Goal: Information Seeking & Learning: Learn about a topic

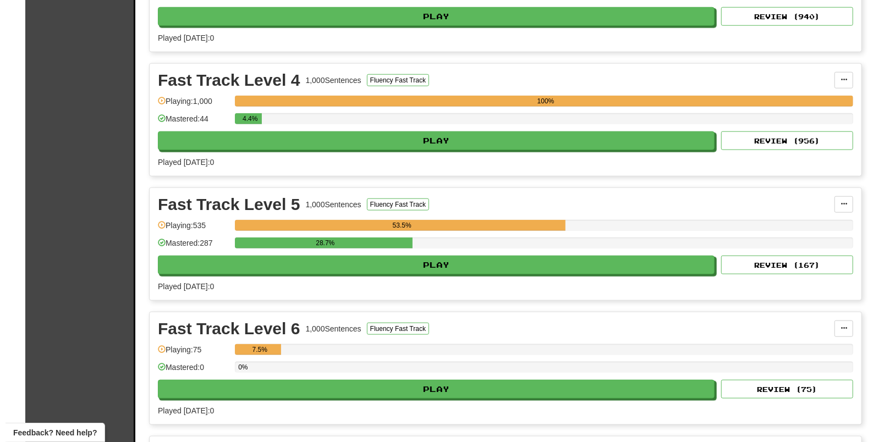
scroll to position [757, 0]
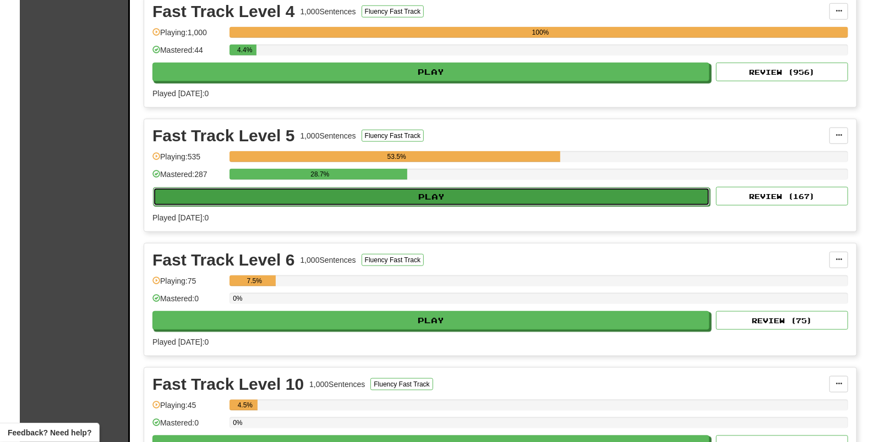
click at [434, 201] on button "Play" at bounding box center [431, 197] width 557 height 19
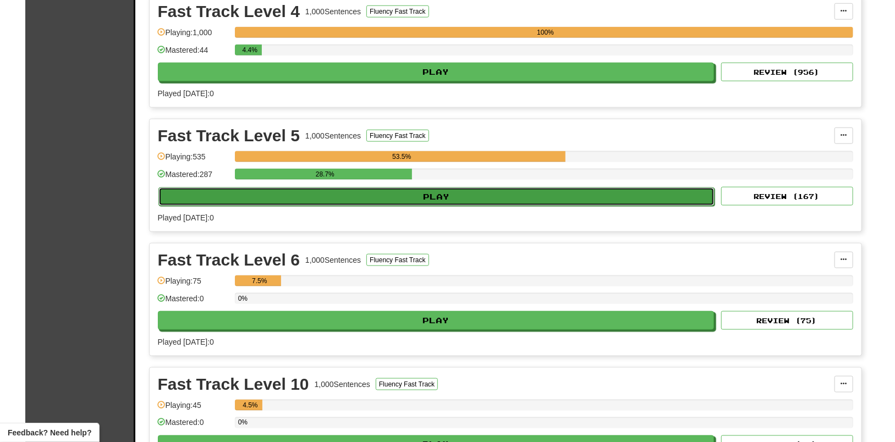
select select "**"
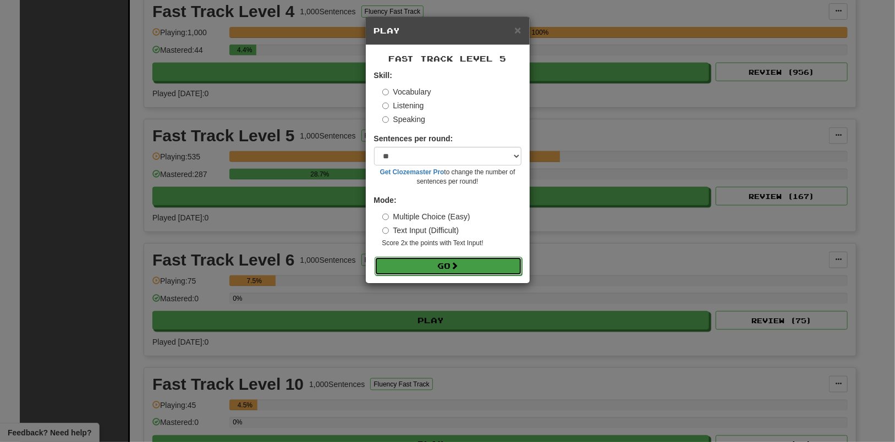
click at [448, 267] on button "Go" at bounding box center [448, 266] width 147 height 19
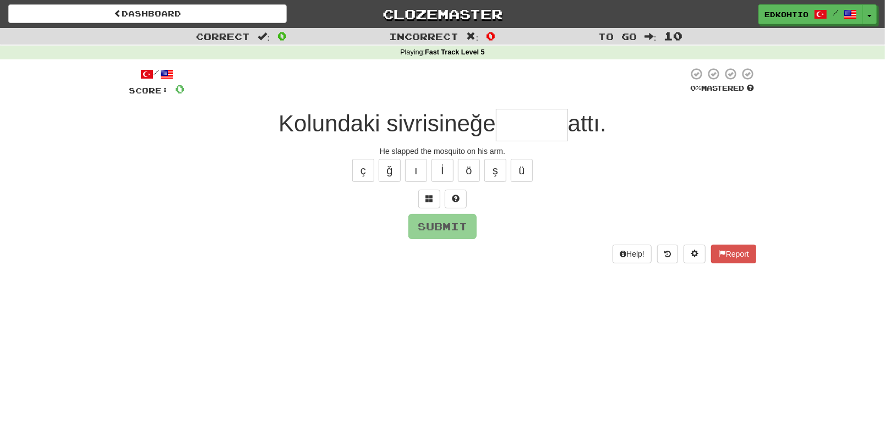
type input "*"
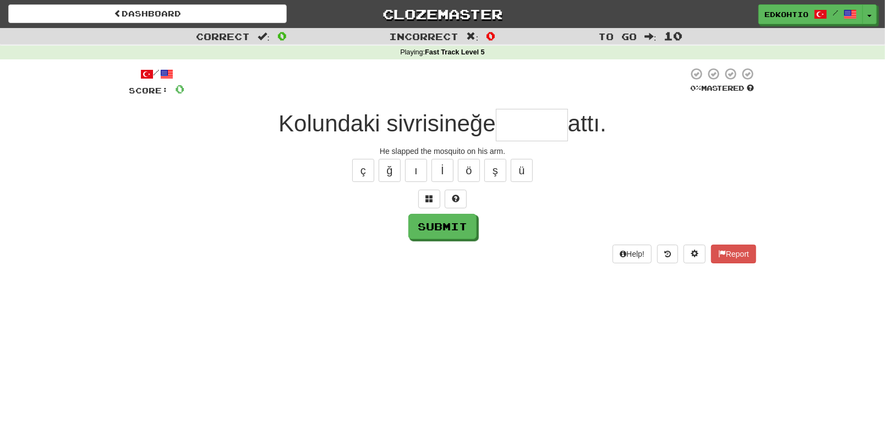
type input "*"
click at [517, 167] on button "ü" at bounding box center [522, 170] width 22 height 23
type input "*"
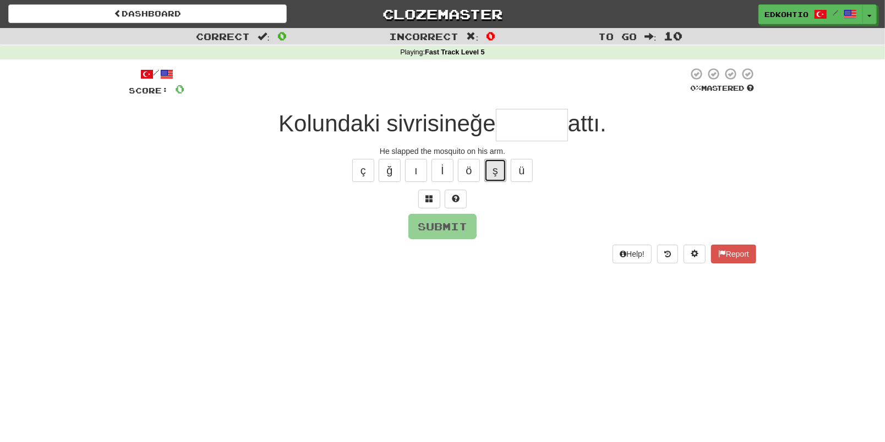
drag, startPoint x: 496, startPoint y: 175, endPoint x: 481, endPoint y: 167, distance: 17.0
click at [493, 172] on button "ş" at bounding box center [495, 170] width 22 height 23
type input "*"
click at [502, 168] on button "ş" at bounding box center [495, 170] width 22 height 23
click at [415, 177] on button "ı" at bounding box center [416, 170] width 22 height 23
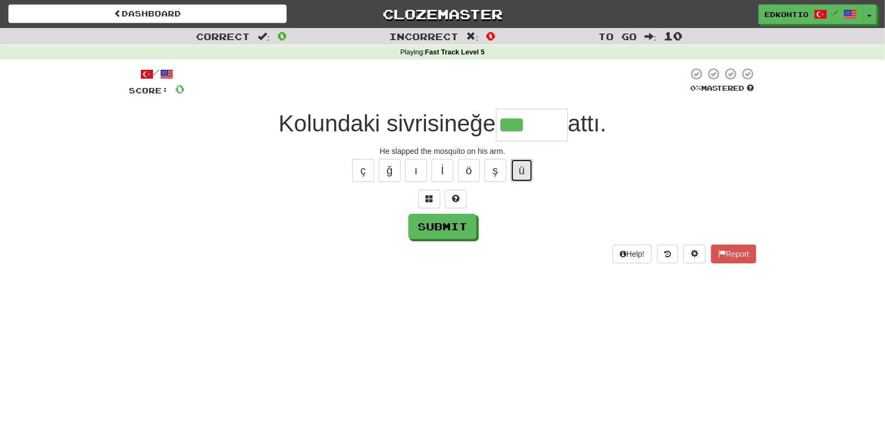
click at [526, 173] on button "ü" at bounding box center [522, 170] width 22 height 23
click at [500, 171] on button "ş" at bounding box center [495, 170] width 22 height 23
click at [473, 172] on button "ö" at bounding box center [469, 170] width 22 height 23
click at [421, 167] on button "ı" at bounding box center [416, 170] width 22 height 23
click at [394, 174] on button "ğ" at bounding box center [390, 170] width 22 height 23
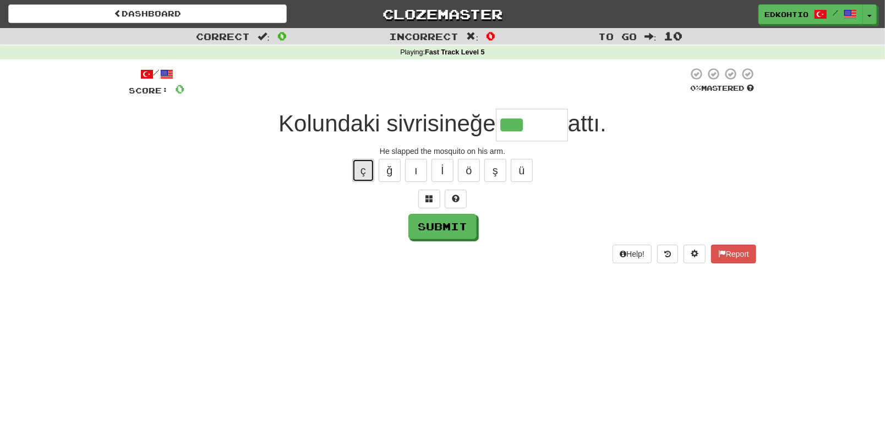
click at [365, 170] on button "ç" at bounding box center [363, 170] width 22 height 23
type input "******"
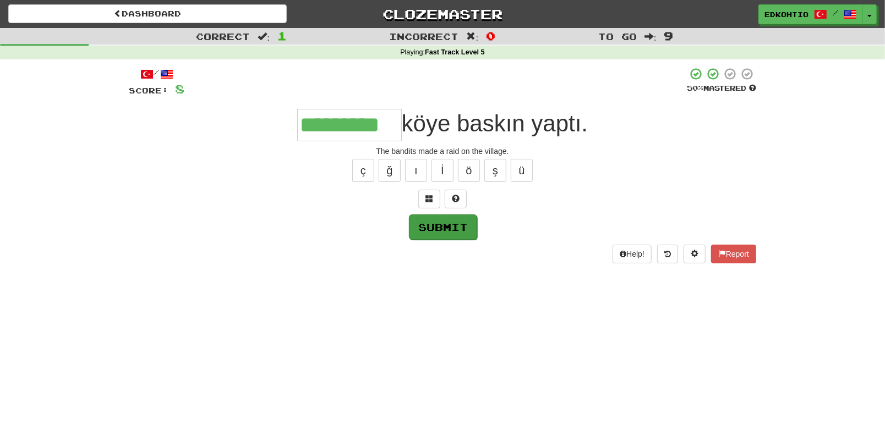
type input "*********"
click at [459, 227] on button "Submit" at bounding box center [443, 227] width 68 height 25
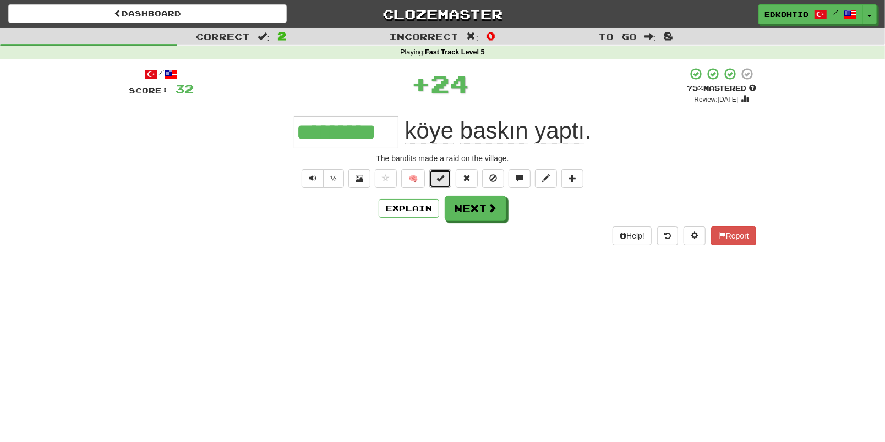
click at [437, 183] on button at bounding box center [440, 178] width 22 height 19
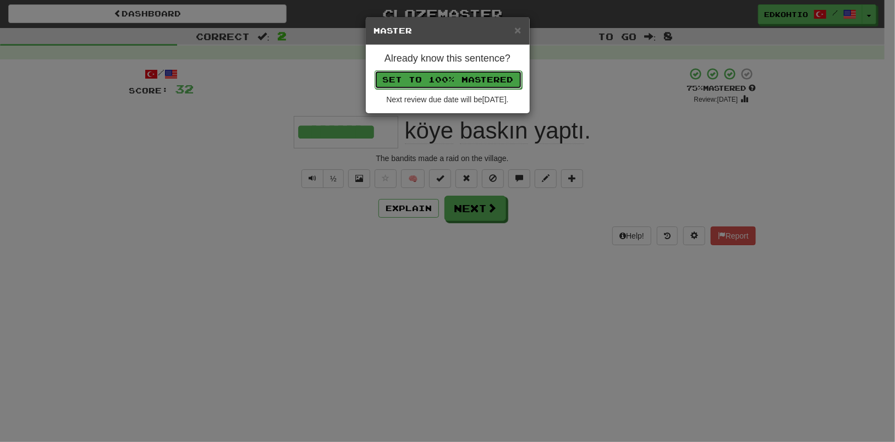
click at [438, 85] on button "Set to 100% Mastered" at bounding box center [448, 79] width 147 height 19
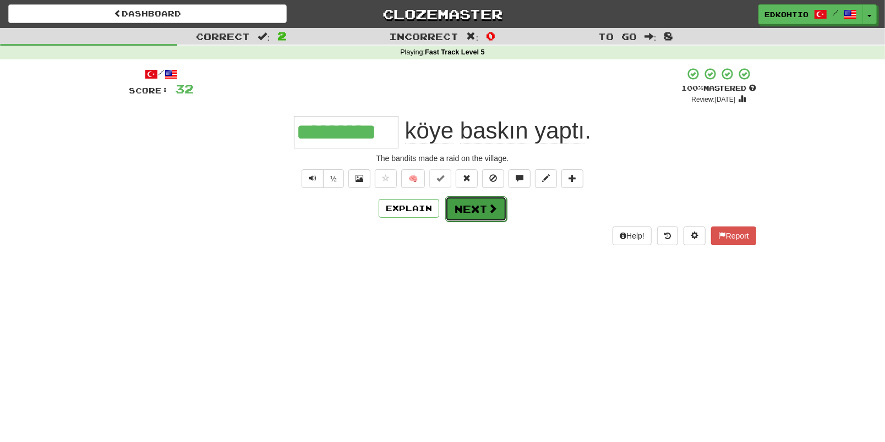
click at [477, 209] on button "Next" at bounding box center [476, 208] width 62 height 25
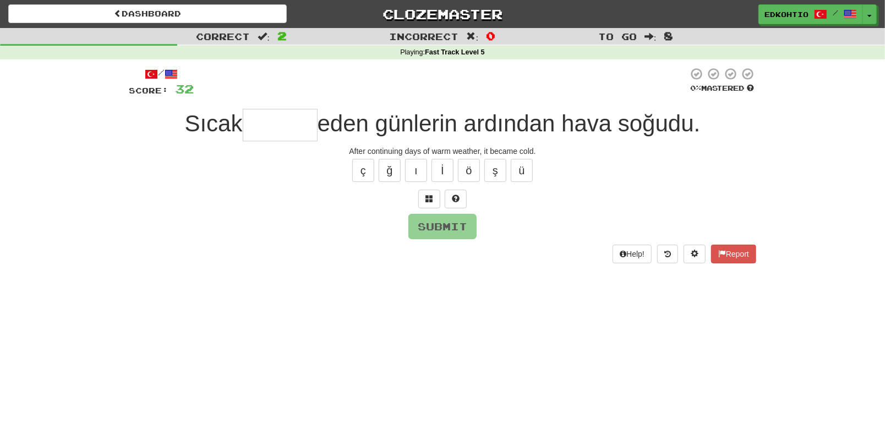
type input "*"
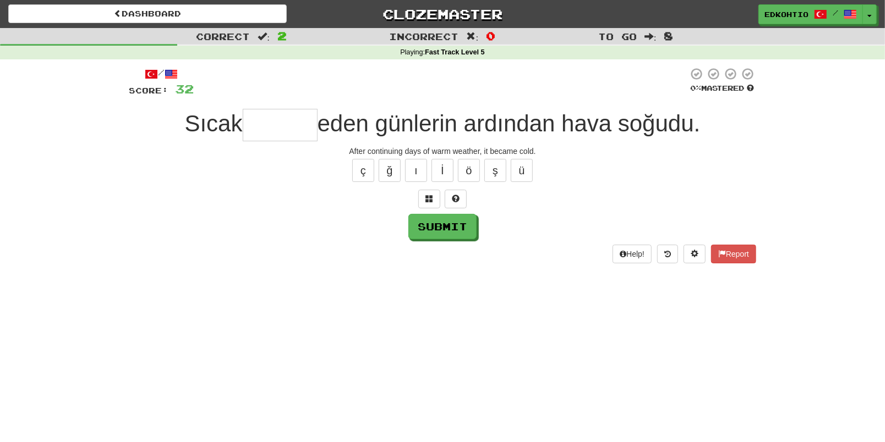
type input "*"
click at [525, 178] on button "ü" at bounding box center [522, 170] width 22 height 23
type input "*"
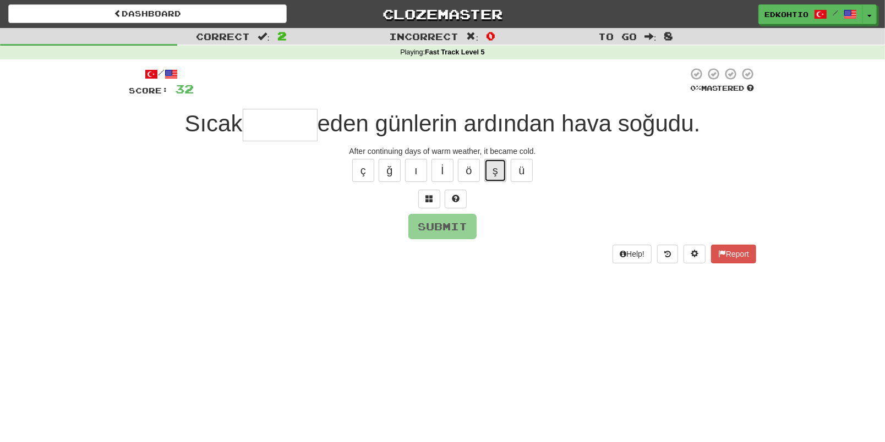
click at [490, 164] on button "ş" at bounding box center [495, 170] width 22 height 23
type input "*"
click at [468, 170] on button "ö" at bounding box center [469, 170] width 22 height 23
type input "*"
click at [413, 168] on button "ı" at bounding box center [416, 170] width 22 height 23
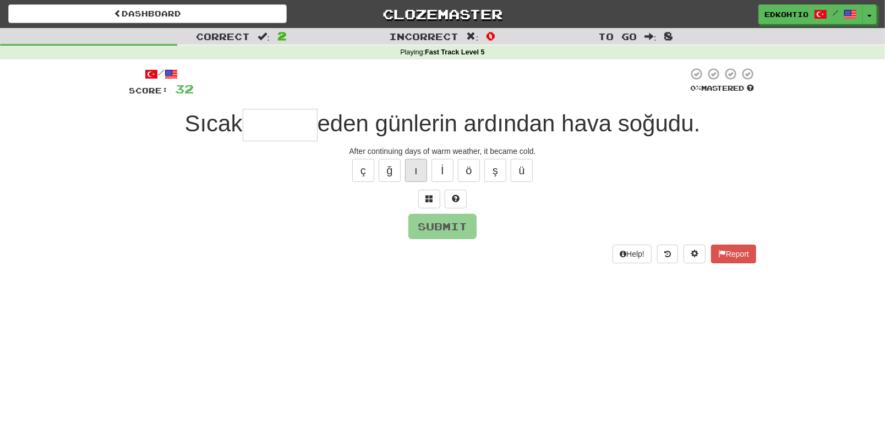
type input "*"
click at [390, 171] on button "ğ" at bounding box center [390, 170] width 22 height 23
type input "*"
click at [366, 172] on button "ç" at bounding box center [363, 170] width 22 height 23
type input "*"
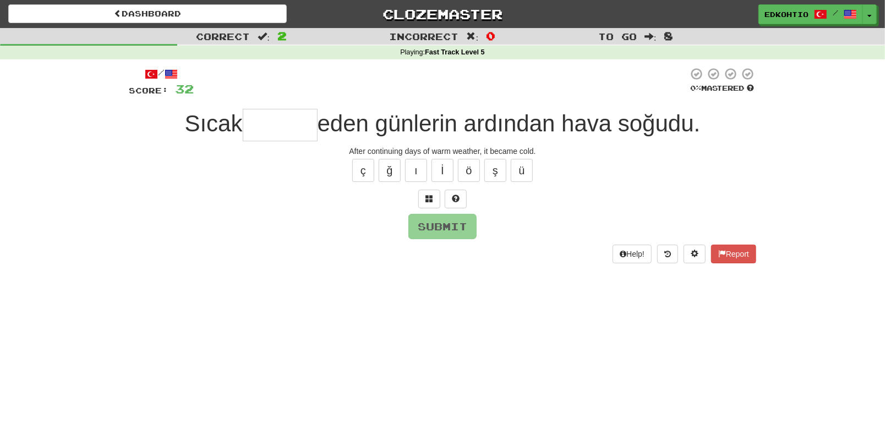
type input "*"
type input "*****"
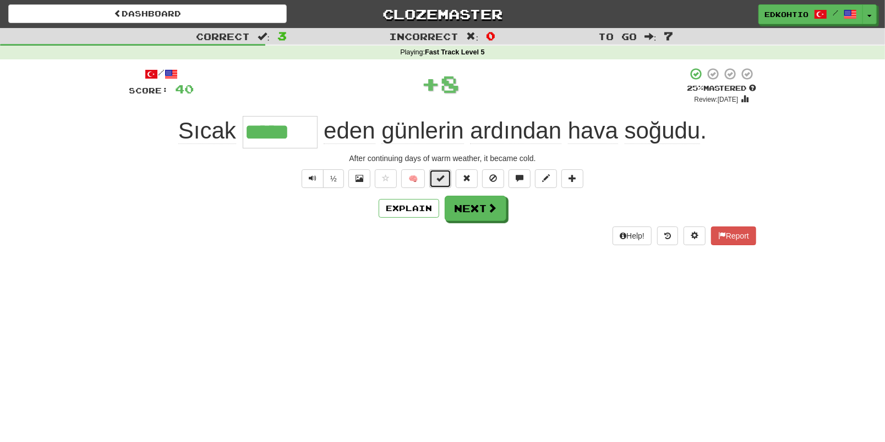
click at [445, 179] on button at bounding box center [440, 178] width 22 height 19
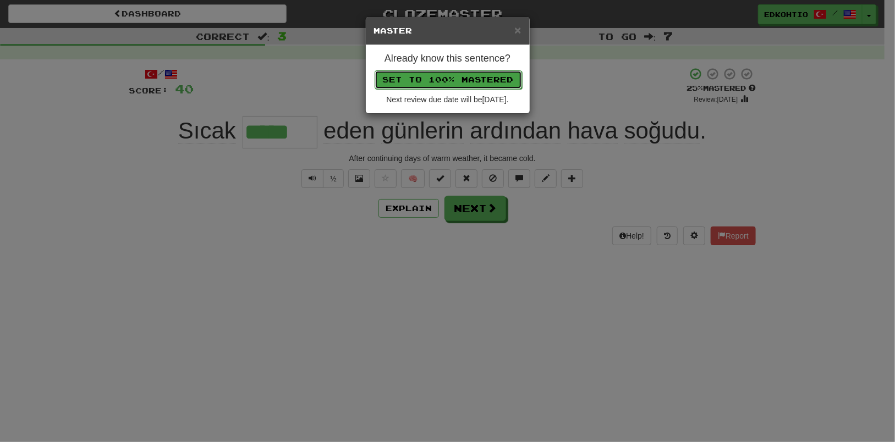
click at [434, 85] on button "Set to 100% Mastered" at bounding box center [448, 79] width 147 height 19
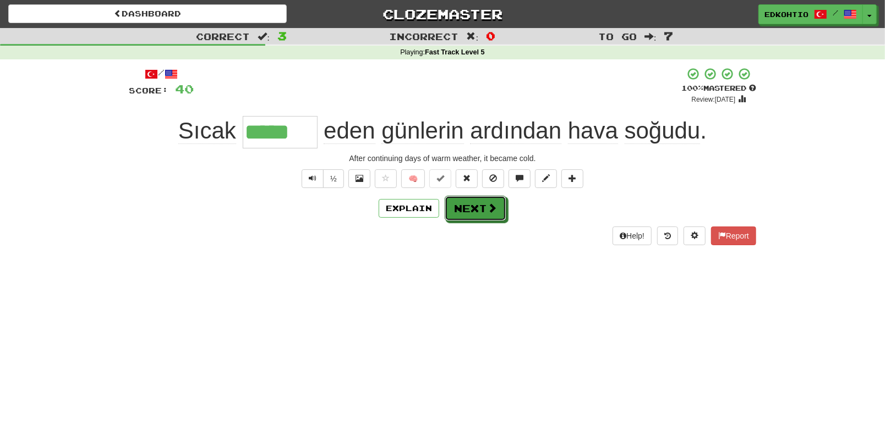
click at [466, 214] on button "Next" at bounding box center [476, 208] width 62 height 25
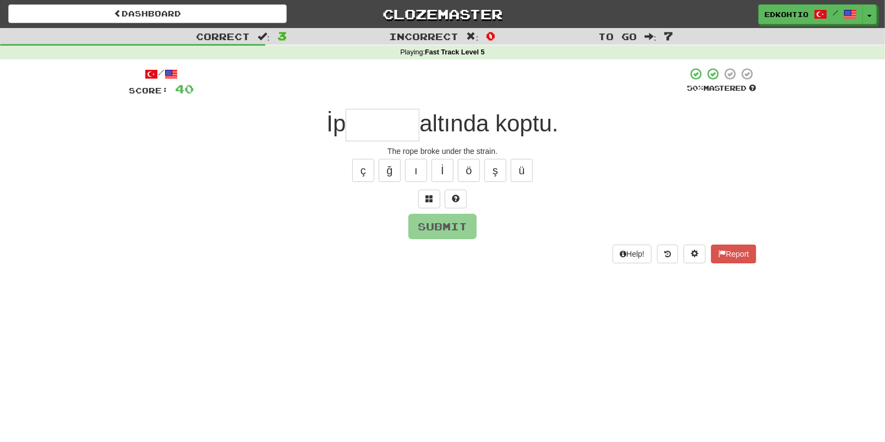
type input "*"
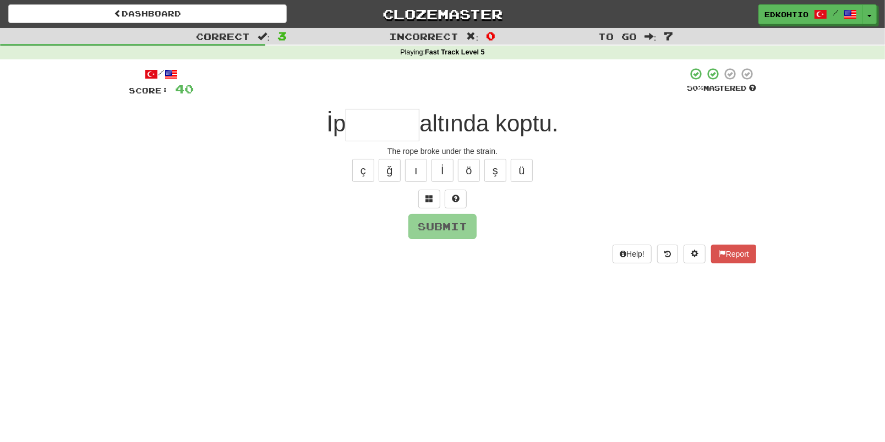
type input "*"
click at [515, 171] on button "ü" at bounding box center [522, 170] width 22 height 23
type input "*"
click at [497, 177] on button "ş" at bounding box center [495, 170] width 22 height 23
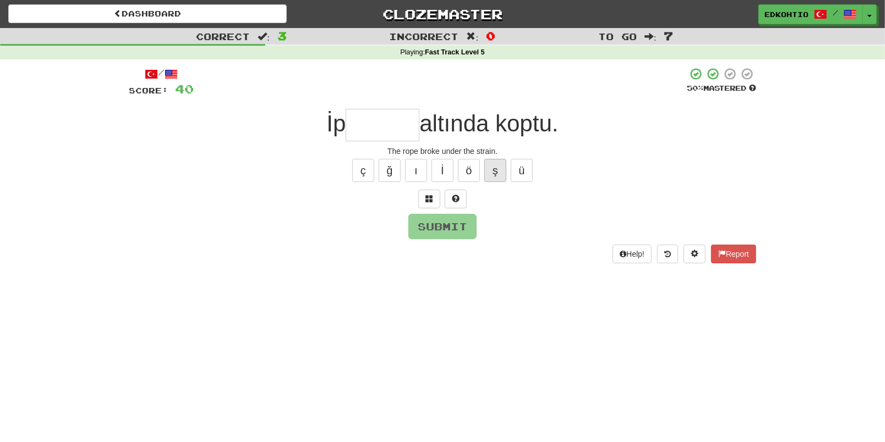
type input "*"
click at [468, 176] on button "ö" at bounding box center [469, 170] width 22 height 23
type input "*"
click at [417, 167] on button "ı" at bounding box center [416, 170] width 22 height 23
type input "*"
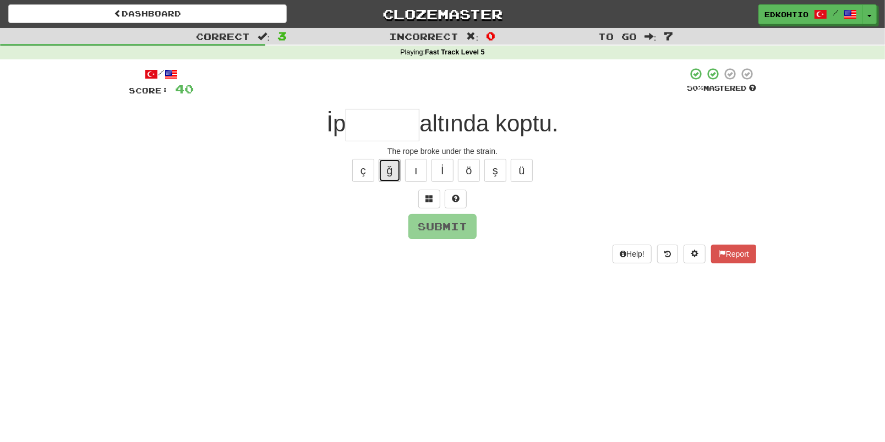
click at [388, 165] on button "ğ" at bounding box center [390, 170] width 22 height 23
type input "*"
click at [362, 172] on button "ç" at bounding box center [363, 170] width 22 height 23
type input "*"
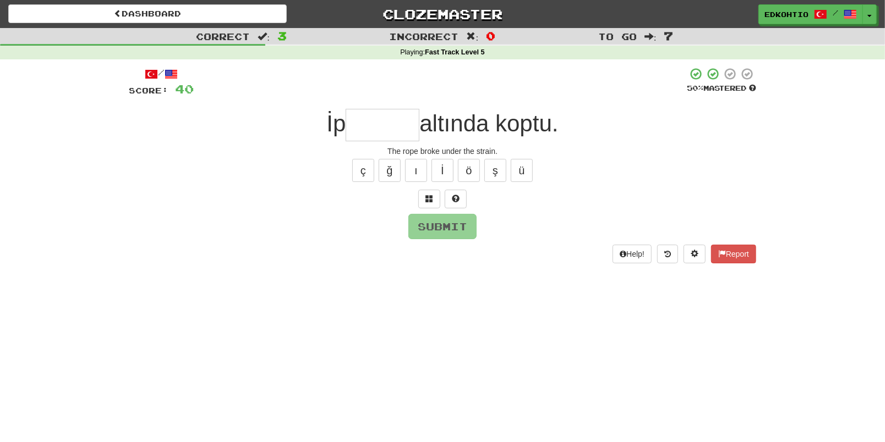
type input "*"
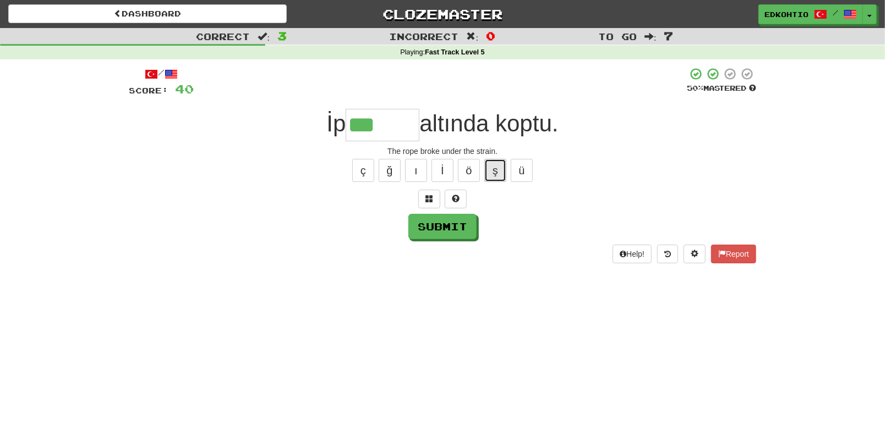
click at [500, 171] on button "ş" at bounding box center [495, 170] width 22 height 23
click at [389, 165] on button "ğ" at bounding box center [390, 170] width 22 height 23
click at [366, 171] on button "ç" at bounding box center [363, 170] width 22 height 23
click at [495, 179] on button "ş" at bounding box center [495, 170] width 22 height 23
click at [392, 172] on button "ğ" at bounding box center [390, 170] width 22 height 23
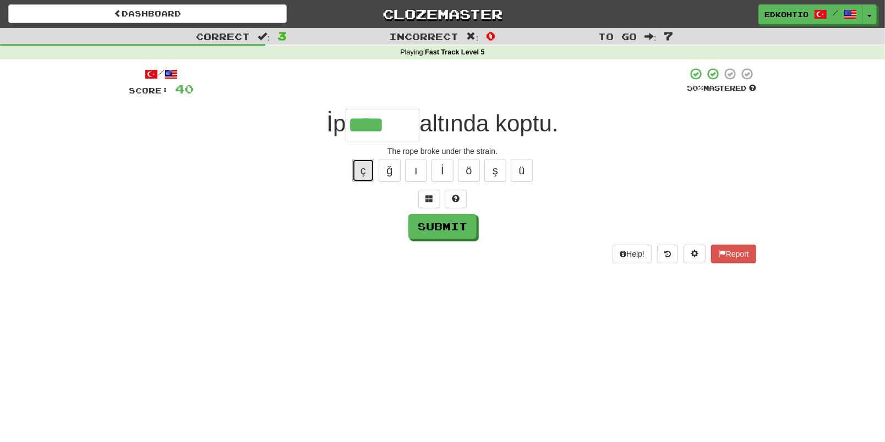
click at [365, 176] on button "ç" at bounding box center [363, 170] width 22 height 23
type input "*******"
click at [435, 227] on button "Submit" at bounding box center [443, 227] width 68 height 25
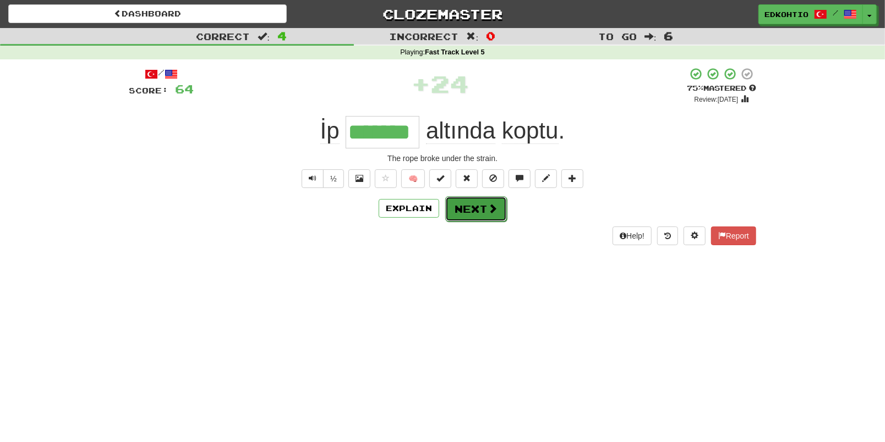
click at [469, 206] on button "Next" at bounding box center [476, 208] width 62 height 25
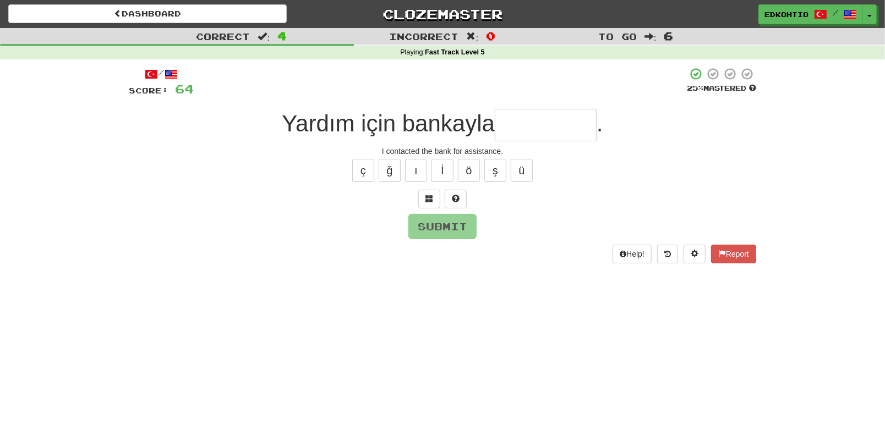
type input "*"
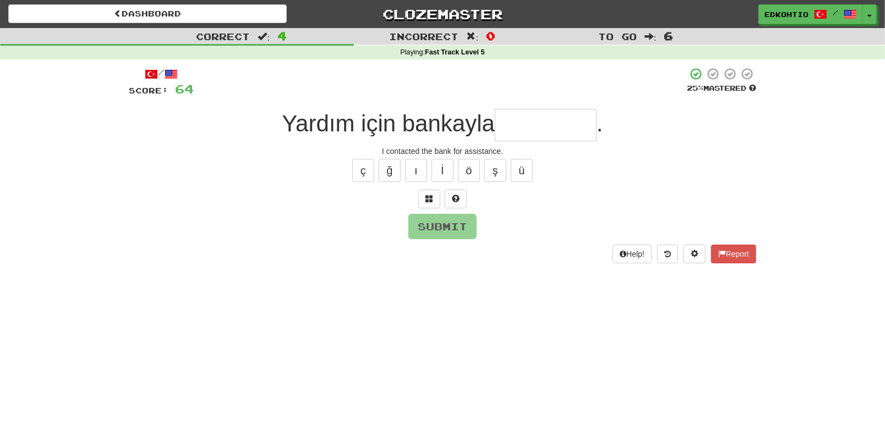
type input "*"
click at [530, 175] on button "ü" at bounding box center [522, 170] width 22 height 23
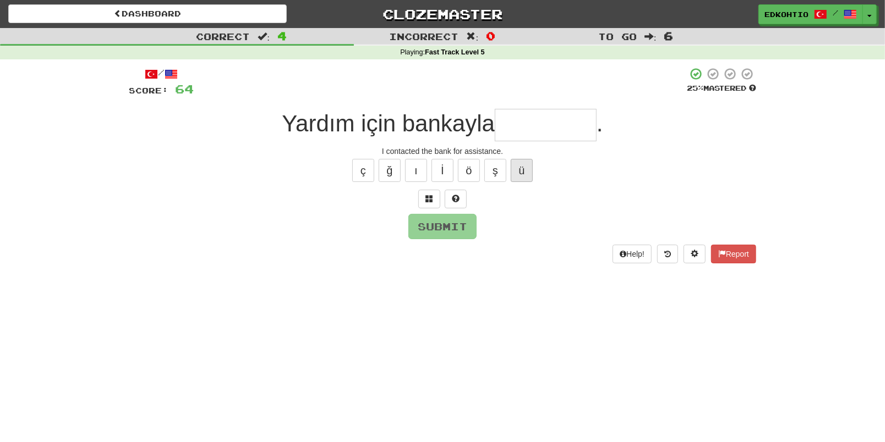
type input "*"
click at [489, 171] on button "ş" at bounding box center [495, 170] width 22 height 23
type input "*"
click at [468, 173] on button "ö" at bounding box center [469, 170] width 22 height 23
type input "*"
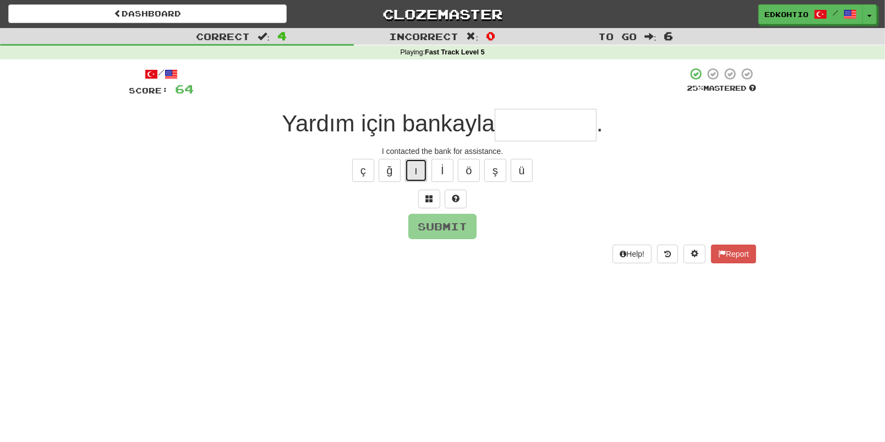
click at [410, 169] on button "ı" at bounding box center [416, 170] width 22 height 23
type input "*"
click at [384, 176] on button "ğ" at bounding box center [390, 170] width 22 height 23
type input "*"
drag, startPoint x: 362, startPoint y: 173, endPoint x: 693, endPoint y: 109, distance: 337.5
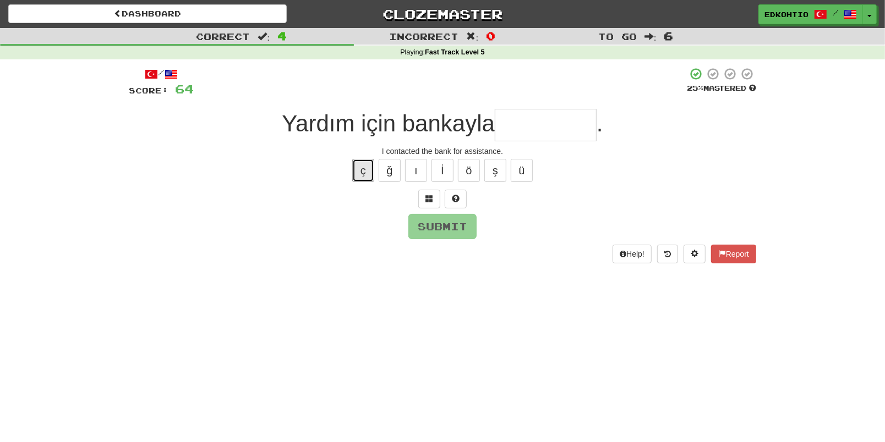
click at [362, 174] on button "ç" at bounding box center [363, 170] width 22 height 23
type input "*"
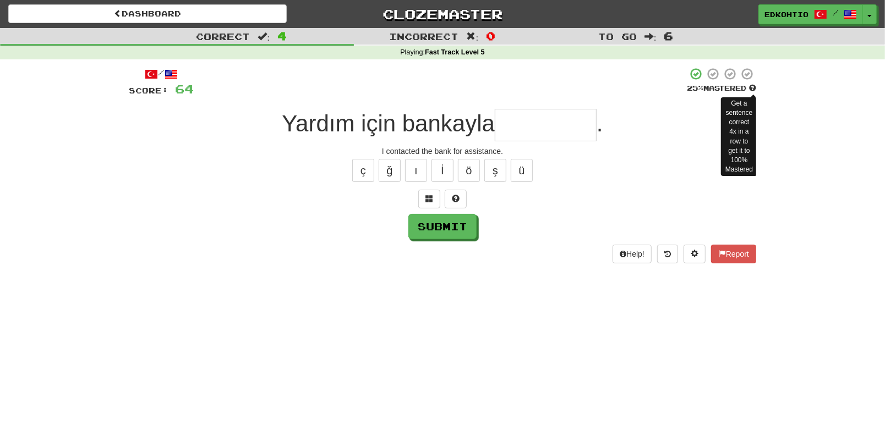
type input "*"
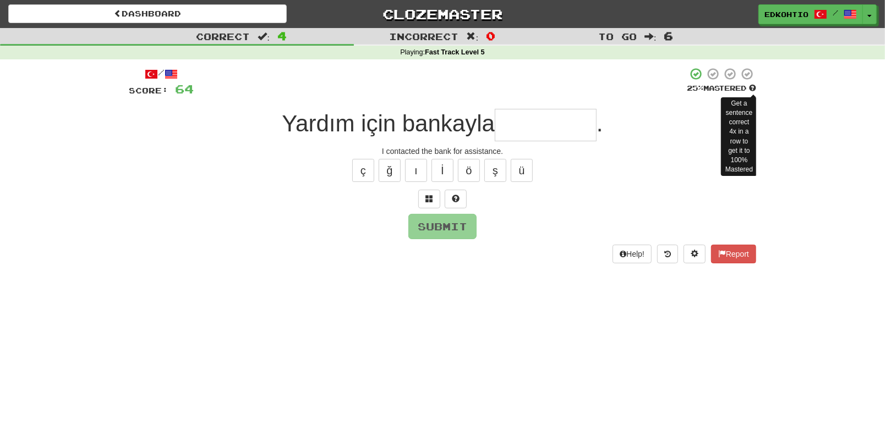
type input "*"
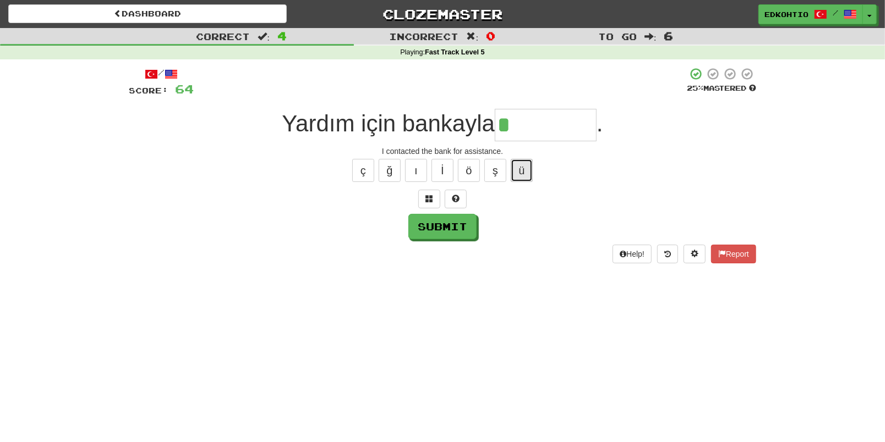
click at [529, 168] on button "ü" at bounding box center [522, 170] width 22 height 23
click at [490, 172] on button "ş" at bounding box center [495, 170] width 22 height 23
click at [475, 170] on button "ö" at bounding box center [469, 170] width 22 height 23
click at [522, 174] on button "ü" at bounding box center [522, 170] width 22 height 23
click at [497, 169] on button "ş" at bounding box center [495, 170] width 22 height 23
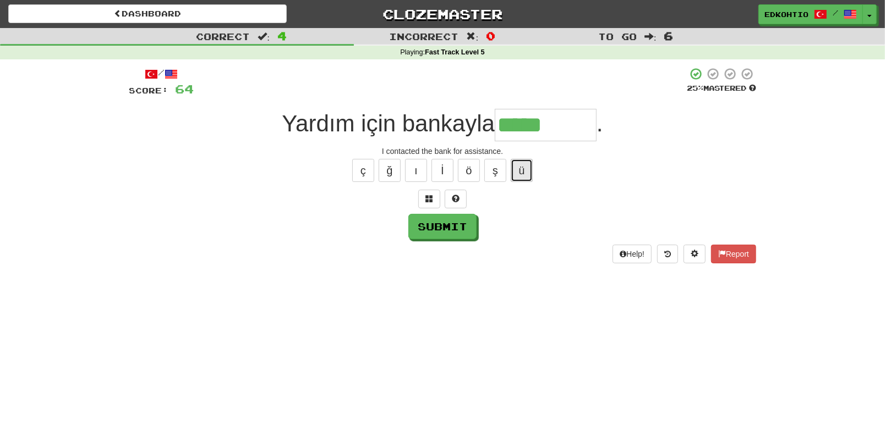
click at [524, 171] on button "ü" at bounding box center [522, 170] width 22 height 23
click at [522, 178] on button "ü" at bounding box center [522, 170] width 22 height 23
type input "********"
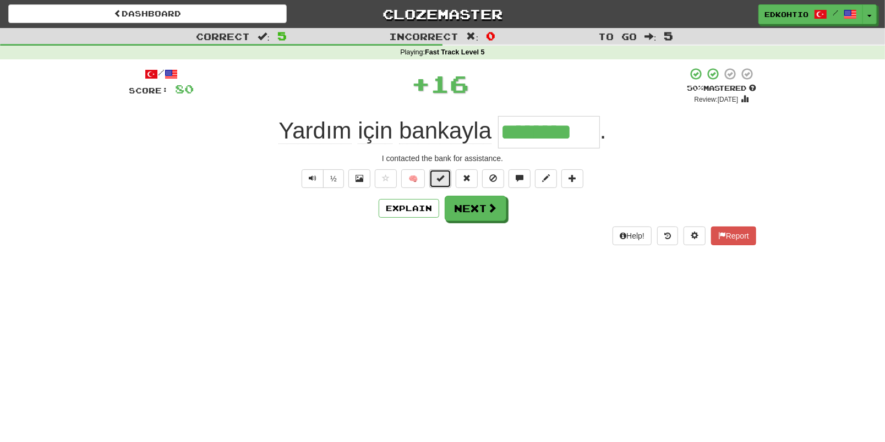
click at [434, 182] on button at bounding box center [440, 178] width 22 height 19
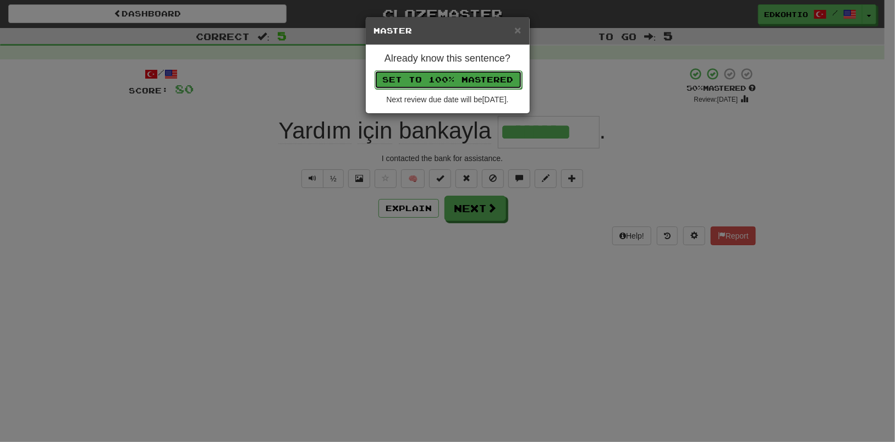
click at [446, 83] on button "Set to 100% Mastered" at bounding box center [448, 79] width 147 height 19
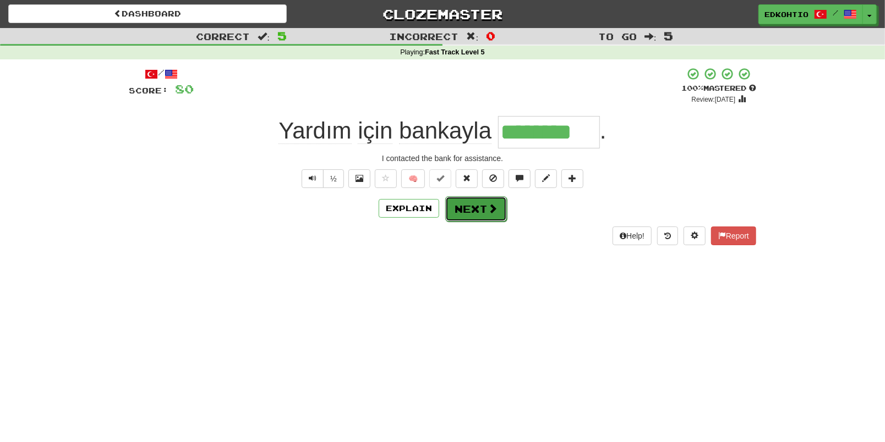
drag, startPoint x: 472, startPoint y: 206, endPoint x: 606, endPoint y: 189, distance: 135.3
click at [472, 206] on button "Next" at bounding box center [476, 208] width 62 height 25
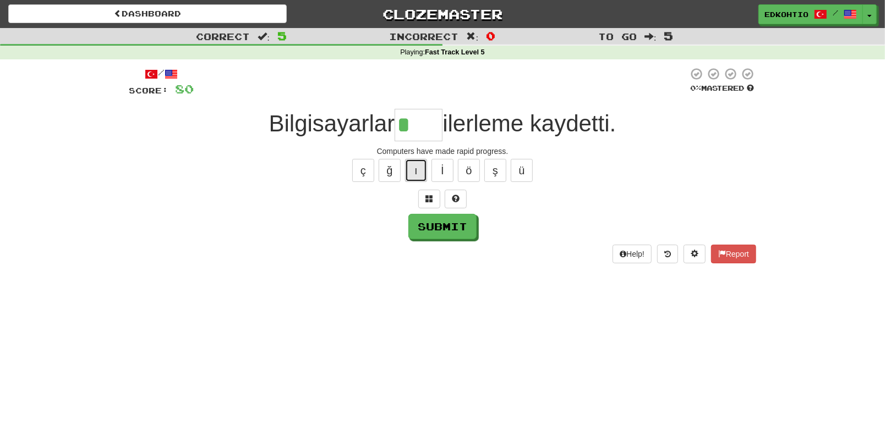
click at [415, 170] on button "ı" at bounding box center [416, 170] width 22 height 23
click at [411, 168] on button "ı" at bounding box center [416, 170] width 22 height 23
type input "*****"
click at [439, 224] on button "Submit" at bounding box center [443, 227] width 68 height 25
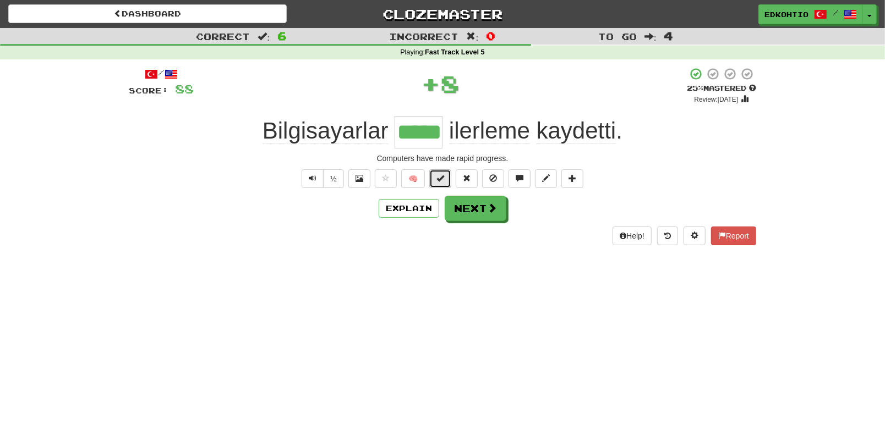
click at [438, 182] on span at bounding box center [440, 178] width 8 height 8
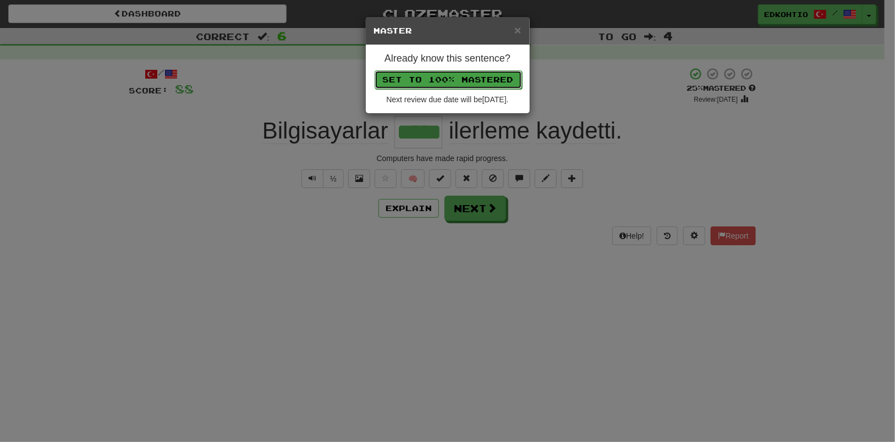
click at [466, 74] on button "Set to 100% Mastered" at bounding box center [448, 79] width 147 height 19
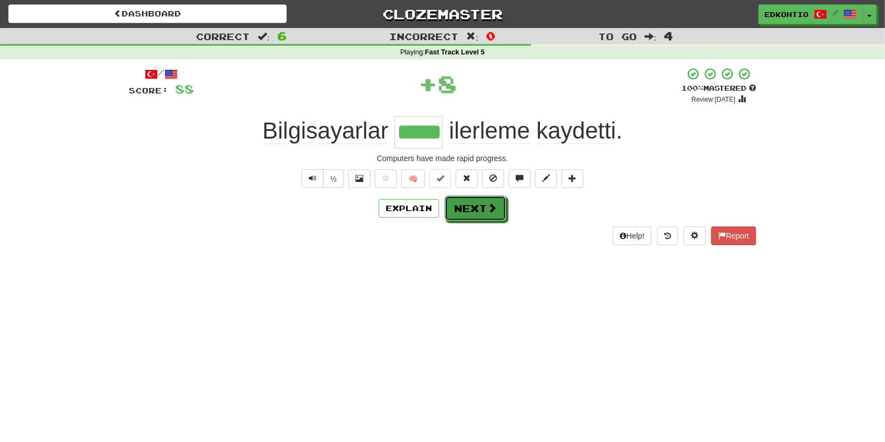
drag, startPoint x: 477, startPoint y: 206, endPoint x: 610, endPoint y: 198, distance: 134.0
click at [477, 207] on button "Next" at bounding box center [476, 208] width 62 height 25
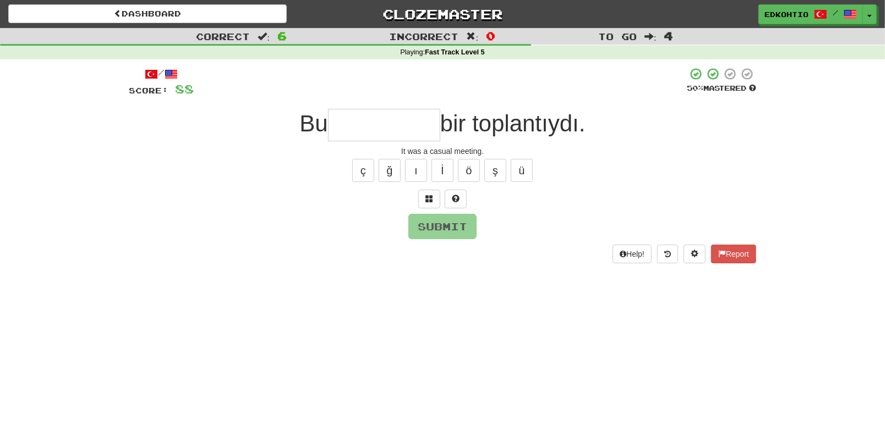
type input "*"
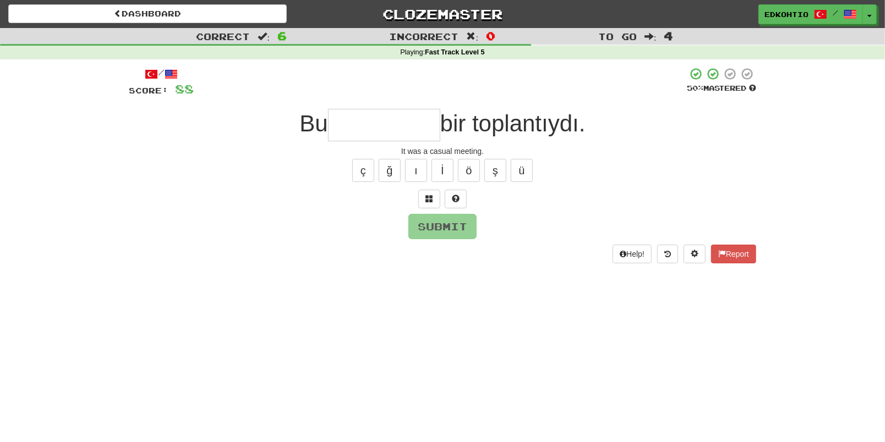
type input "*"
click at [520, 169] on button "ü" at bounding box center [522, 170] width 22 height 23
type input "*"
click at [489, 170] on button "ş" at bounding box center [495, 170] width 22 height 23
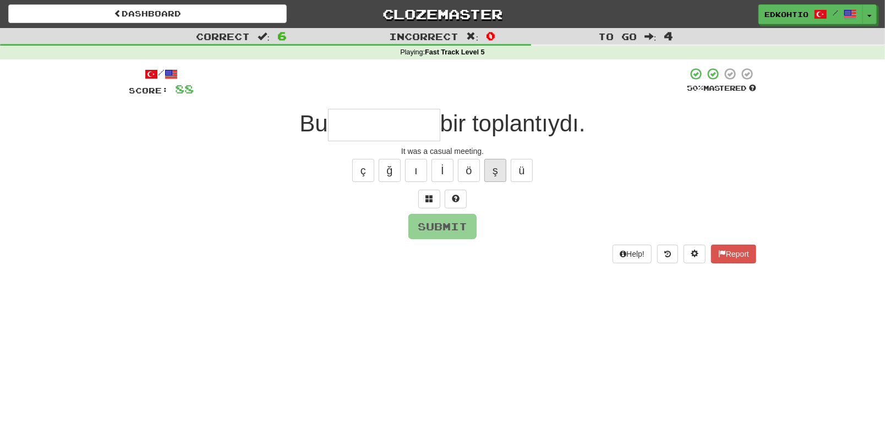
type input "*"
drag, startPoint x: 469, startPoint y: 178, endPoint x: 456, endPoint y: 177, distance: 12.7
click at [469, 177] on button "ö" at bounding box center [469, 170] width 22 height 23
type input "*"
click at [414, 176] on button "ı" at bounding box center [416, 170] width 22 height 23
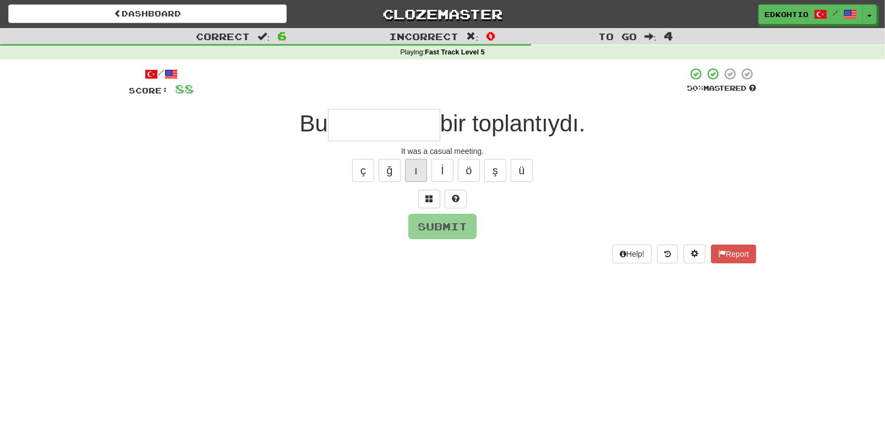
type input "*"
click at [384, 174] on button "ğ" at bounding box center [390, 170] width 22 height 23
type input "*"
click at [359, 171] on button "ç" at bounding box center [363, 170] width 22 height 23
type input "*"
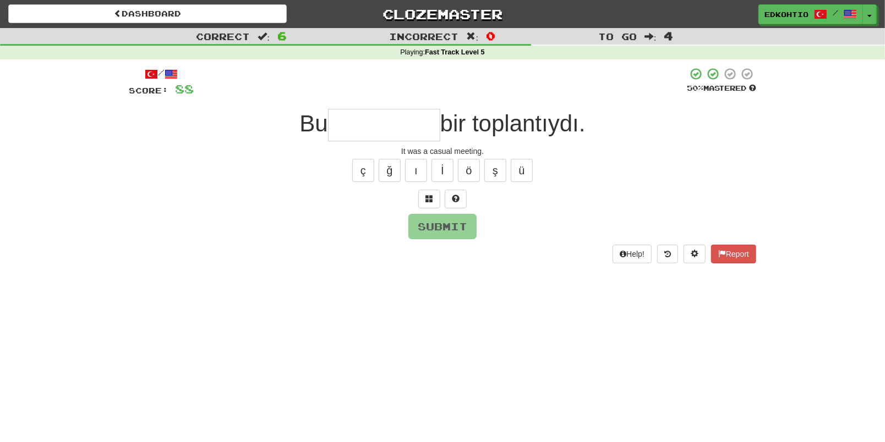
type input "*"
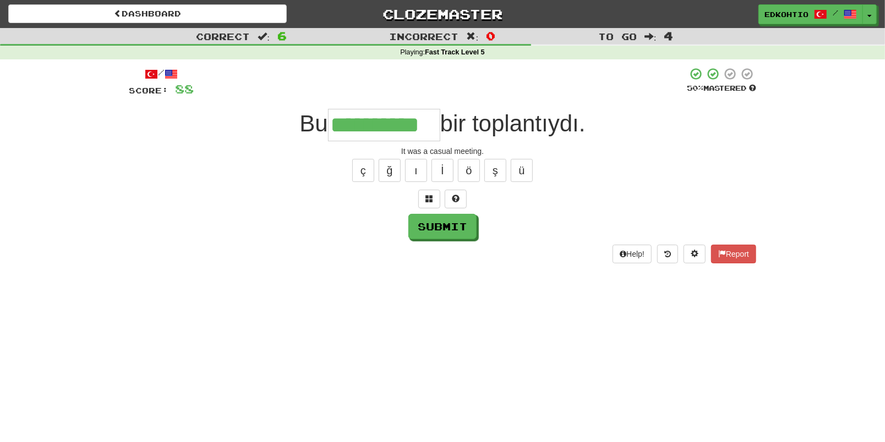
type input "**********"
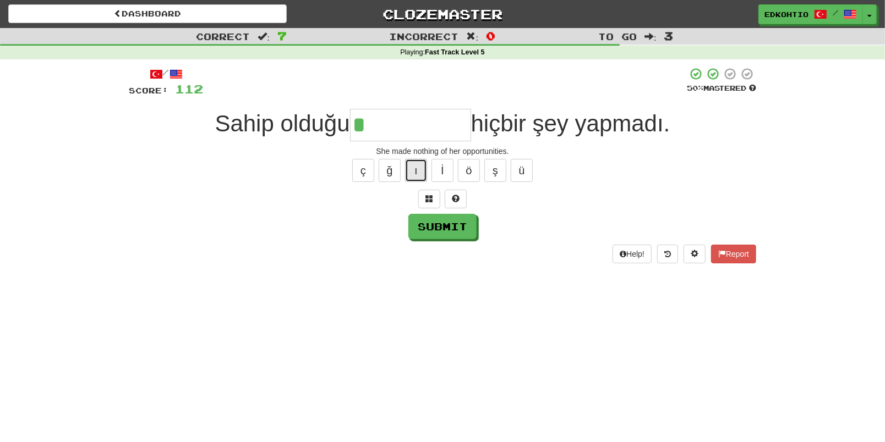
click at [420, 165] on button "ı" at bounding box center [416, 170] width 22 height 23
click at [414, 173] on button "ı" at bounding box center [416, 170] width 22 height 23
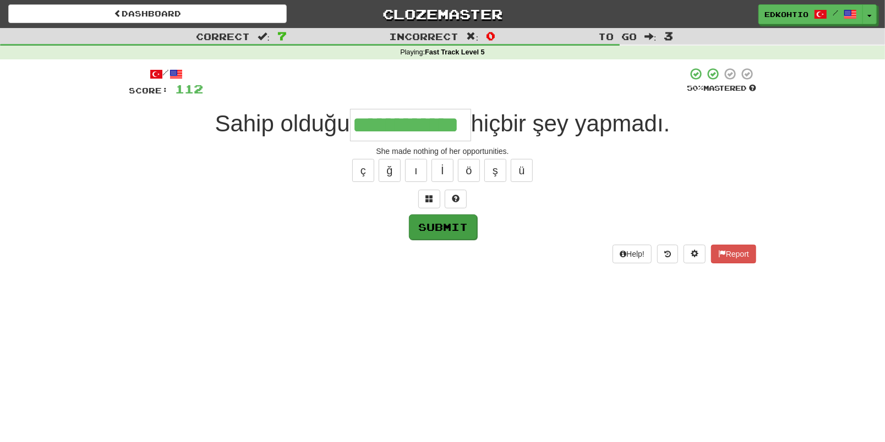
type input "**********"
click at [444, 229] on button "Submit" at bounding box center [443, 227] width 68 height 25
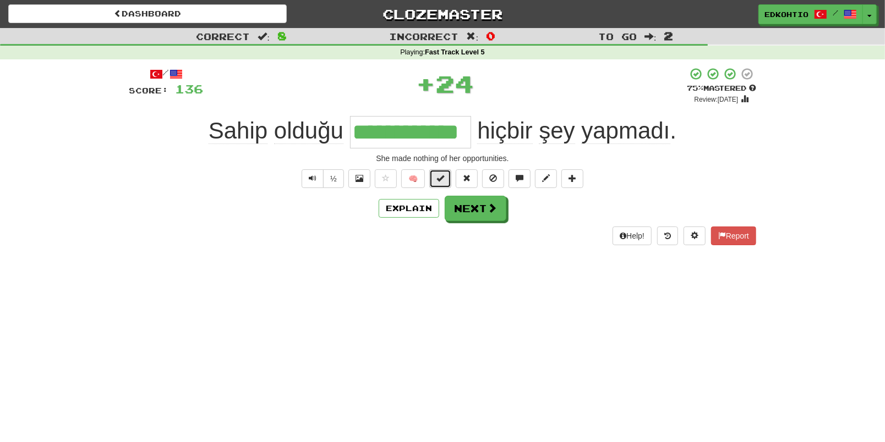
click at [435, 174] on button at bounding box center [440, 178] width 22 height 19
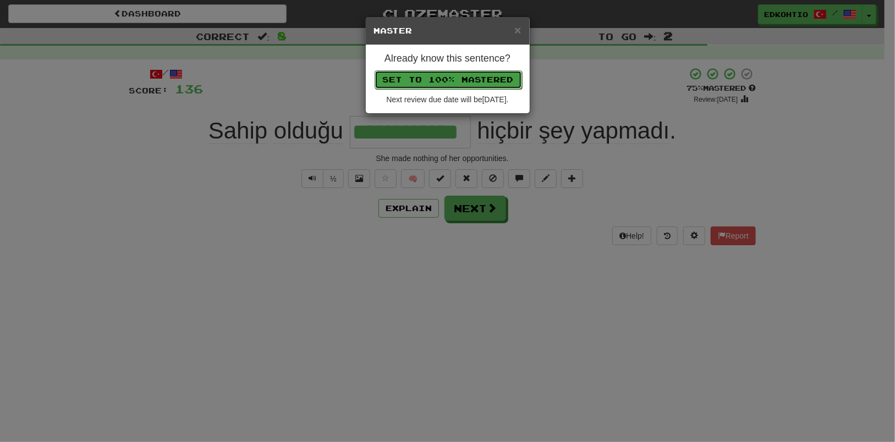
click at [437, 72] on button "Set to 100% Mastered" at bounding box center [448, 79] width 147 height 19
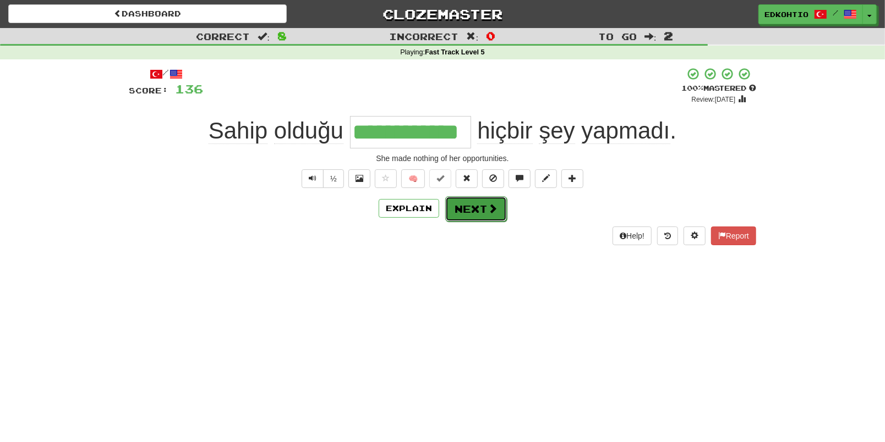
click at [468, 204] on button "Next" at bounding box center [476, 208] width 62 height 25
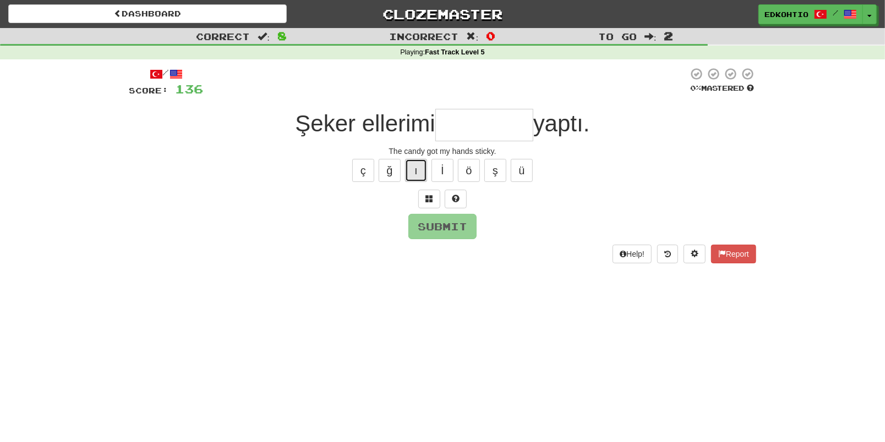
click at [421, 165] on button "ı" at bounding box center [416, 170] width 22 height 23
type input "*"
click at [528, 168] on button "ü" at bounding box center [522, 170] width 22 height 23
type input "*"
click at [494, 166] on button "ş" at bounding box center [495, 170] width 22 height 23
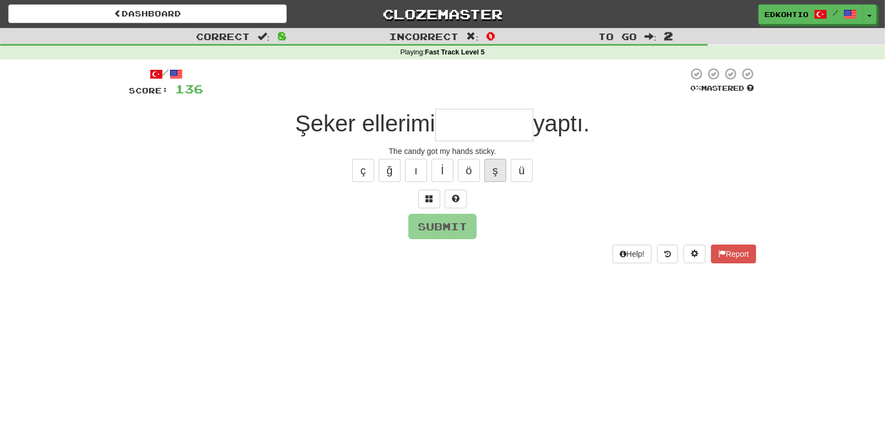
type input "*"
click at [472, 167] on button "ö" at bounding box center [469, 170] width 22 height 23
type input "*"
click at [415, 174] on button "ı" at bounding box center [416, 170] width 22 height 23
type input "*"
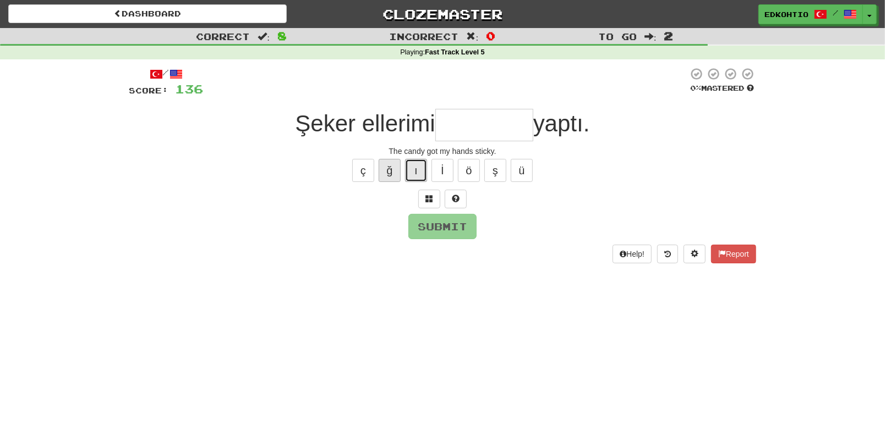
drag, startPoint x: 413, startPoint y: 171, endPoint x: 387, endPoint y: 174, distance: 25.5
click at [411, 171] on button "ı" at bounding box center [416, 170] width 22 height 23
type input "*"
click at [385, 177] on button "ğ" at bounding box center [390, 170] width 22 height 23
type input "*"
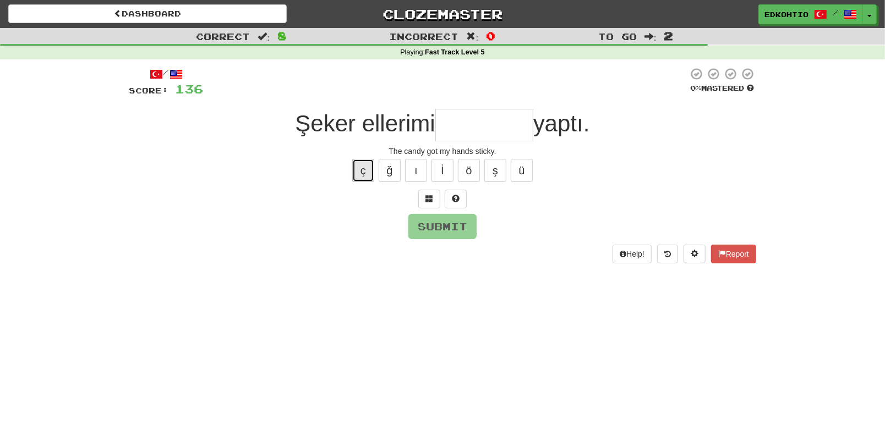
click at [362, 174] on button "ç" at bounding box center [363, 170] width 22 height 23
type input "*"
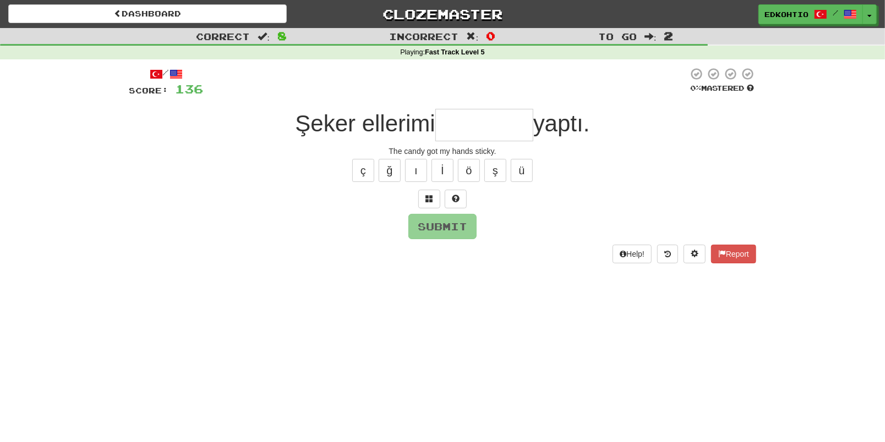
type input "*"
click at [497, 168] on button "ş" at bounding box center [495, 170] width 22 height 23
click at [526, 167] on button "ü" at bounding box center [522, 170] width 22 height 23
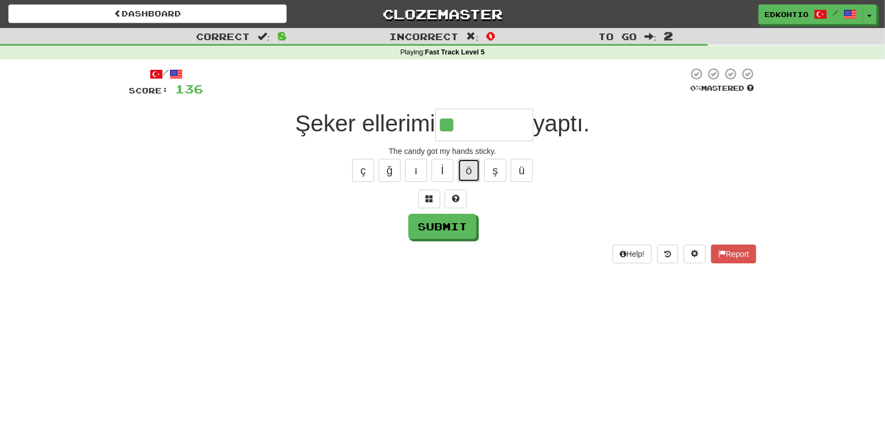
click at [472, 176] on button "ö" at bounding box center [469, 170] width 22 height 23
click at [417, 171] on button "ı" at bounding box center [416, 170] width 22 height 23
click at [392, 162] on button "ğ" at bounding box center [390, 170] width 22 height 23
click at [366, 170] on button "ç" at bounding box center [363, 170] width 22 height 23
click at [515, 166] on button "ü" at bounding box center [522, 170] width 22 height 23
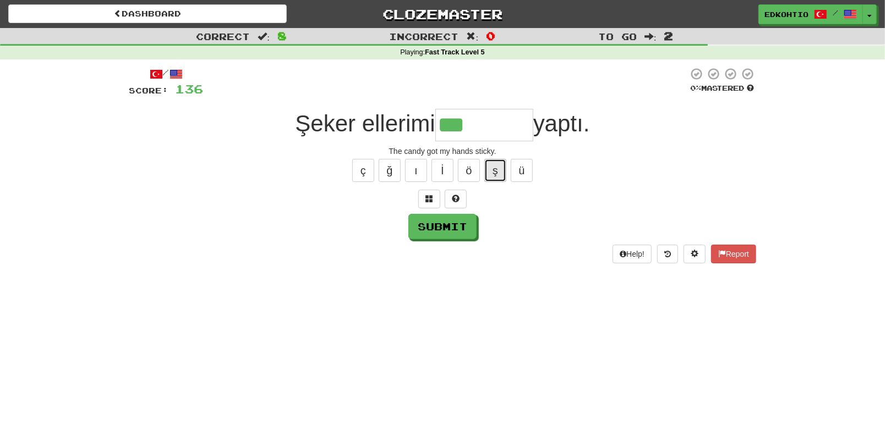
click at [498, 178] on button "ş" at bounding box center [495, 170] width 22 height 23
click at [470, 168] on button "ö" at bounding box center [469, 170] width 22 height 23
click at [410, 172] on button "ı" at bounding box center [416, 170] width 22 height 23
click at [414, 171] on button "ı" at bounding box center [416, 170] width 22 height 23
click at [489, 178] on button "ş" at bounding box center [495, 170] width 22 height 23
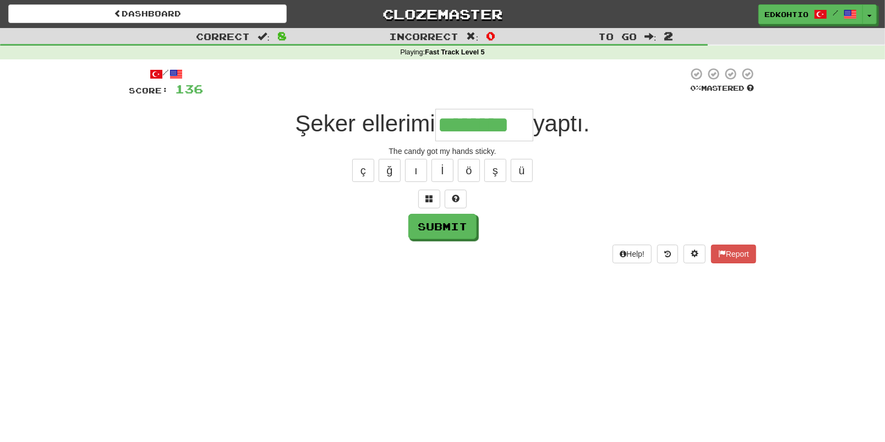
type input "********"
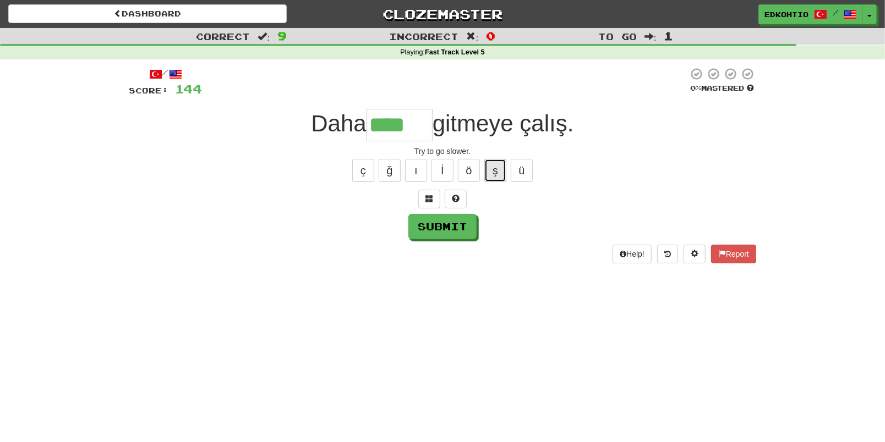
click at [502, 160] on button "ş" at bounding box center [495, 170] width 22 height 23
type input "*****"
click at [455, 225] on button "Submit" at bounding box center [442, 226] width 68 height 25
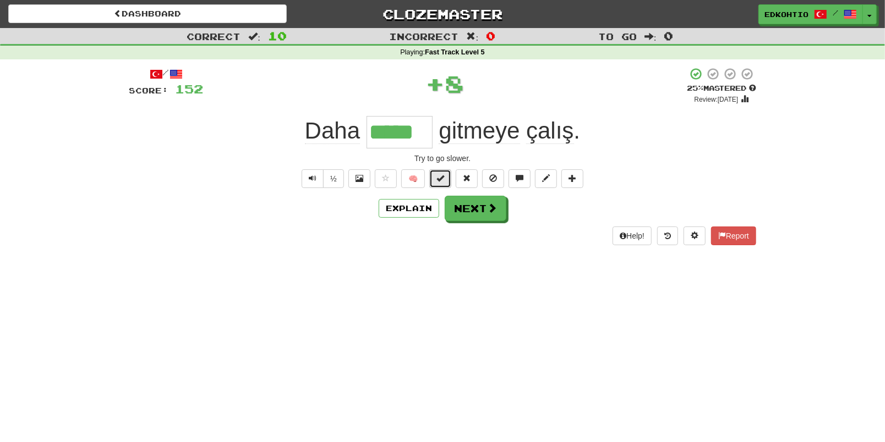
click at [444, 175] on span at bounding box center [440, 178] width 8 height 8
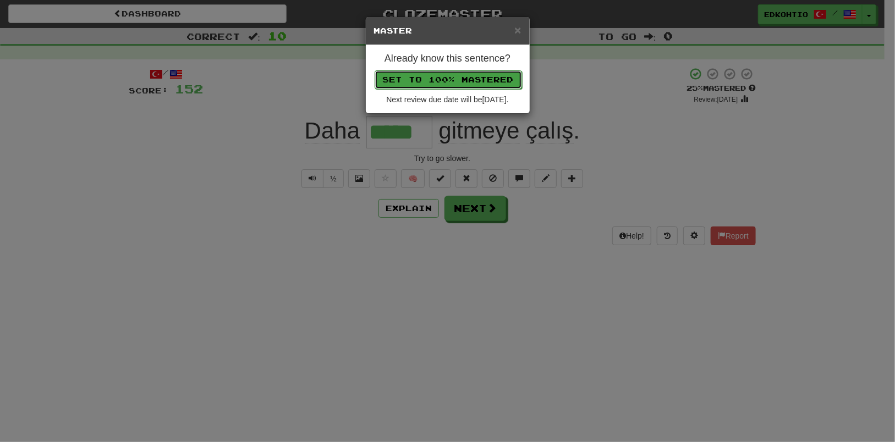
click at [459, 83] on button "Set to 100% Mastered" at bounding box center [448, 79] width 147 height 19
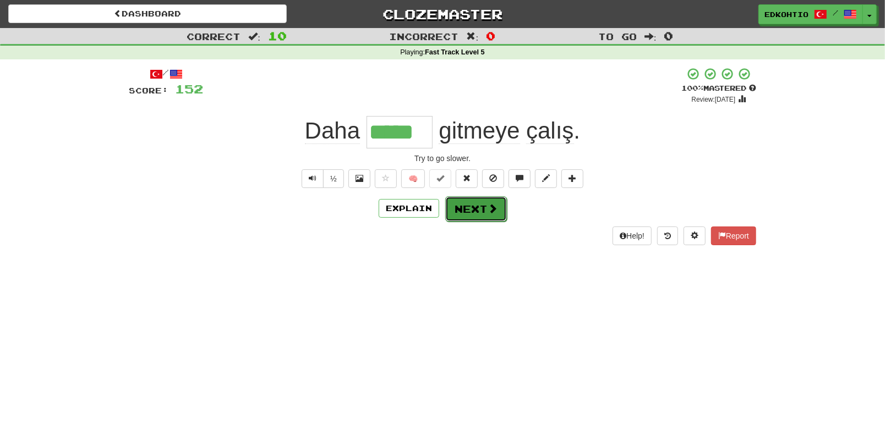
click at [473, 207] on button "Next" at bounding box center [476, 208] width 62 height 25
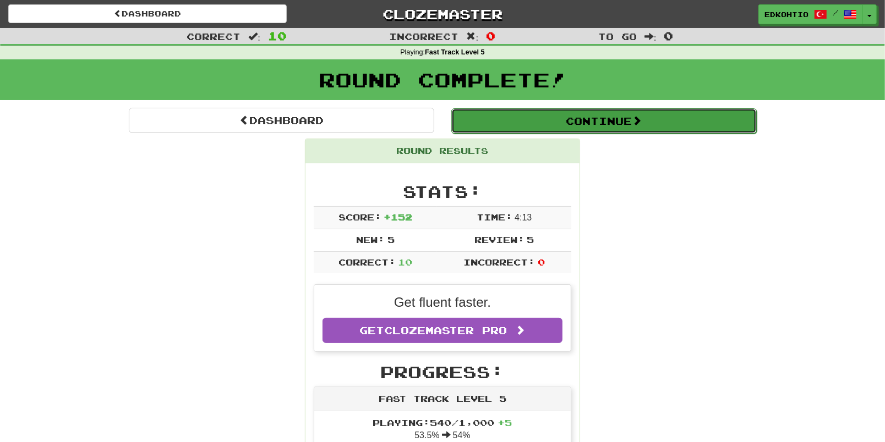
click at [579, 116] on button "Continue" at bounding box center [603, 120] width 305 height 25
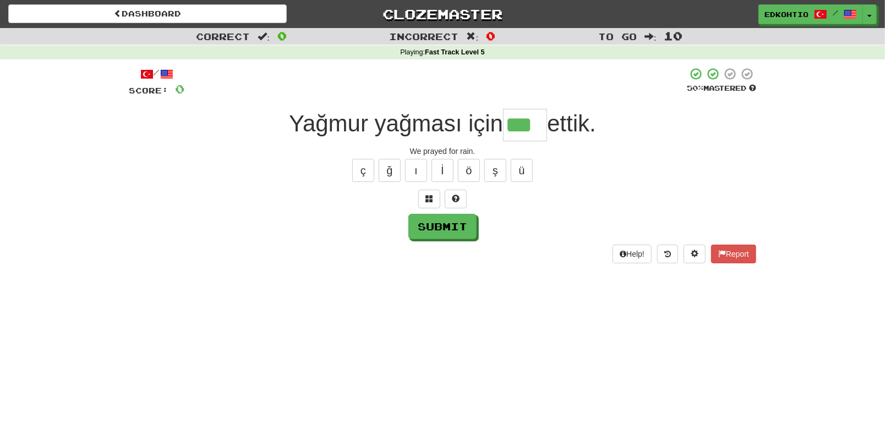
type input "***"
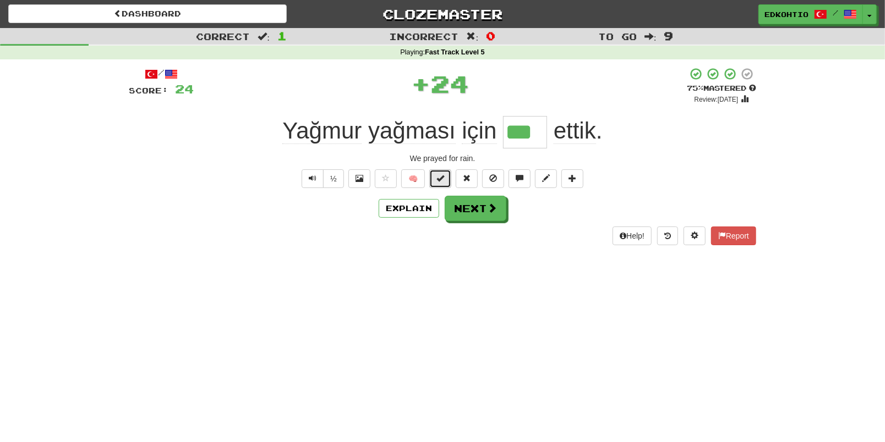
click at [445, 177] on button at bounding box center [440, 178] width 22 height 19
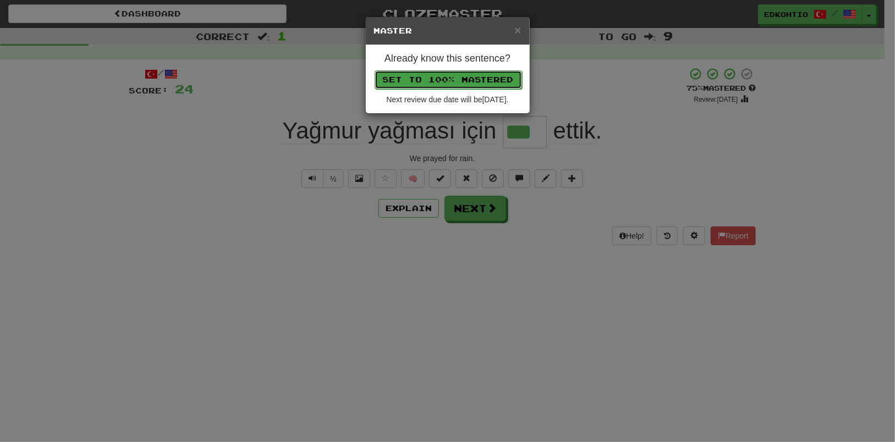
click at [448, 83] on button "Set to 100% Mastered" at bounding box center [448, 79] width 147 height 19
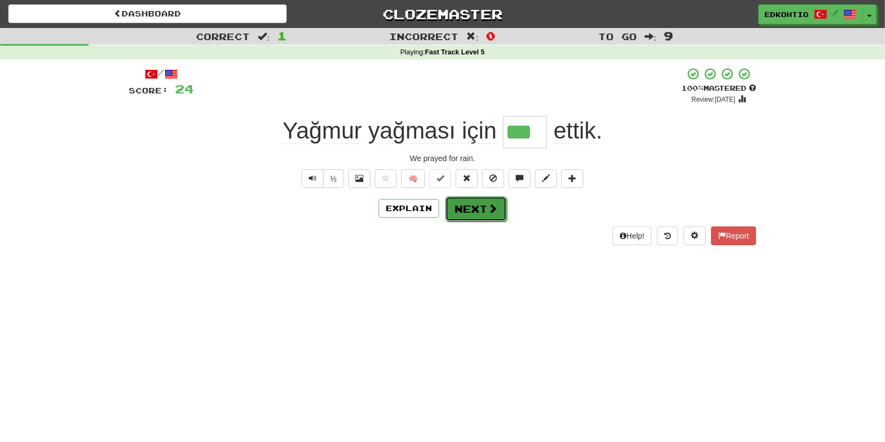
click at [468, 206] on button "Next" at bounding box center [476, 208] width 62 height 25
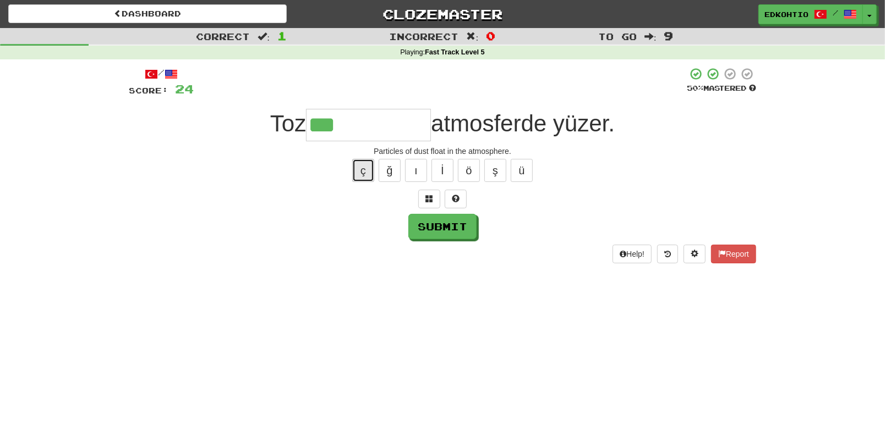
drag, startPoint x: 354, startPoint y: 169, endPoint x: 359, endPoint y: 174, distance: 6.6
click at [358, 172] on button "ç" at bounding box center [363, 170] width 22 height 23
click at [415, 174] on button "ı" at bounding box center [416, 170] width 22 height 23
drag, startPoint x: 422, startPoint y: 169, endPoint x: 422, endPoint y: 174, distance: 5.5
click at [422, 169] on button "ı" at bounding box center [416, 170] width 22 height 23
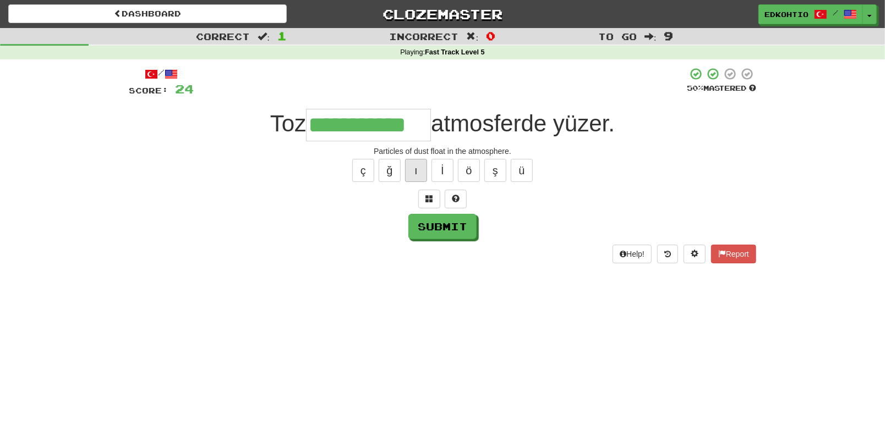
type input "**********"
click at [445, 229] on button "Submit" at bounding box center [443, 227] width 68 height 25
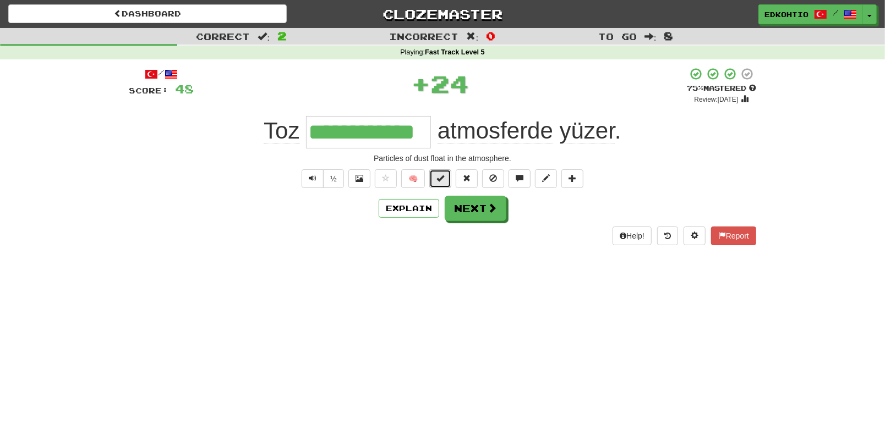
click at [441, 181] on span at bounding box center [440, 178] width 8 height 8
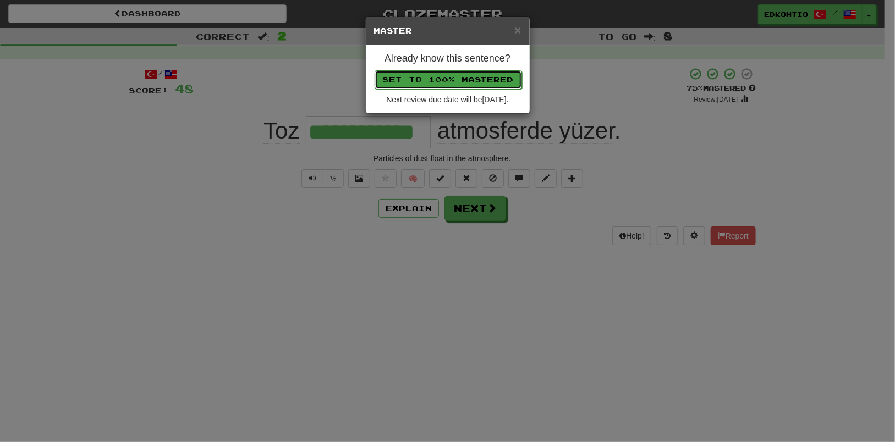
click at [448, 86] on button "Set to 100% Mastered" at bounding box center [448, 79] width 147 height 19
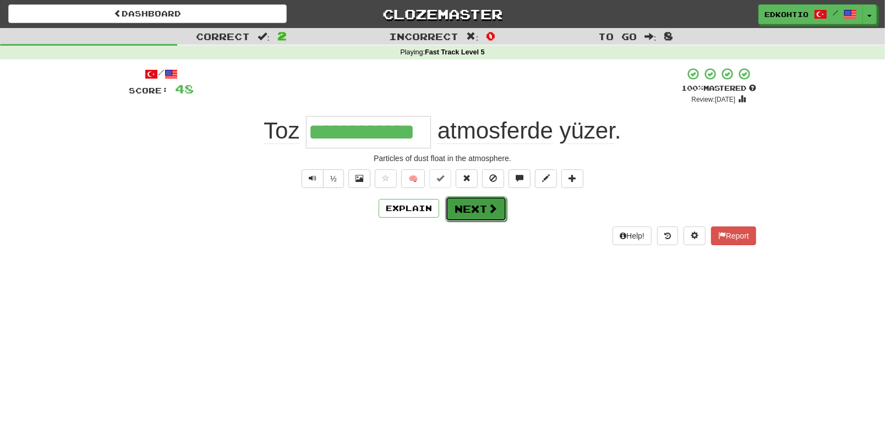
click at [476, 207] on button "Next" at bounding box center [476, 208] width 62 height 25
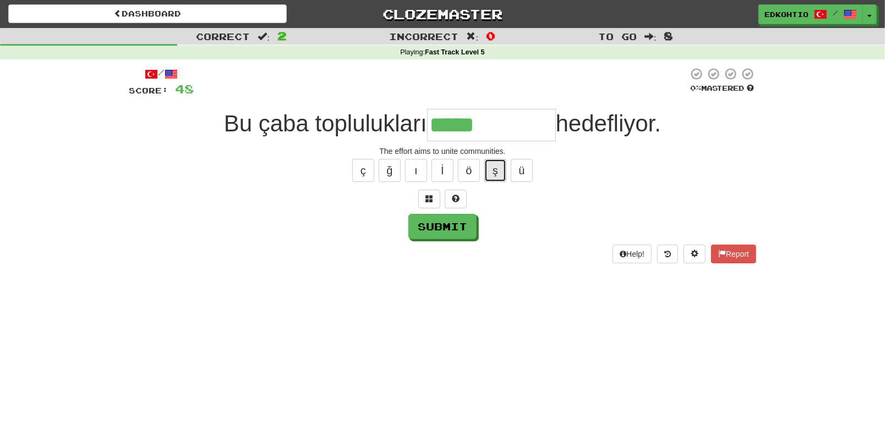
click at [502, 175] on button "ş" at bounding box center [495, 170] width 22 height 23
type input "**********"
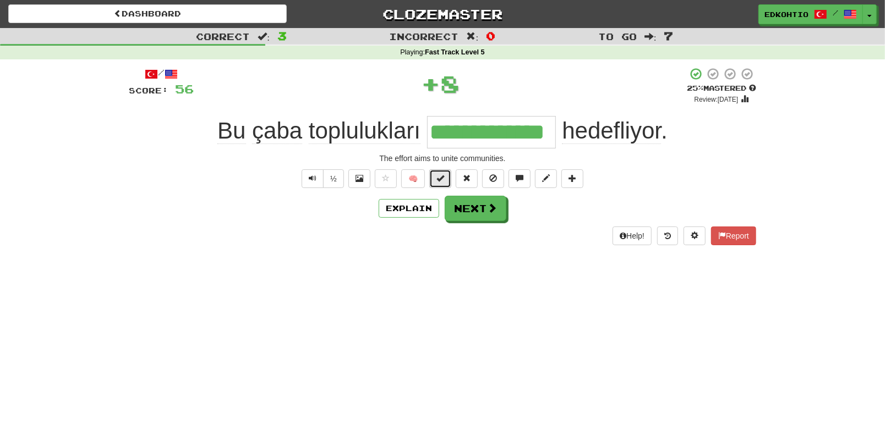
click at [440, 172] on button at bounding box center [440, 178] width 22 height 19
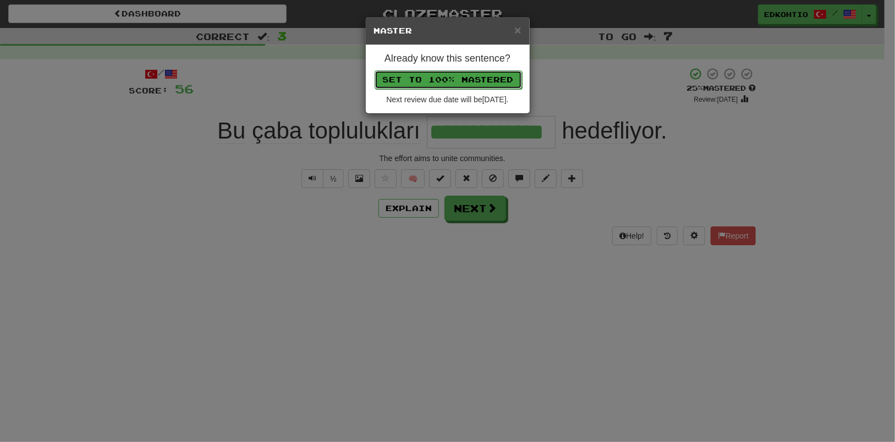
click at [458, 73] on button "Set to 100% Mastered" at bounding box center [448, 79] width 147 height 19
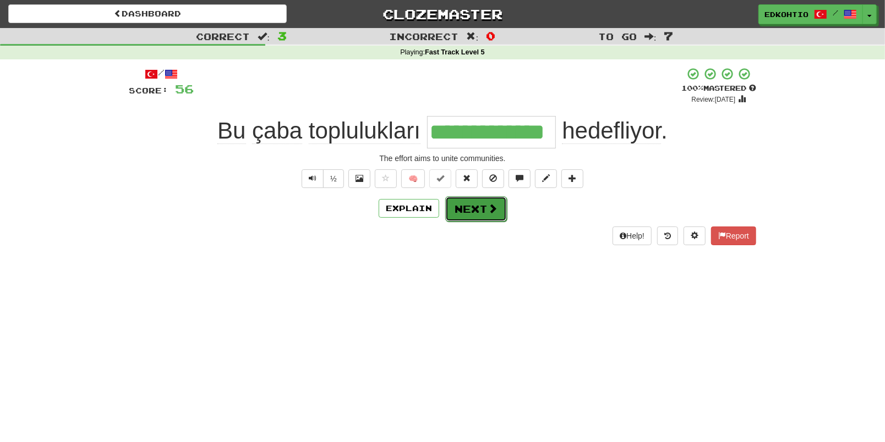
click at [479, 215] on button "Next" at bounding box center [476, 208] width 62 height 25
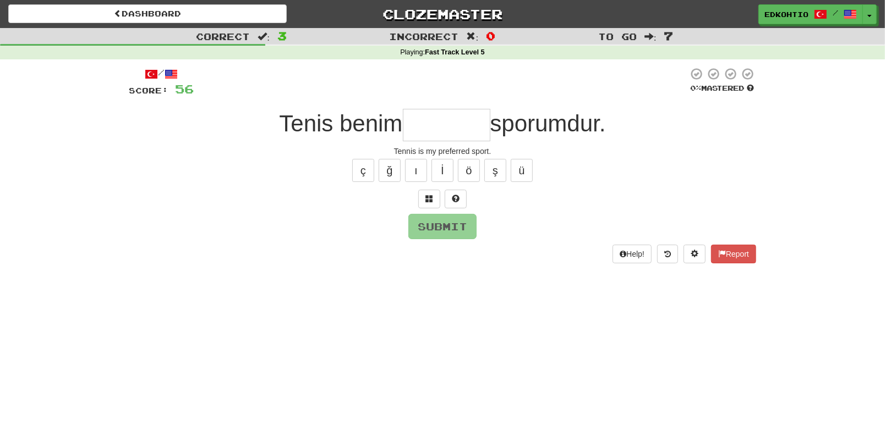
type input "*"
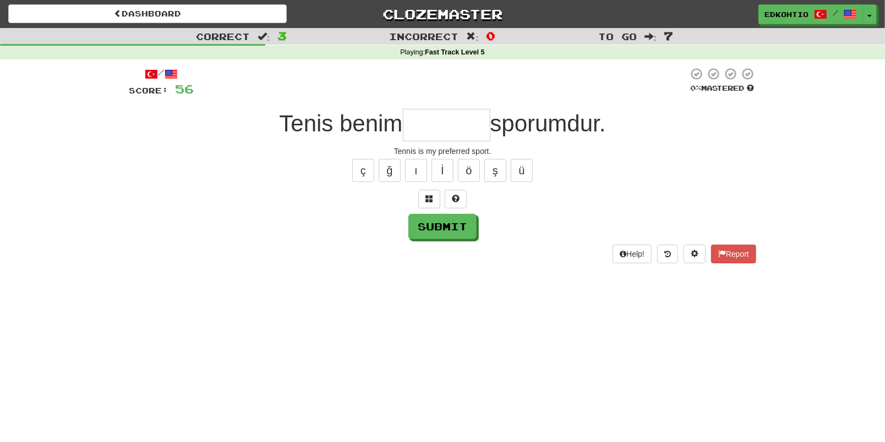
type input "*"
click at [519, 165] on button "ü" at bounding box center [522, 170] width 22 height 23
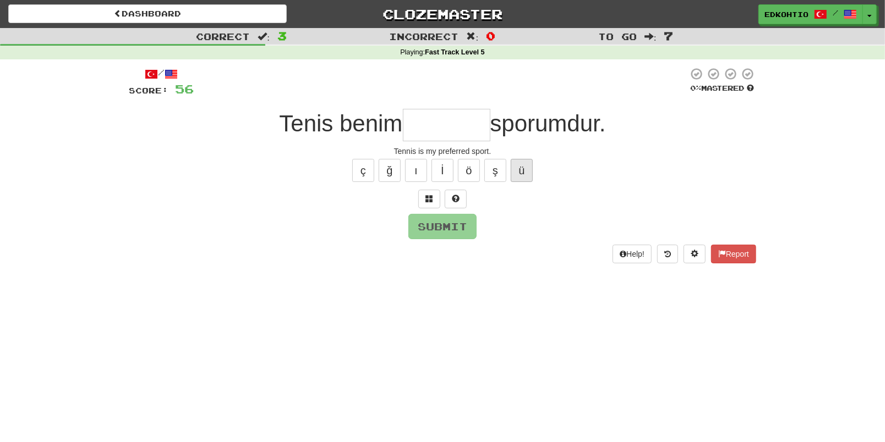
type input "*"
click at [491, 168] on button "ş" at bounding box center [495, 170] width 22 height 23
type input "*"
click at [462, 170] on button "ö" at bounding box center [469, 170] width 22 height 23
type input "*"
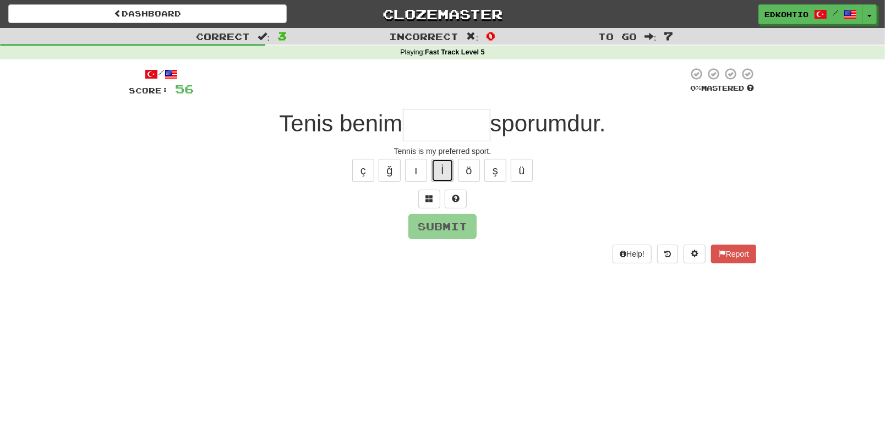
click at [442, 169] on button "İ" at bounding box center [442, 170] width 22 height 23
type input "*"
click at [463, 174] on button "ö" at bounding box center [469, 170] width 22 height 23
click at [513, 176] on button "ü" at bounding box center [522, 170] width 22 height 23
click at [500, 162] on button "ş" at bounding box center [495, 170] width 22 height 23
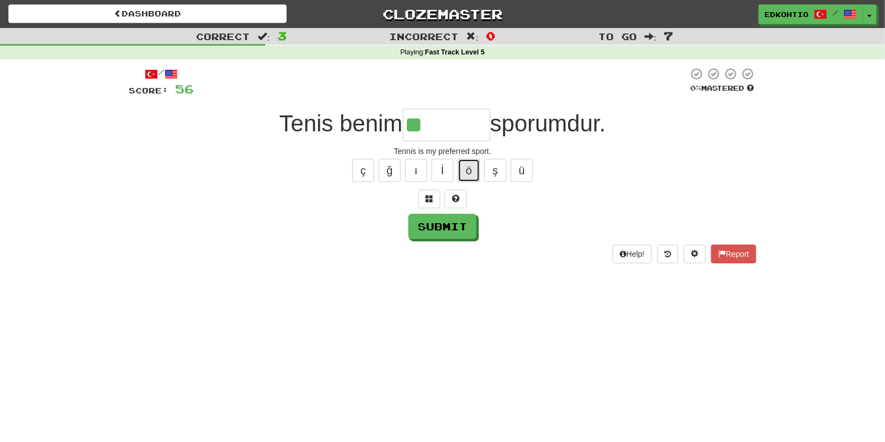
drag, startPoint x: 472, startPoint y: 165, endPoint x: 464, endPoint y: 167, distance: 7.7
click at [470, 165] on button "ö" at bounding box center [469, 170] width 22 height 23
click at [421, 164] on button "ı" at bounding box center [416, 170] width 22 height 23
drag, startPoint x: 396, startPoint y: 168, endPoint x: 374, endPoint y: 167, distance: 22.1
click at [395, 168] on button "ğ" at bounding box center [390, 170] width 22 height 23
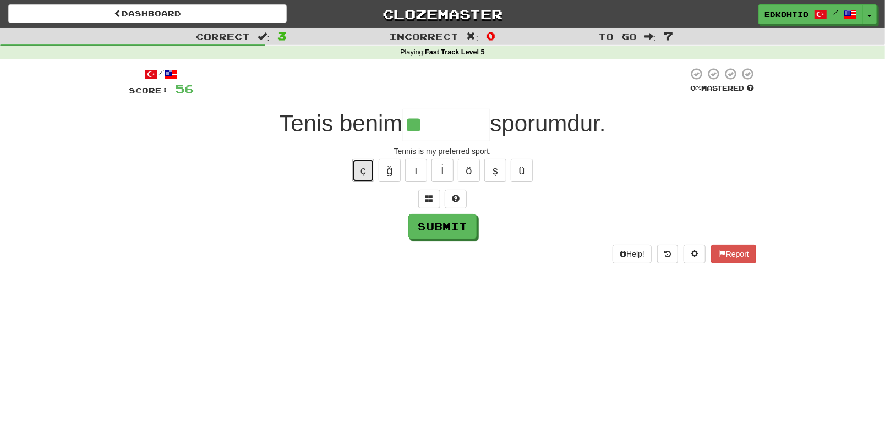
click at [365, 163] on button "ç" at bounding box center [363, 170] width 22 height 23
type input "*********"
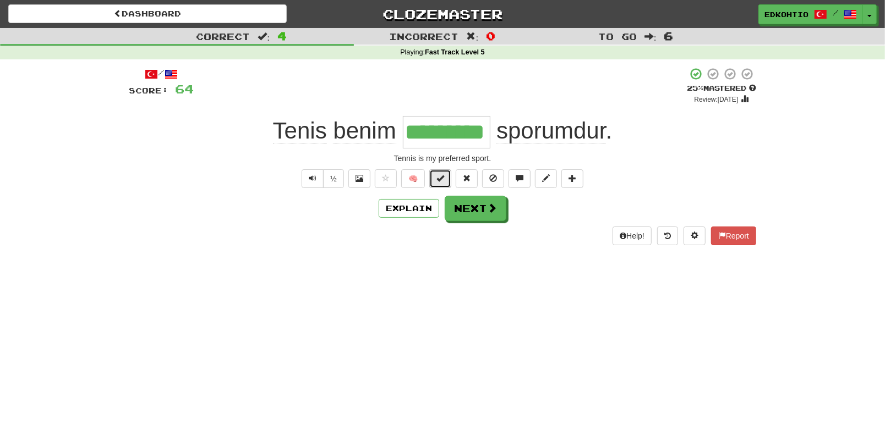
click at [445, 176] on button at bounding box center [440, 178] width 22 height 19
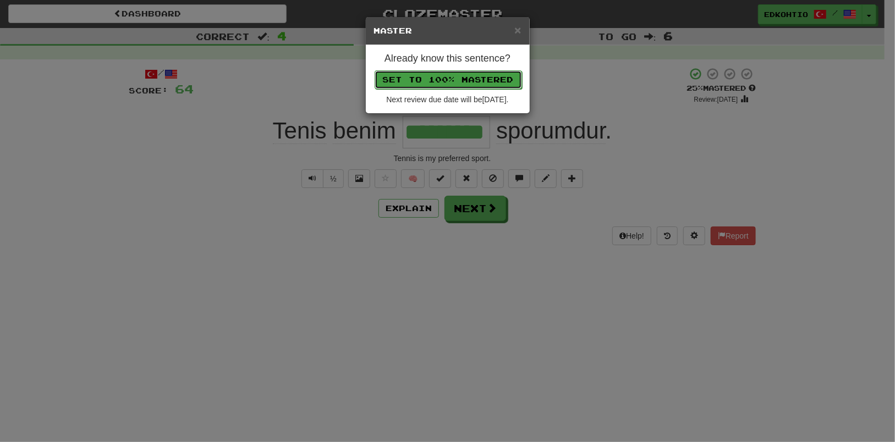
click at [445, 76] on button "Set to 100% Mastered" at bounding box center [448, 79] width 147 height 19
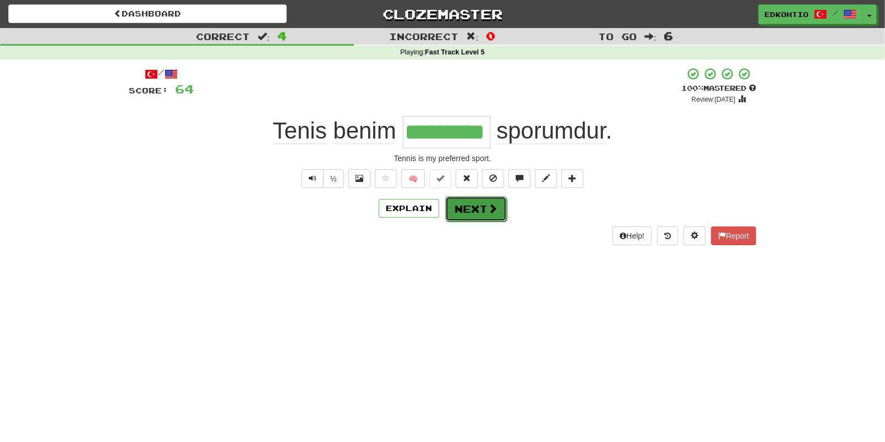
click at [469, 206] on button "Next" at bounding box center [476, 208] width 62 height 25
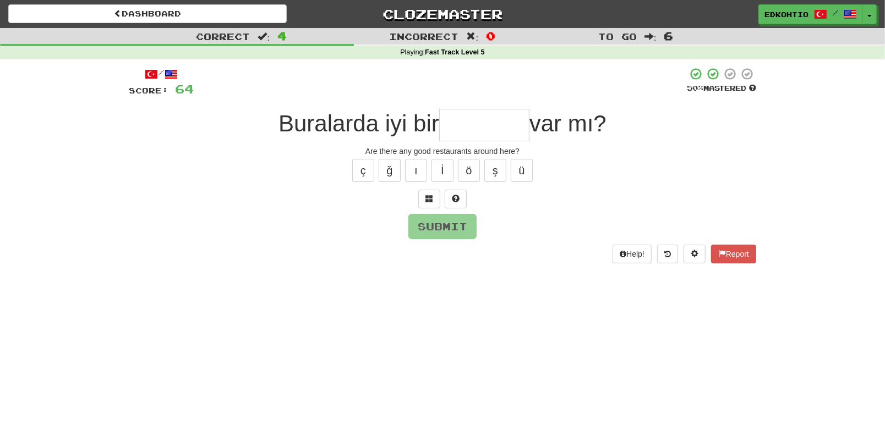
type input "*"
type input "********"
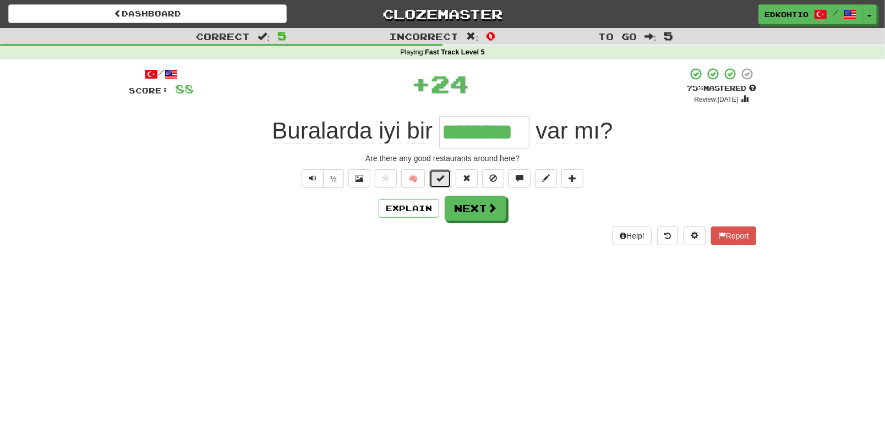
click at [446, 177] on button at bounding box center [440, 178] width 22 height 19
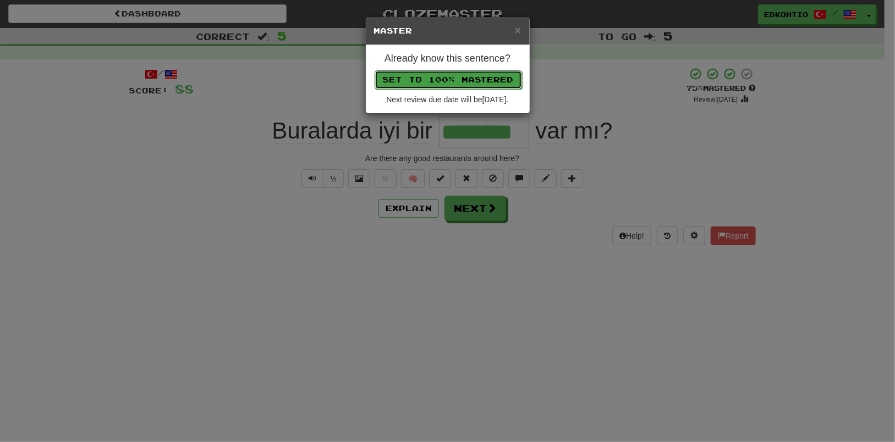
drag, startPoint x: 468, startPoint y: 75, endPoint x: 469, endPoint y: 80, distance: 5.5
click at [468, 76] on button "Set to 100% Mastered" at bounding box center [448, 79] width 147 height 19
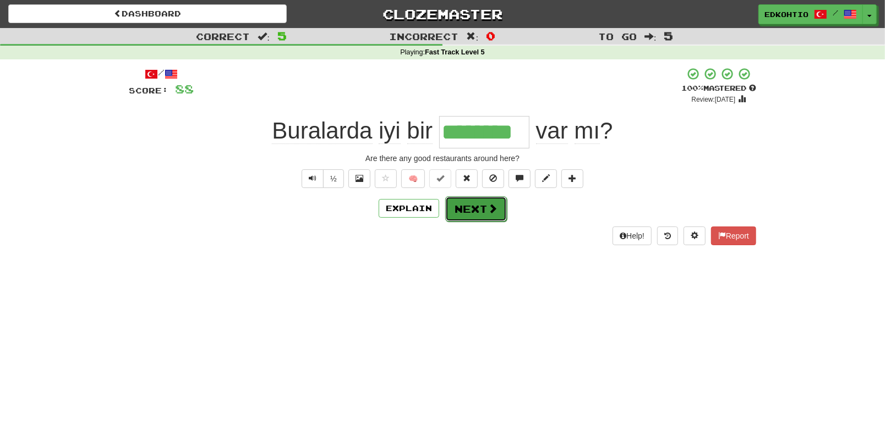
click at [480, 201] on button "Next" at bounding box center [476, 208] width 62 height 25
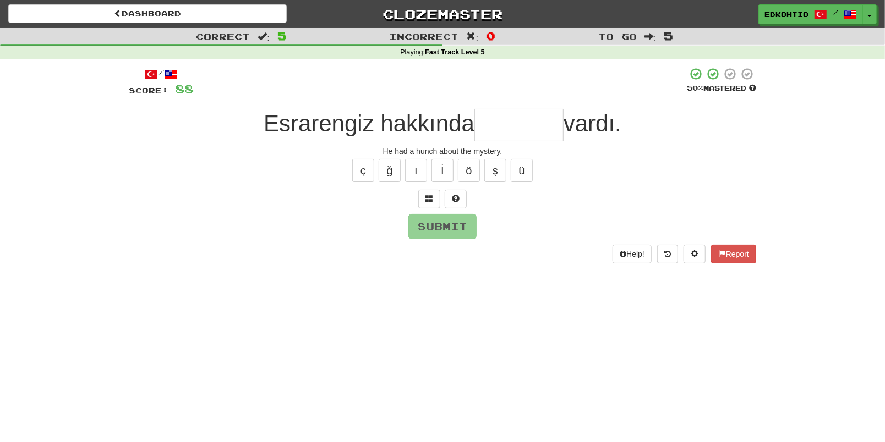
type input "*"
click at [366, 165] on button "ç" at bounding box center [363, 170] width 22 height 23
type input "*"
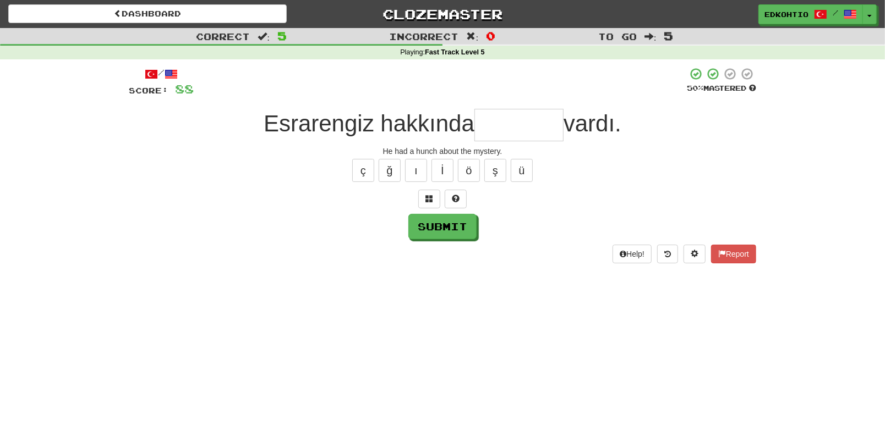
type input "*"
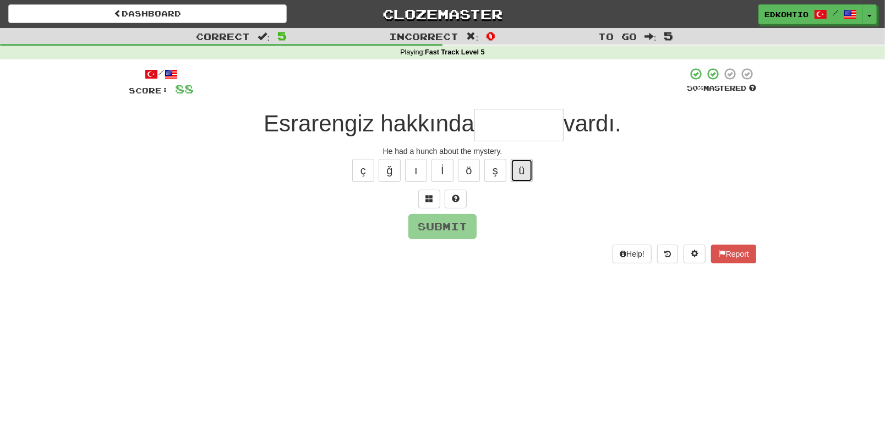
click at [529, 167] on button "ü" at bounding box center [522, 170] width 22 height 23
type input "*"
drag, startPoint x: 493, startPoint y: 165, endPoint x: 490, endPoint y: 171, distance: 6.2
click at [493, 165] on button "ş" at bounding box center [495, 170] width 22 height 23
type input "*"
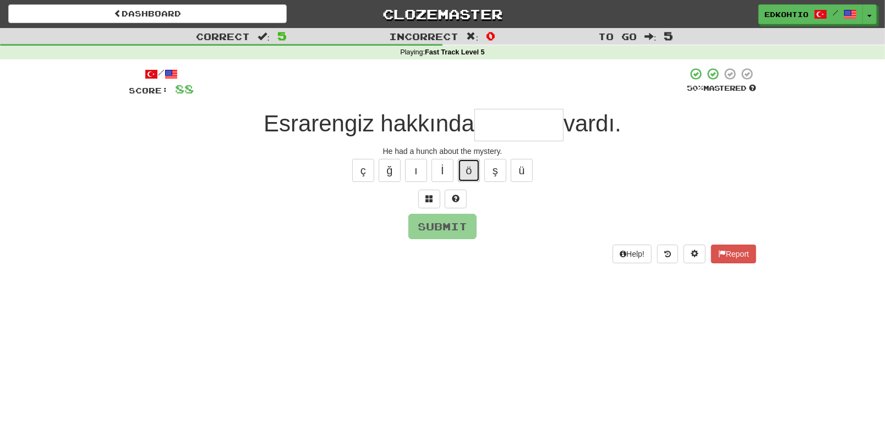
click at [469, 167] on button "ö" at bounding box center [469, 170] width 22 height 23
type input "*"
click at [466, 165] on button "ö" at bounding box center [469, 170] width 22 height 23
click at [363, 168] on button "ç" at bounding box center [363, 170] width 22 height 23
click at [388, 167] on button "ğ" at bounding box center [390, 170] width 22 height 23
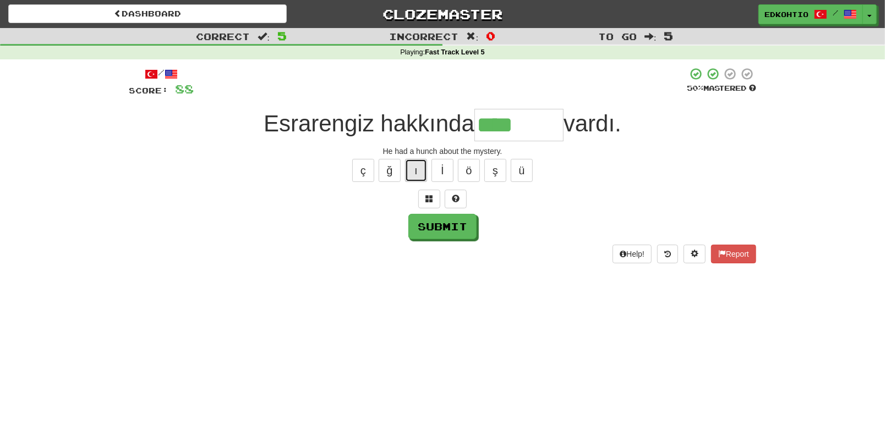
click at [422, 163] on button "ı" at bounding box center [416, 170] width 22 height 23
click at [469, 170] on button "ö" at bounding box center [469, 170] width 22 height 23
click at [490, 172] on button "ş" at bounding box center [495, 170] width 22 height 23
click at [518, 170] on button "ü" at bounding box center [522, 170] width 22 height 23
type input "********"
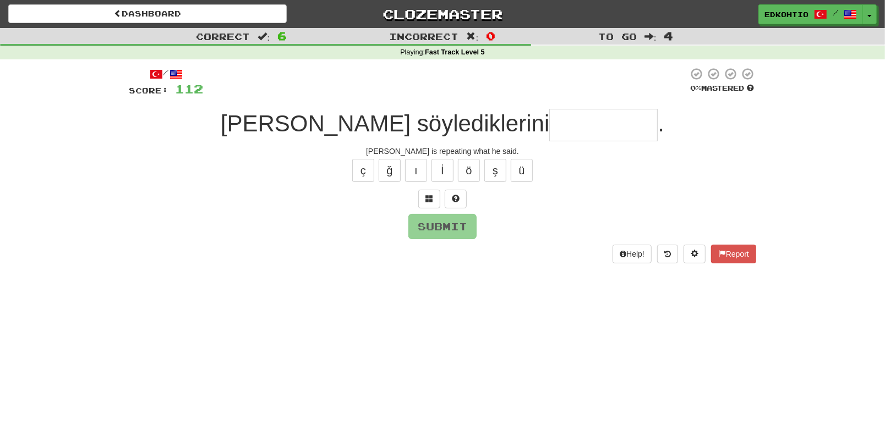
type input "*"
click at [417, 166] on button "ı" at bounding box center [416, 170] width 22 height 23
type input "**********"
click at [427, 222] on button "Submit" at bounding box center [443, 227] width 68 height 25
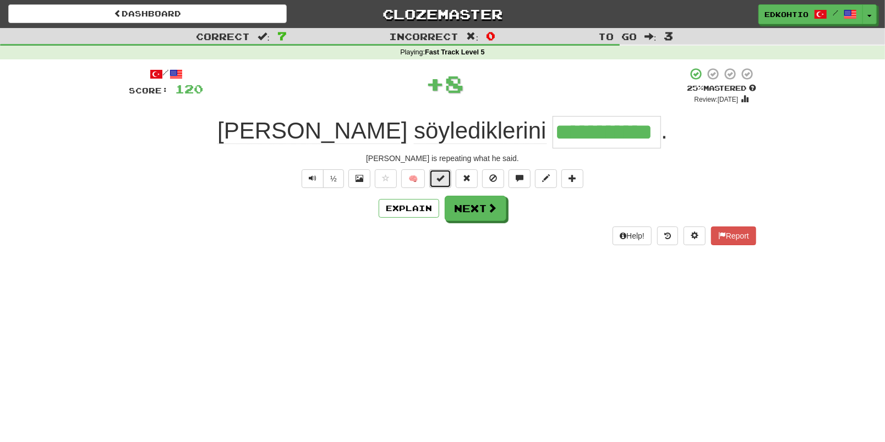
click at [439, 182] on span at bounding box center [440, 178] width 8 height 8
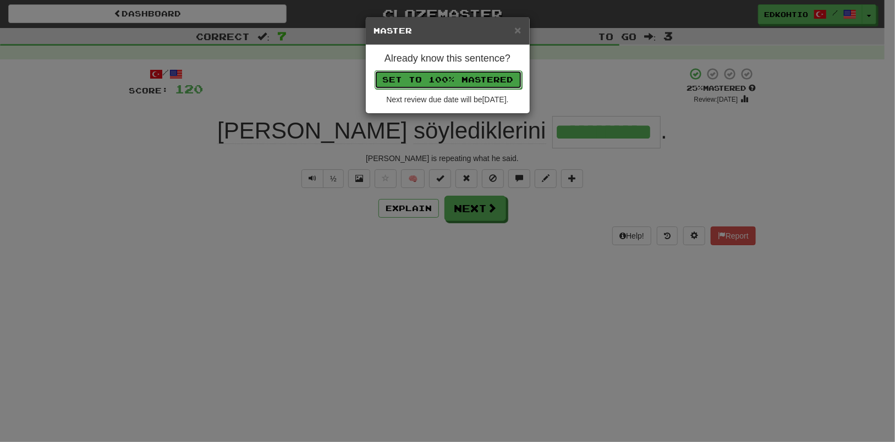
click at [455, 73] on button "Set to 100% Mastered" at bounding box center [448, 79] width 147 height 19
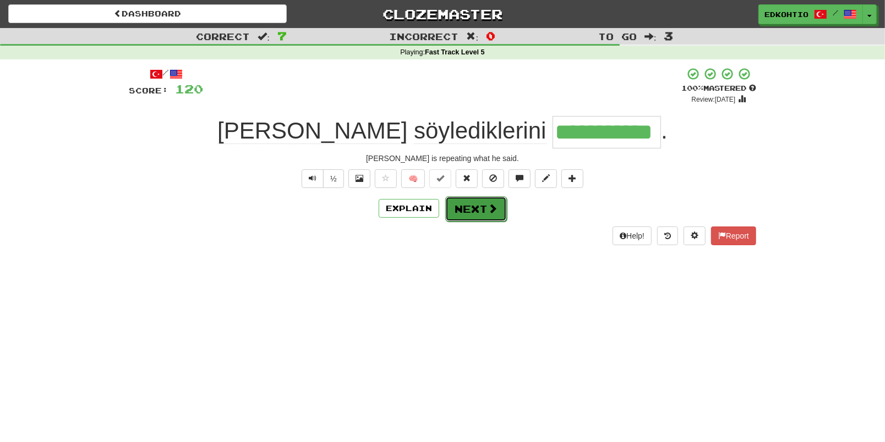
click at [475, 207] on button "Next" at bounding box center [476, 208] width 62 height 25
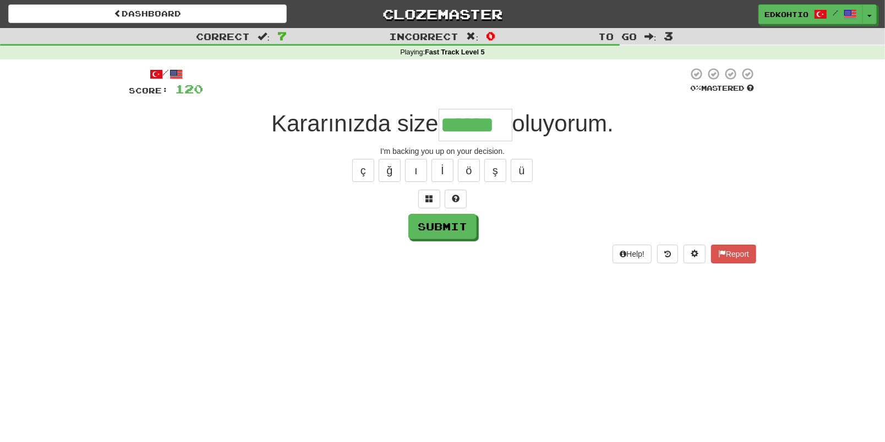
type input "******"
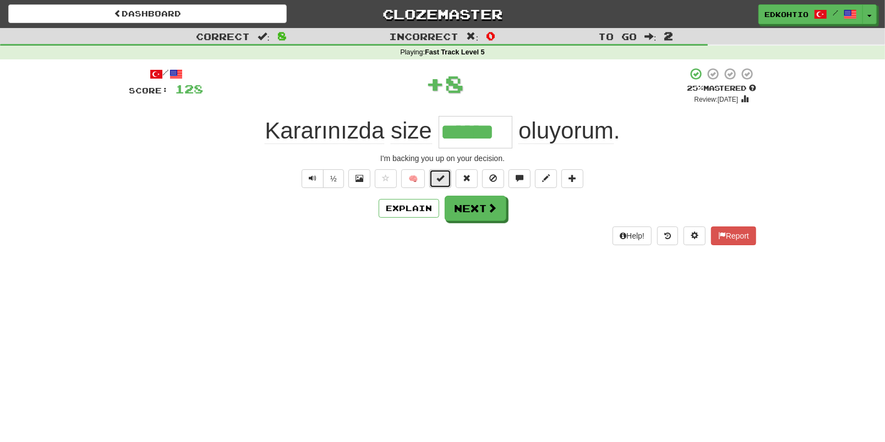
click at [439, 174] on span at bounding box center [440, 178] width 8 height 8
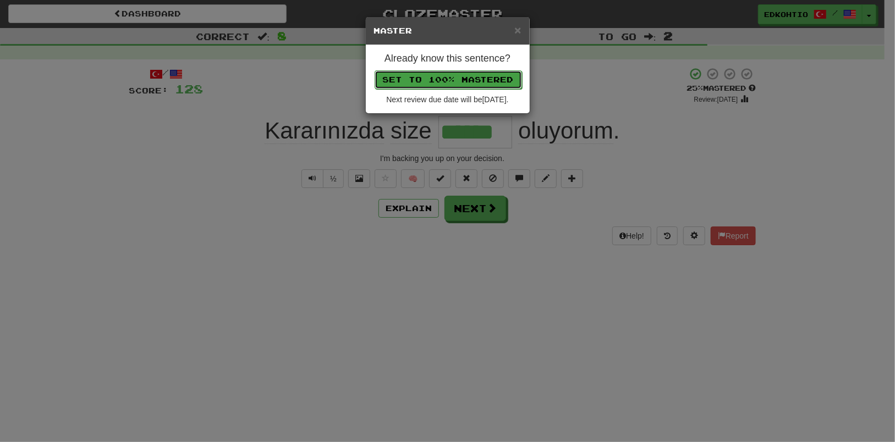
click at [464, 78] on button "Set to 100% Mastered" at bounding box center [448, 79] width 147 height 19
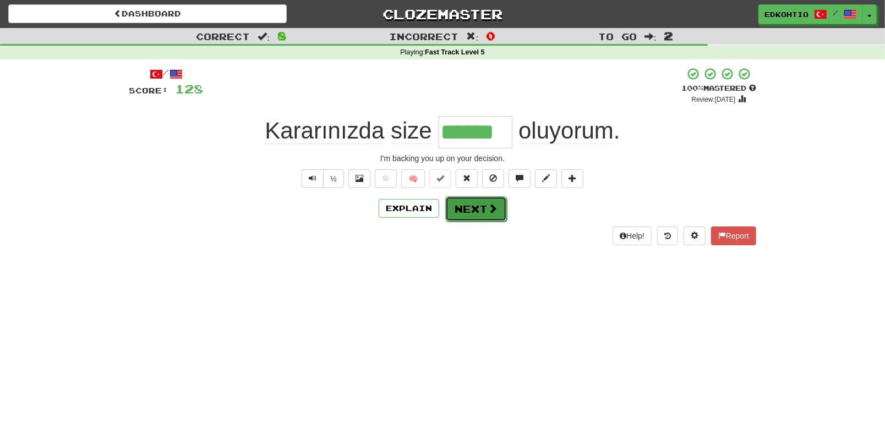
click at [476, 214] on button "Next" at bounding box center [476, 208] width 62 height 25
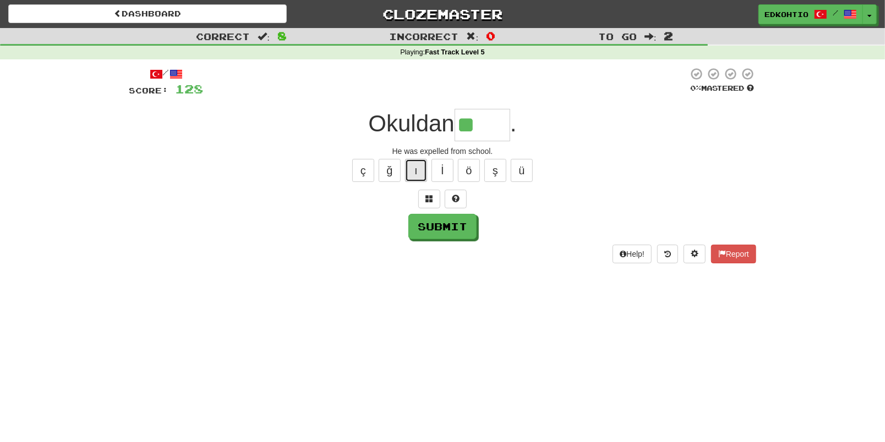
click at [422, 164] on button "ı" at bounding box center [416, 170] width 22 height 23
click at [413, 170] on button "ı" at bounding box center [416, 170] width 22 height 23
type input "******"
click at [451, 234] on button "Submit" at bounding box center [443, 227] width 68 height 25
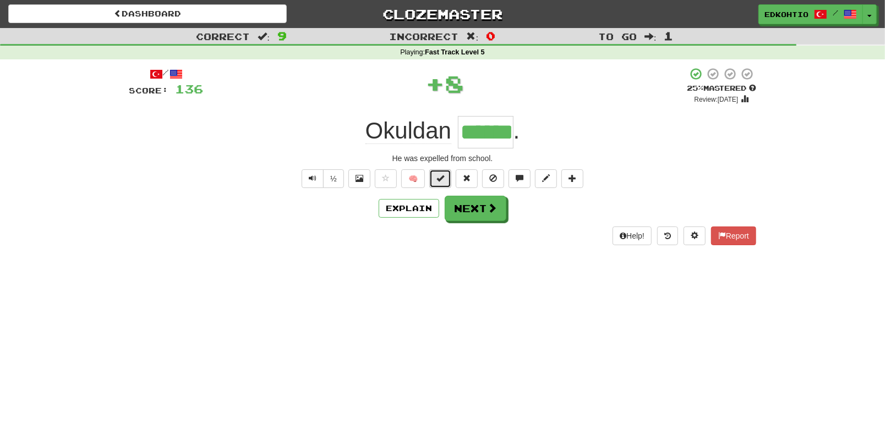
click at [446, 177] on button at bounding box center [440, 178] width 22 height 19
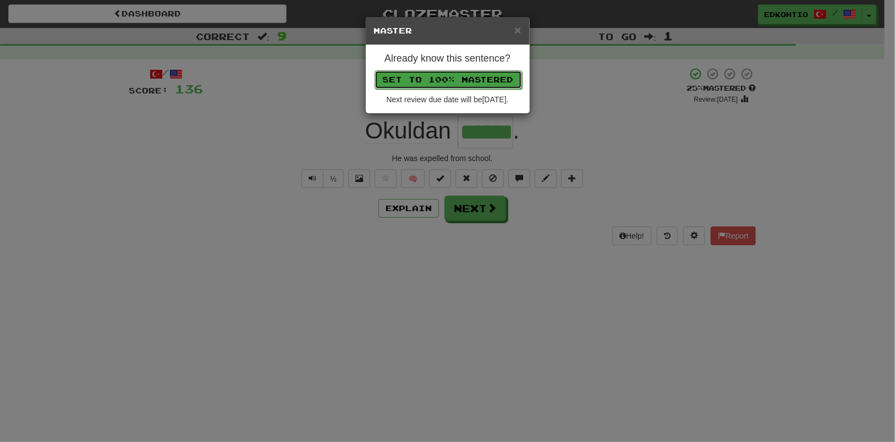
click at [491, 83] on button "Set to 100% Mastered" at bounding box center [448, 79] width 147 height 19
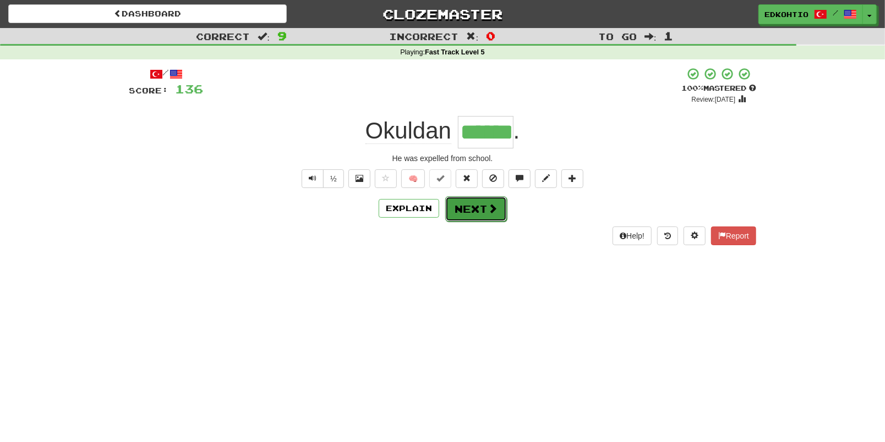
click at [470, 211] on button "Next" at bounding box center [476, 208] width 62 height 25
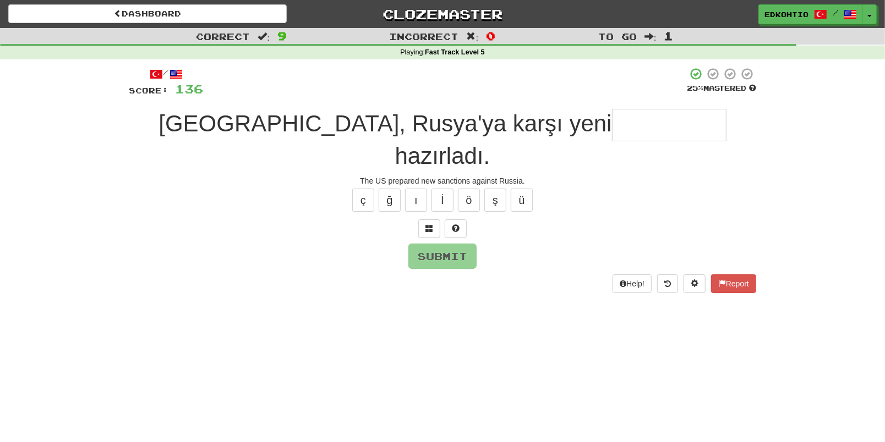
type input "*"
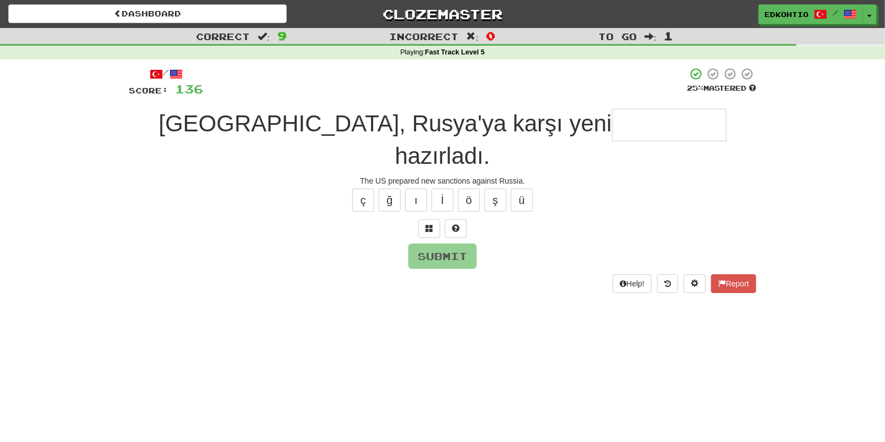
type input "*"
click at [522, 189] on button "ü" at bounding box center [522, 200] width 22 height 23
click at [489, 189] on button "ş" at bounding box center [495, 200] width 22 height 23
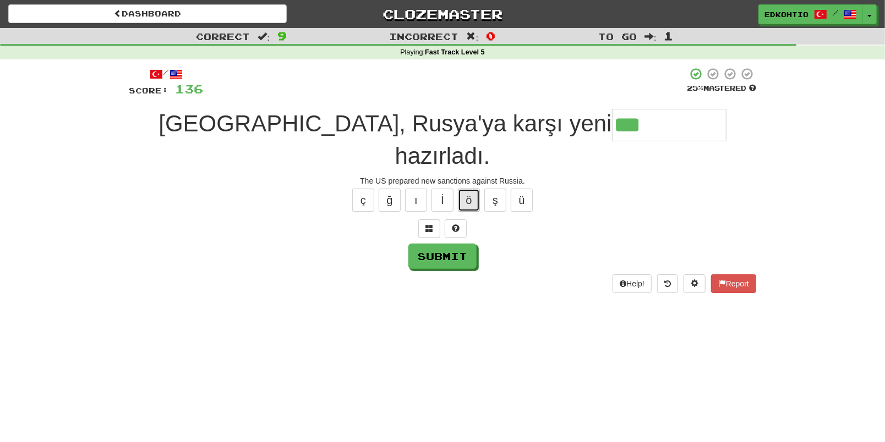
click at [472, 189] on button "ö" at bounding box center [469, 200] width 22 height 23
click at [417, 189] on button "ı" at bounding box center [416, 200] width 22 height 23
click at [394, 189] on button "ğ" at bounding box center [390, 200] width 22 height 23
drag, startPoint x: 359, startPoint y: 170, endPoint x: 362, endPoint y: 175, distance: 5.7
click at [359, 189] on button "ç" at bounding box center [363, 200] width 22 height 23
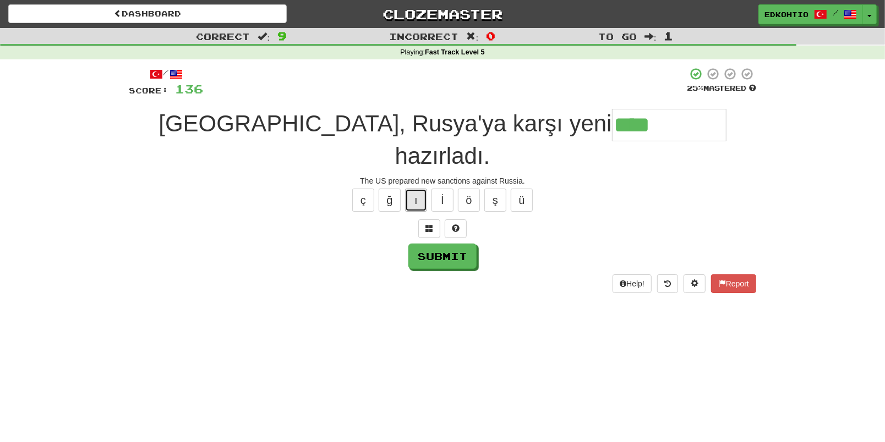
click at [412, 189] on button "ı" at bounding box center [416, 200] width 22 height 23
drag, startPoint x: 408, startPoint y: 163, endPoint x: 533, endPoint y: 164, distance: 125.5
click at [408, 189] on button "ı" at bounding box center [416, 200] width 22 height 23
type input "**********"
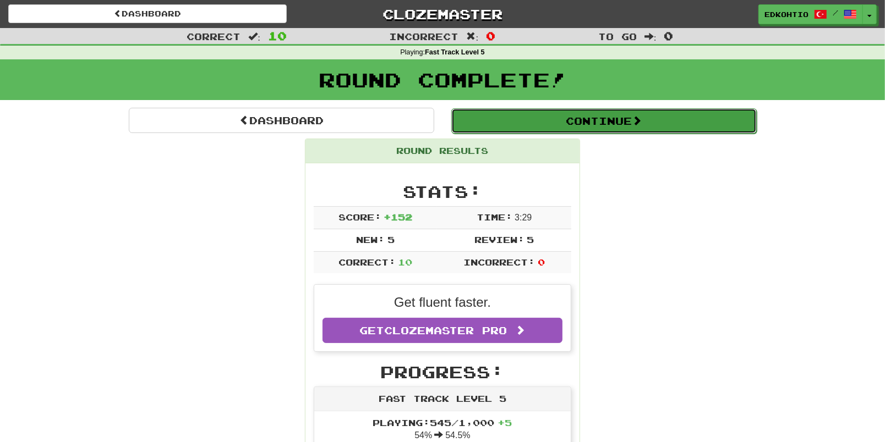
click at [617, 114] on button "Continue" at bounding box center [603, 120] width 305 height 25
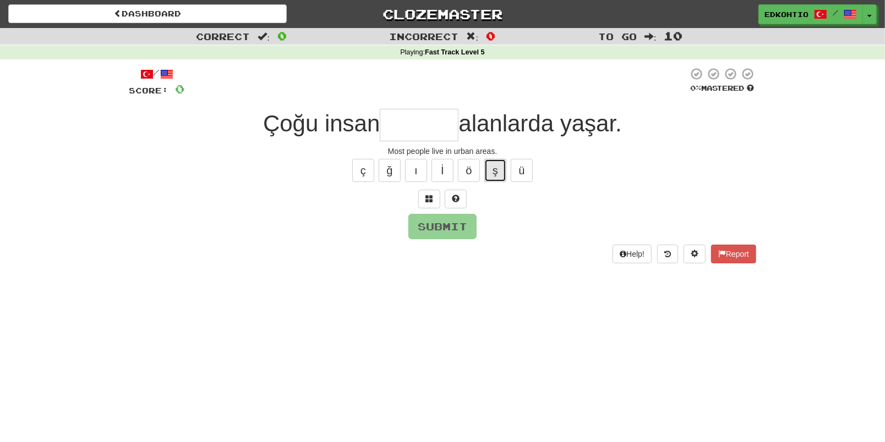
click at [494, 166] on button "ş" at bounding box center [495, 170] width 22 height 23
type input "*"
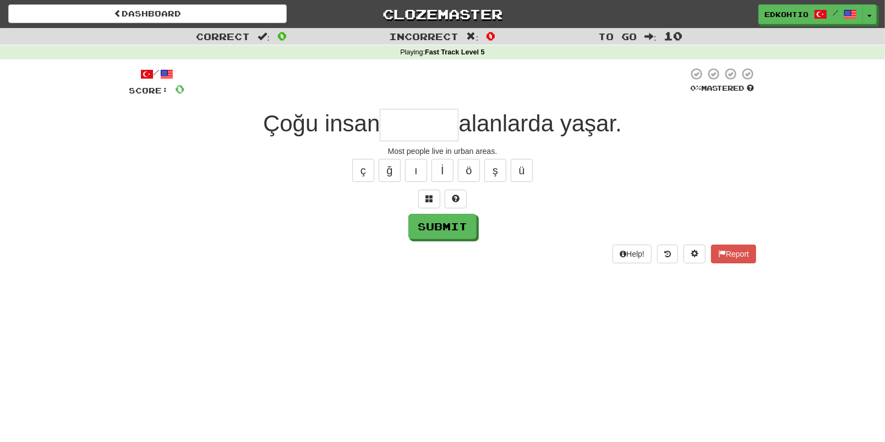
type input "*"
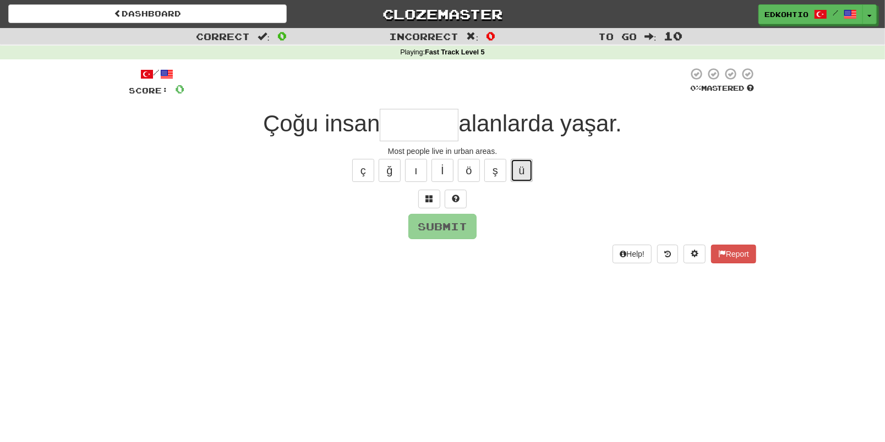
click at [516, 173] on button "ü" at bounding box center [522, 170] width 22 height 23
type input "*"
click at [501, 172] on button "ş" at bounding box center [495, 170] width 22 height 23
type input "*"
click at [470, 169] on button "ö" at bounding box center [469, 170] width 22 height 23
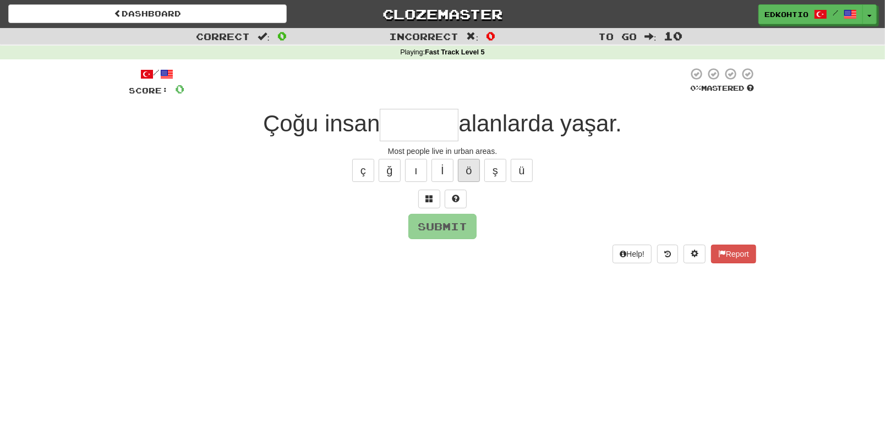
type input "*"
click at [411, 166] on button "ı" at bounding box center [416, 170] width 22 height 23
type input "*"
click at [393, 165] on button "ğ" at bounding box center [390, 170] width 22 height 23
type input "*"
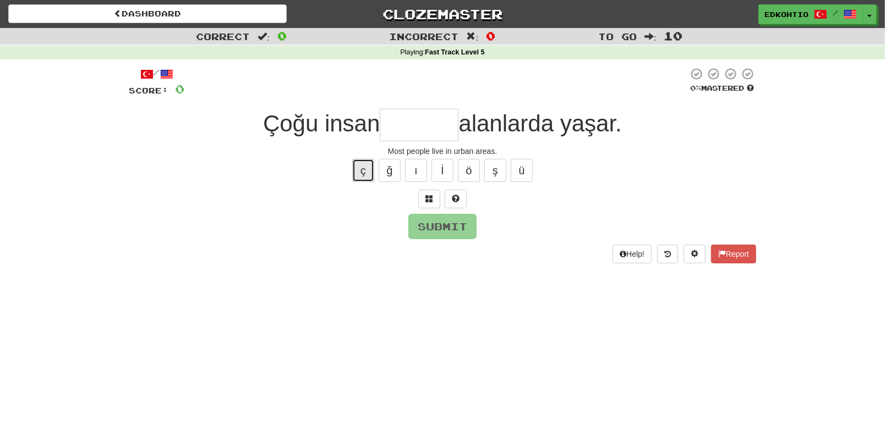
click at [362, 171] on button "ç" at bounding box center [363, 170] width 22 height 23
type input "*"
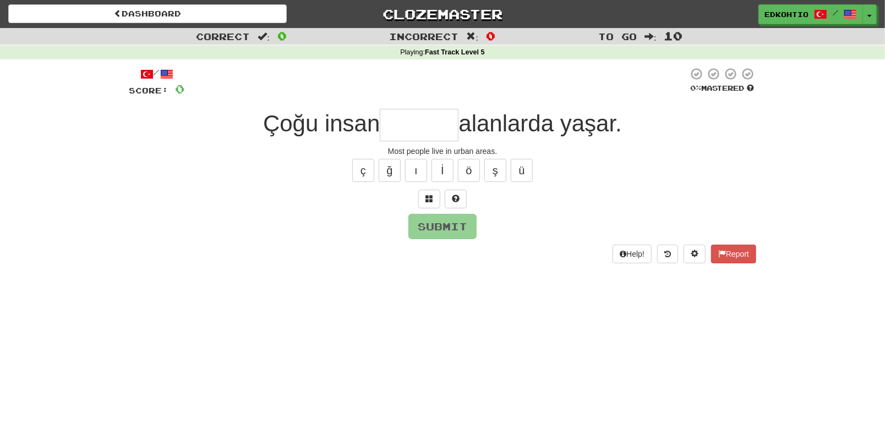
type input "*"
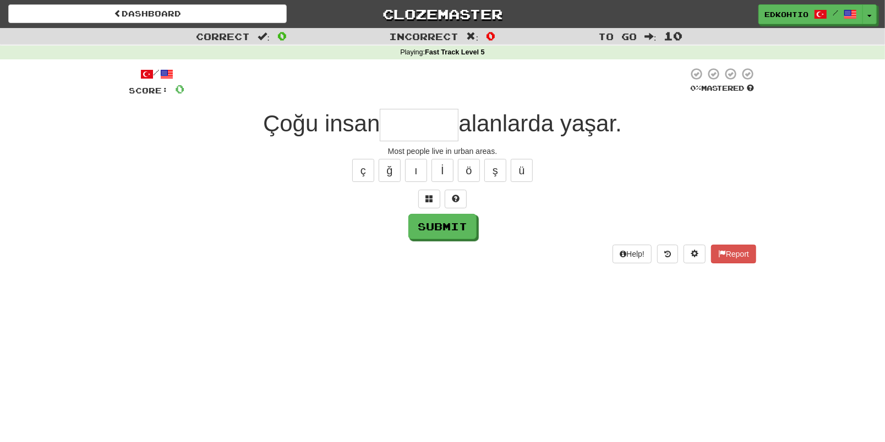
type input "*"
click at [523, 172] on button "ü" at bounding box center [522, 170] width 22 height 23
click at [524, 172] on button "ü" at bounding box center [522, 170] width 22 height 23
type input "*******"
click at [435, 229] on button "Submit" at bounding box center [443, 227] width 68 height 25
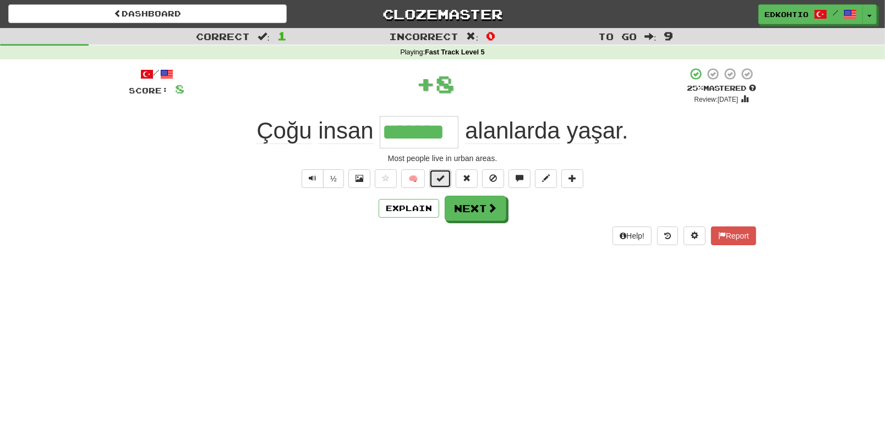
click at [441, 183] on button at bounding box center [440, 178] width 22 height 19
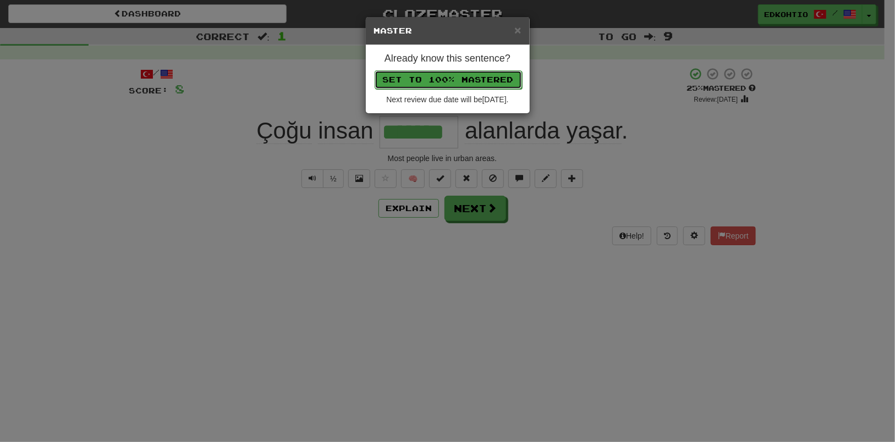
click at [460, 82] on button "Set to 100% Mastered" at bounding box center [448, 79] width 147 height 19
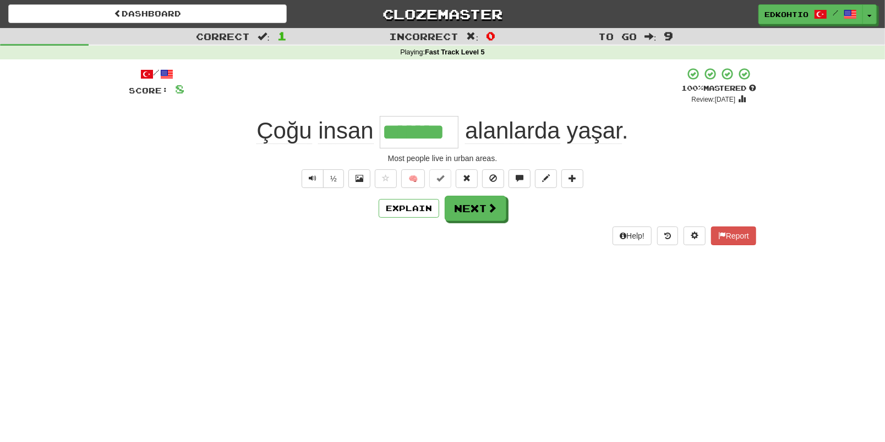
click at [461, 222] on div "/ Score: 8 + 8 100 % Mastered Review: [DATE] Çoğu insan ******* alanlarda yaşar…" at bounding box center [442, 156] width 627 height 178
click at [467, 210] on button "Next" at bounding box center [476, 208] width 62 height 25
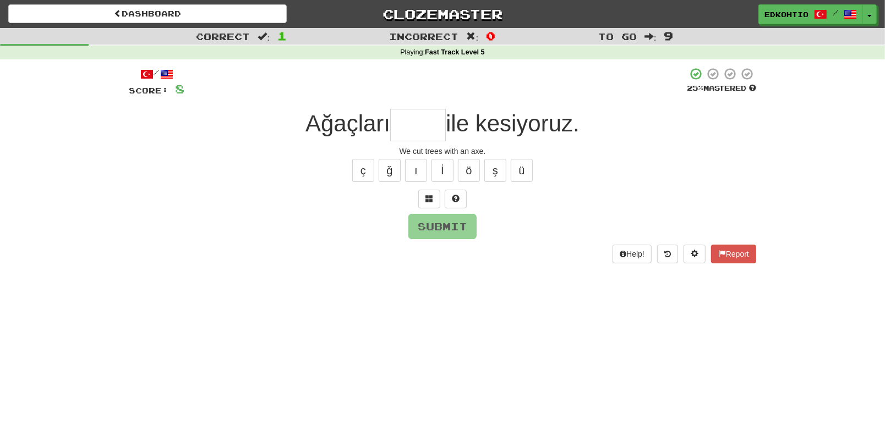
type input "*"
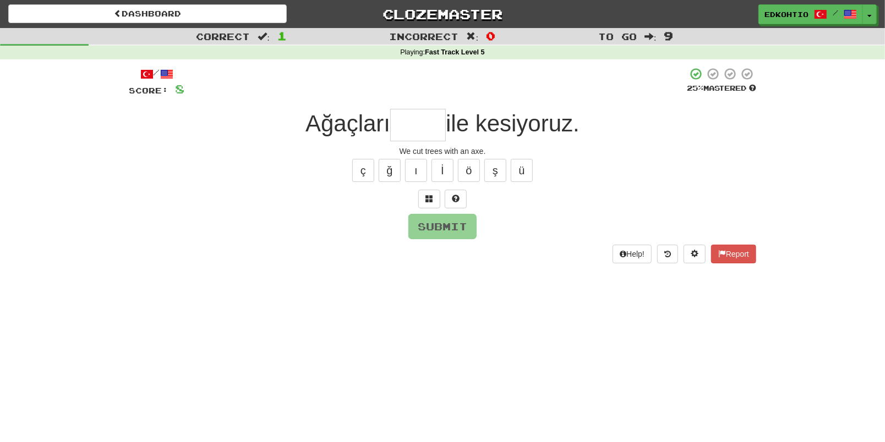
type input "*"
click at [521, 167] on button "ü" at bounding box center [522, 170] width 22 height 23
type input "*"
click at [494, 172] on button "ş" at bounding box center [495, 170] width 22 height 23
type input "*"
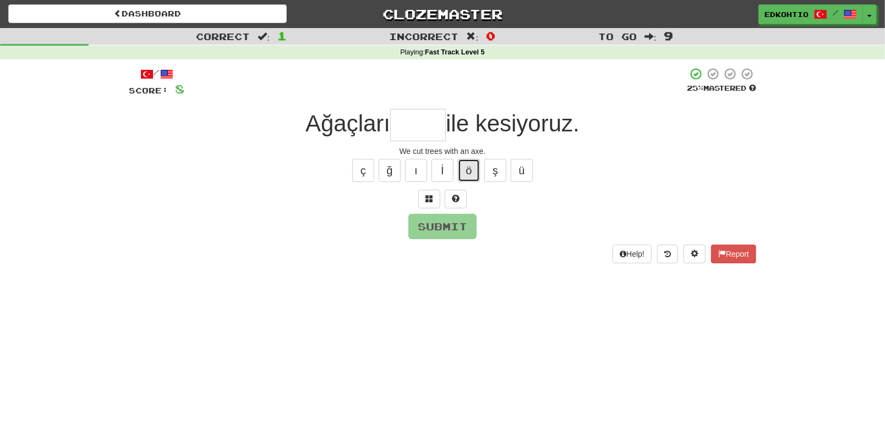
click at [469, 169] on button "ö" at bounding box center [469, 170] width 22 height 23
type input "*"
click at [423, 174] on button "ı" at bounding box center [416, 170] width 22 height 23
type input "*"
click at [380, 173] on button "ğ" at bounding box center [390, 170] width 22 height 23
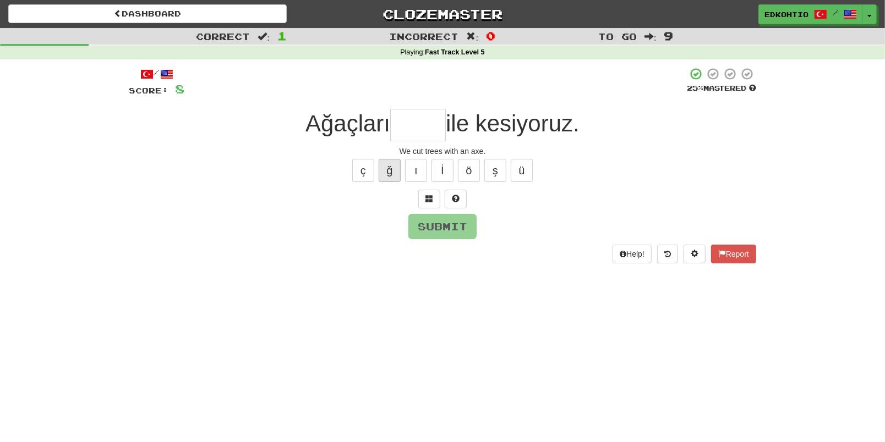
type input "*"
click at [369, 172] on button "ç" at bounding box center [363, 170] width 22 height 23
type input "*"
click at [413, 168] on button "ı" at bounding box center [416, 170] width 22 height 23
type input "*****"
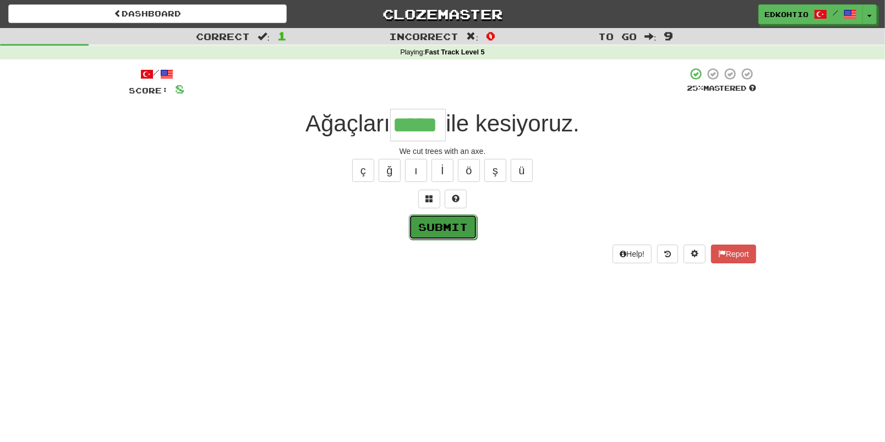
click at [447, 223] on button "Submit" at bounding box center [443, 227] width 68 height 25
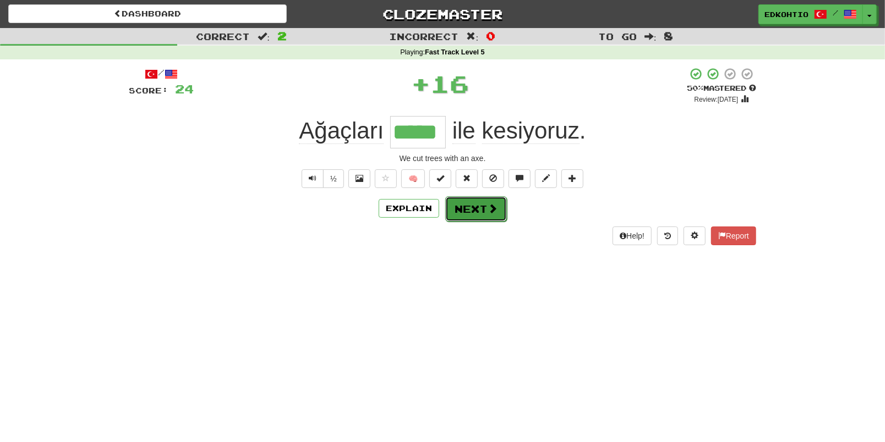
click at [468, 203] on button "Next" at bounding box center [476, 208] width 62 height 25
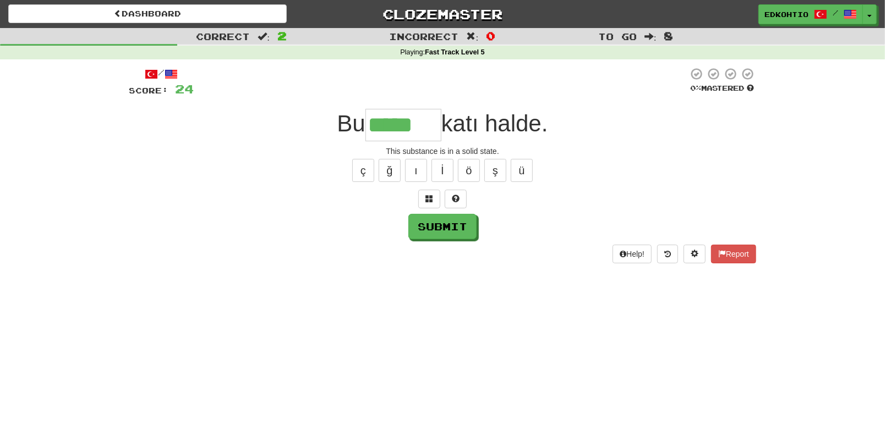
type input "*****"
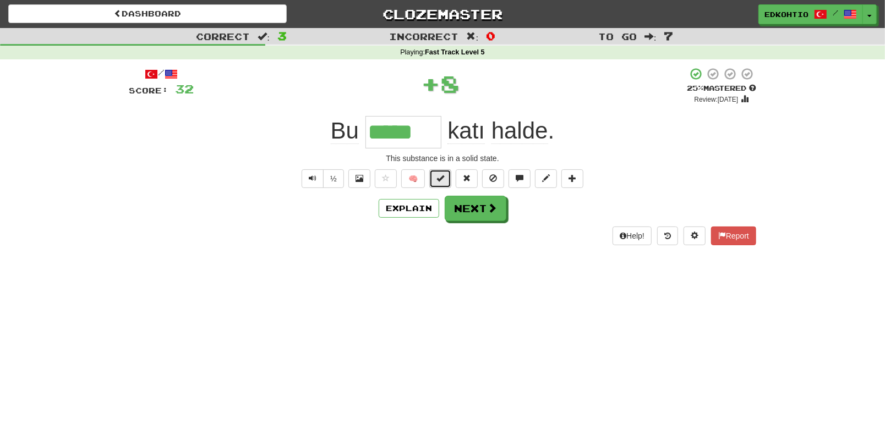
click at [440, 178] on span at bounding box center [440, 178] width 8 height 8
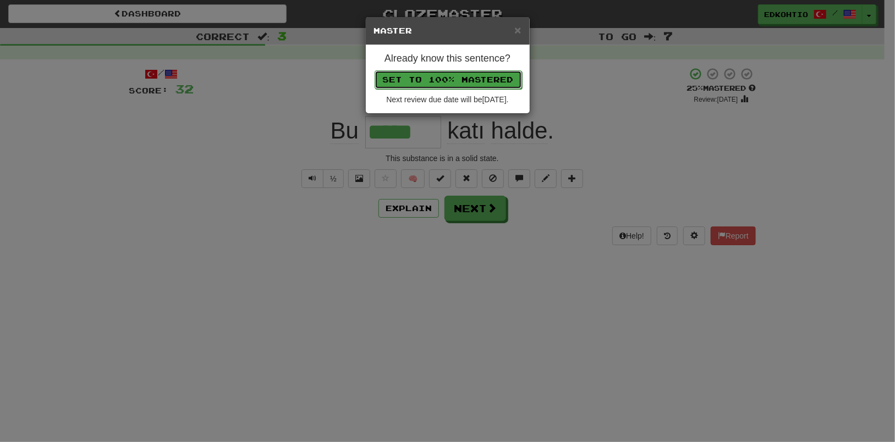
click at [441, 83] on button "Set to 100% Mastered" at bounding box center [448, 79] width 147 height 19
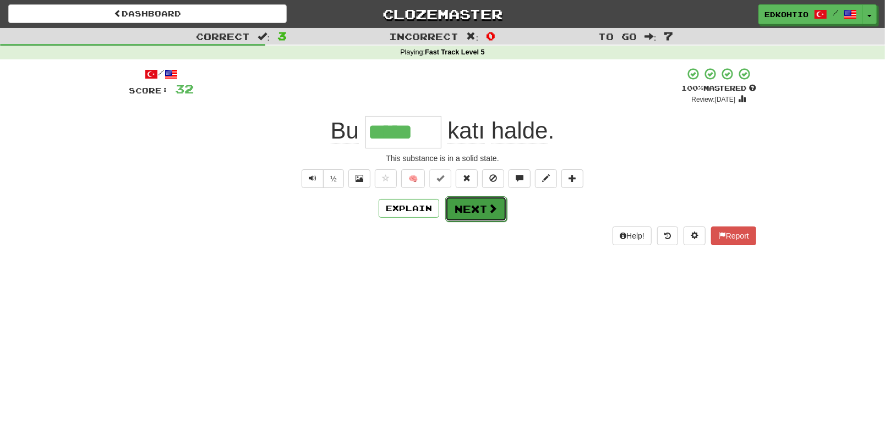
click at [472, 209] on button "Next" at bounding box center [476, 208] width 62 height 25
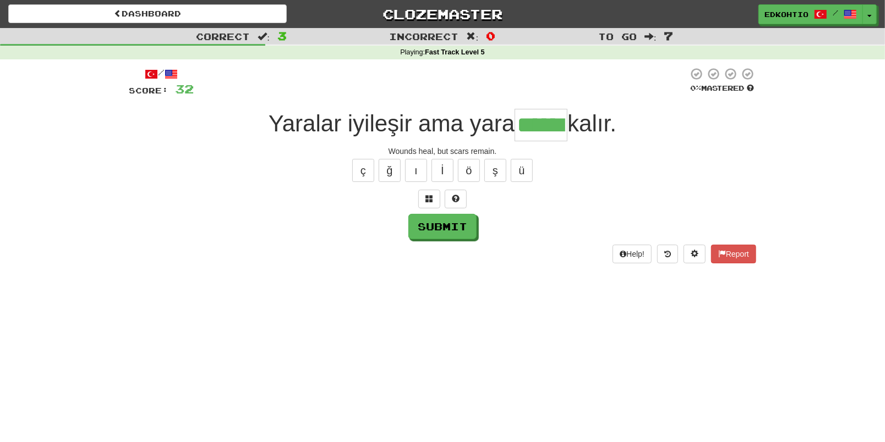
type input "******"
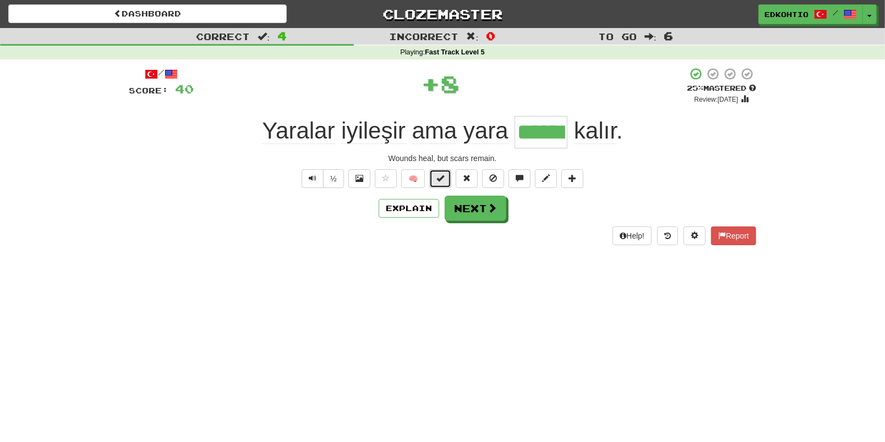
click at [446, 175] on button at bounding box center [440, 178] width 22 height 19
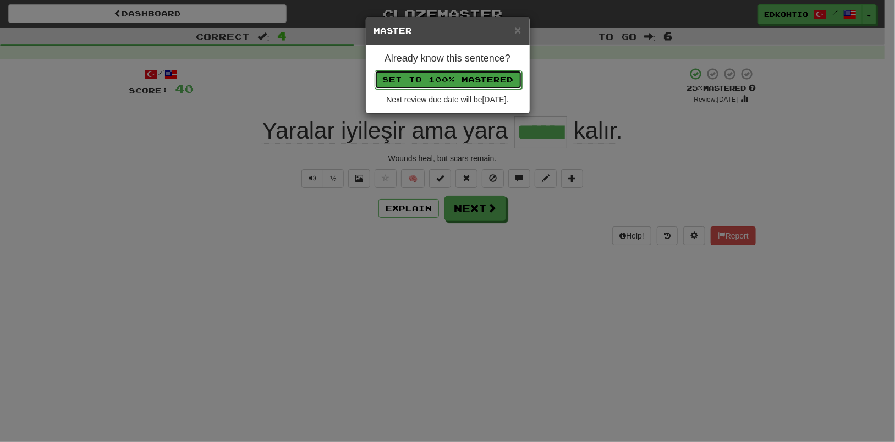
click at [447, 82] on button "Set to 100% Mastered" at bounding box center [448, 79] width 147 height 19
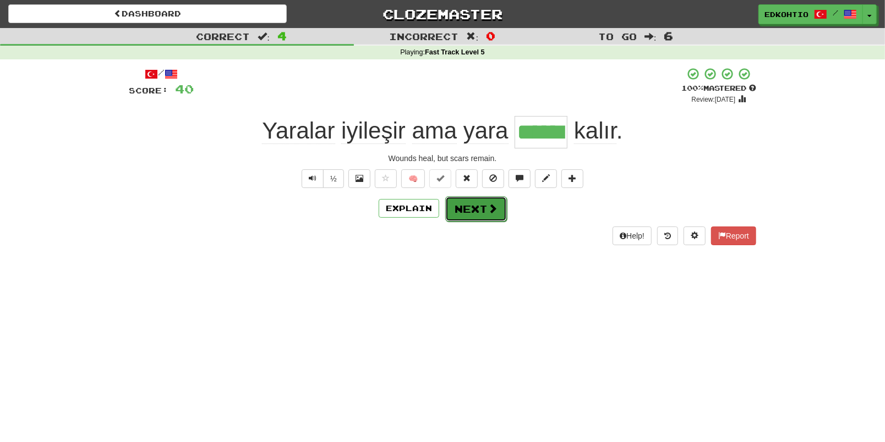
click at [481, 210] on button "Next" at bounding box center [476, 208] width 62 height 25
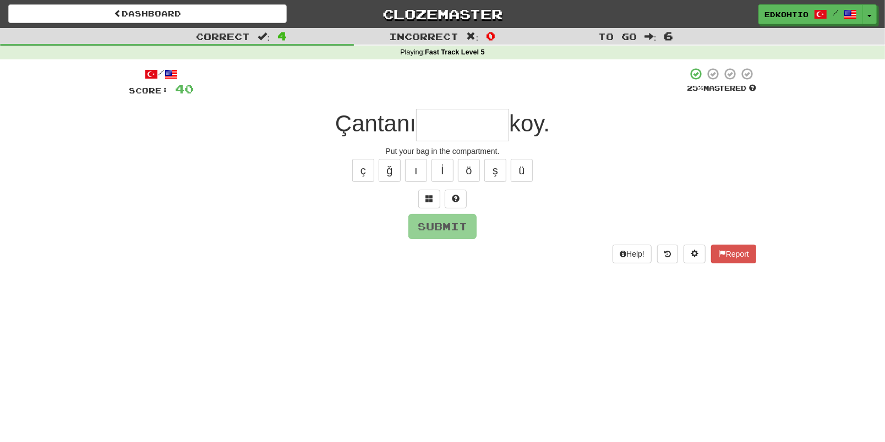
type input "*"
click at [524, 165] on button "ü" at bounding box center [522, 170] width 22 height 23
click at [500, 176] on button "ş" at bounding box center [495, 170] width 22 height 23
click at [518, 160] on button "ü" at bounding box center [522, 170] width 22 height 23
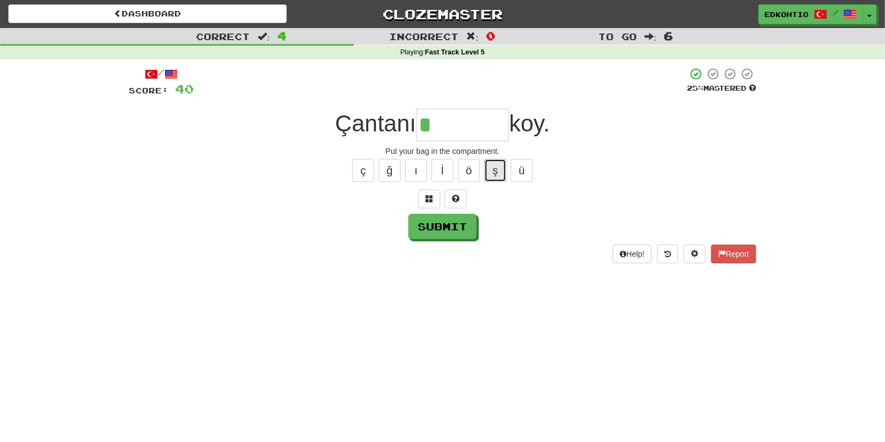
click at [492, 168] on button "ş" at bounding box center [495, 170] width 22 height 23
click at [466, 173] on button "ö" at bounding box center [469, 170] width 22 height 23
click at [497, 172] on button "ş" at bounding box center [495, 170] width 22 height 23
click at [390, 168] on button "ğ" at bounding box center [390, 170] width 22 height 23
drag, startPoint x: 363, startPoint y: 180, endPoint x: 480, endPoint y: 184, distance: 116.7
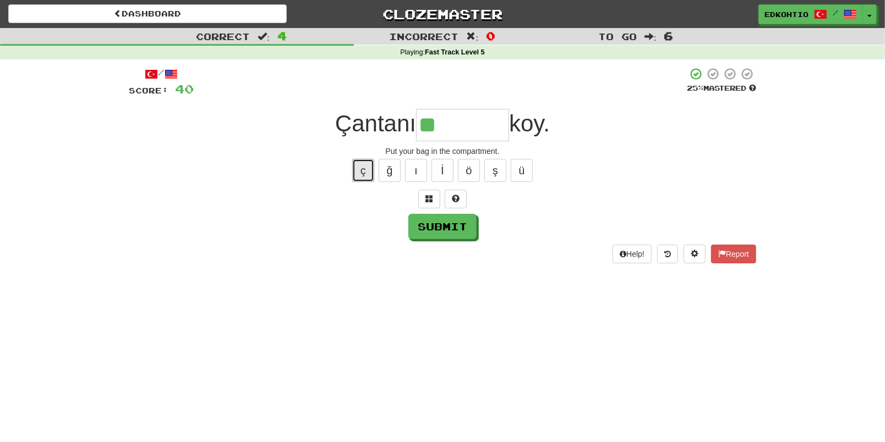
click at [363, 181] on button "ç" at bounding box center [363, 170] width 22 height 23
click at [528, 171] on button "ü" at bounding box center [522, 170] width 22 height 23
click at [498, 174] on button "ş" at bounding box center [495, 170] width 22 height 23
click at [476, 174] on button "ö" at bounding box center [469, 170] width 22 height 23
click at [417, 168] on button "ı" at bounding box center [416, 170] width 22 height 23
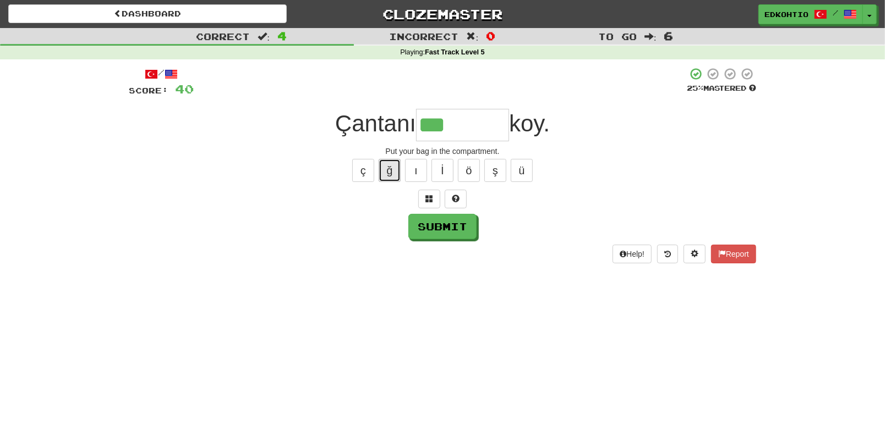
click at [388, 173] on button "ğ" at bounding box center [390, 170] width 22 height 23
click at [358, 174] on button "ç" at bounding box center [363, 170] width 22 height 23
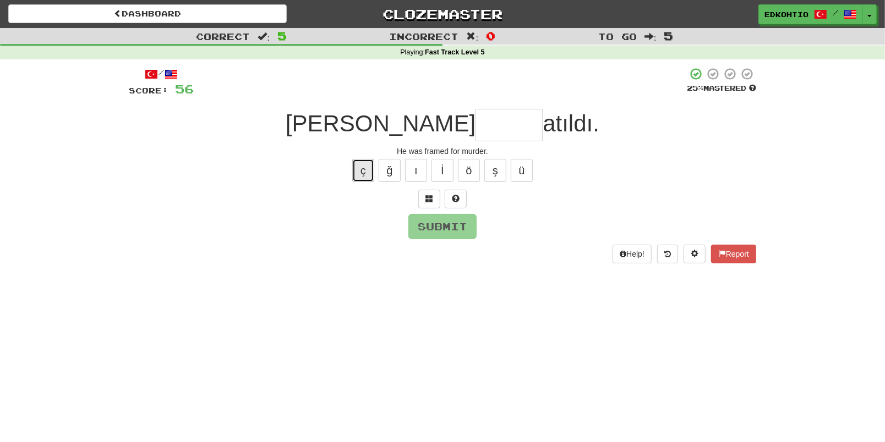
click at [363, 172] on button "ç" at bounding box center [363, 170] width 22 height 23
click at [495, 173] on button "ş" at bounding box center [495, 170] width 22 height 23
click at [386, 165] on button "ğ" at bounding box center [390, 170] width 22 height 23
click at [370, 171] on button "ç" at bounding box center [363, 170] width 22 height 23
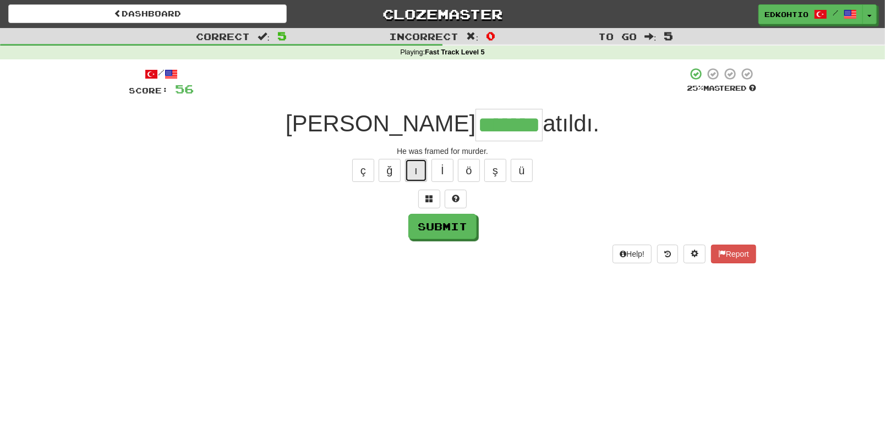
click at [420, 168] on button "ı" at bounding box center [416, 170] width 22 height 23
click at [442, 233] on button "Submit" at bounding box center [443, 227] width 68 height 25
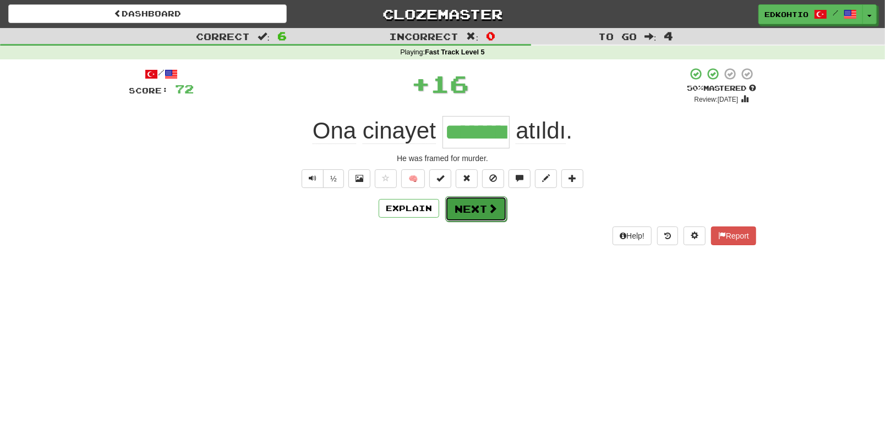
click at [469, 209] on button "Next" at bounding box center [476, 208] width 62 height 25
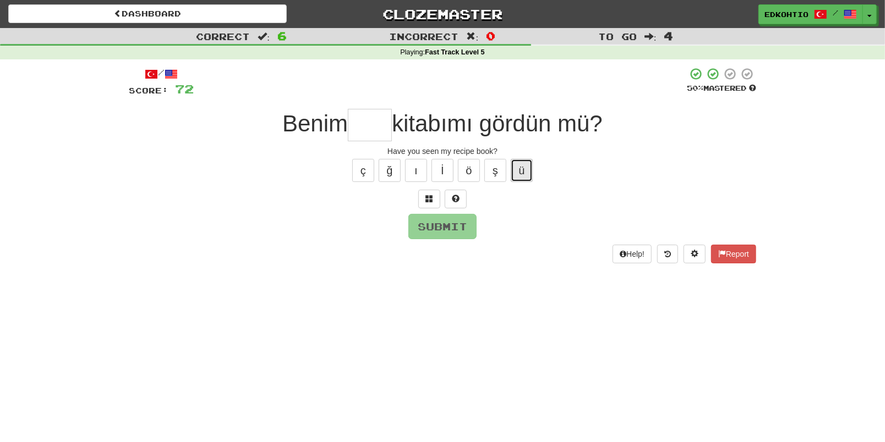
click at [530, 166] on button "ü" at bounding box center [522, 170] width 22 height 23
click at [495, 175] on button "ş" at bounding box center [495, 170] width 22 height 23
click at [472, 172] on button "ö" at bounding box center [469, 170] width 22 height 23
click at [415, 172] on button "ı" at bounding box center [416, 170] width 22 height 23
click at [396, 164] on button "ğ" at bounding box center [390, 170] width 22 height 23
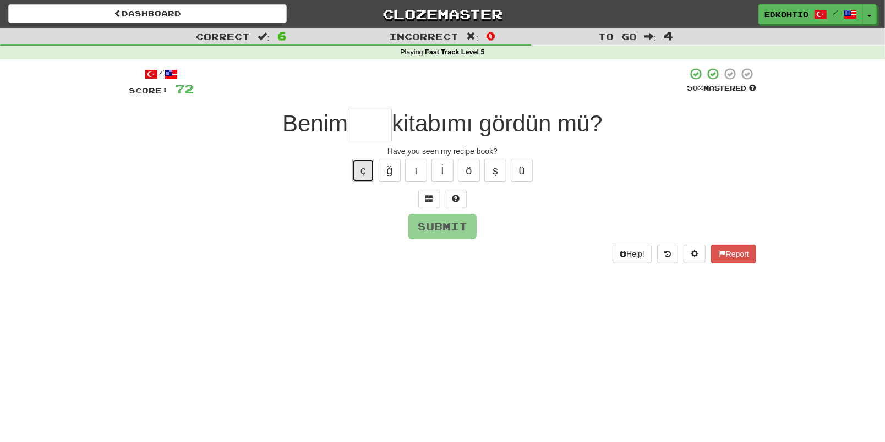
click at [369, 163] on button "ç" at bounding box center [363, 170] width 22 height 23
click at [500, 177] on button "ş" at bounding box center [495, 170] width 22 height 23
click at [382, 171] on button "ğ" at bounding box center [390, 170] width 22 height 23
click at [360, 172] on button "ç" at bounding box center [363, 170] width 22 height 23
click at [418, 170] on button "ı" at bounding box center [416, 170] width 22 height 23
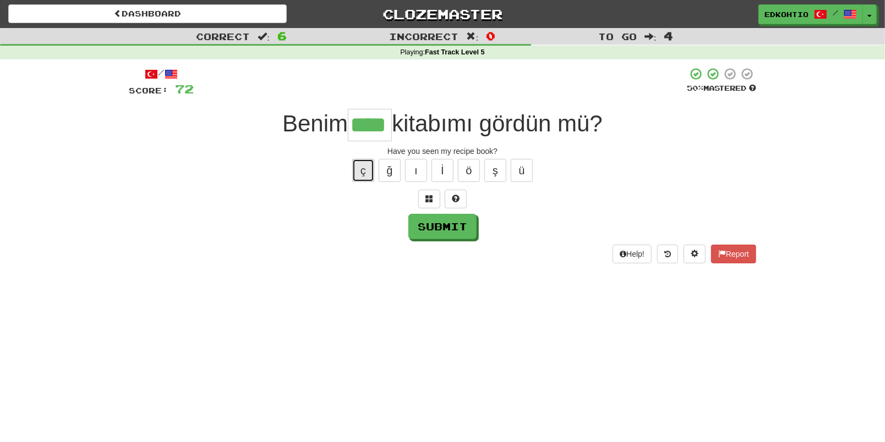
click at [359, 164] on button "ç" at bounding box center [363, 170] width 22 height 23
drag, startPoint x: 387, startPoint y: 172, endPoint x: 394, endPoint y: 174, distance: 7.7
click at [387, 173] on button "ğ" at bounding box center [390, 170] width 22 height 23
click at [492, 175] on button "ş" at bounding box center [495, 170] width 22 height 23
click at [524, 171] on button "ü" at bounding box center [522, 170] width 22 height 23
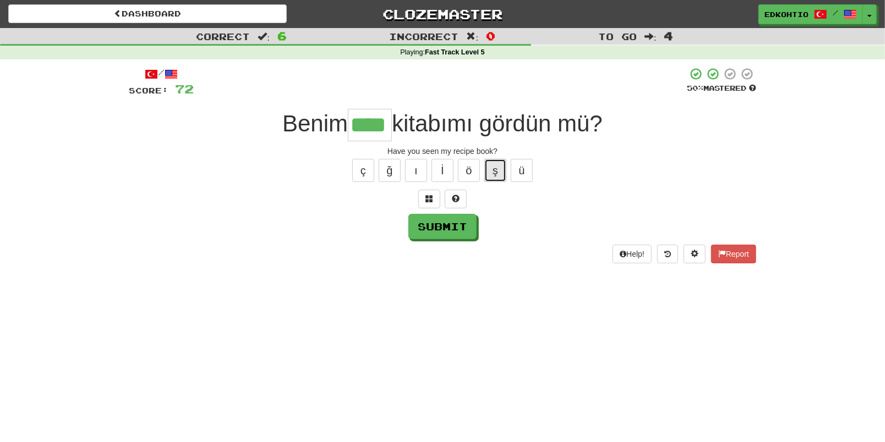
click at [504, 167] on button "ş" at bounding box center [495, 170] width 22 height 23
click at [466, 160] on button "ö" at bounding box center [469, 170] width 22 height 23
click at [409, 170] on button "ı" at bounding box center [416, 170] width 22 height 23
click at [384, 165] on button "ğ" at bounding box center [390, 170] width 22 height 23
click at [363, 168] on button "ç" at bounding box center [363, 170] width 22 height 23
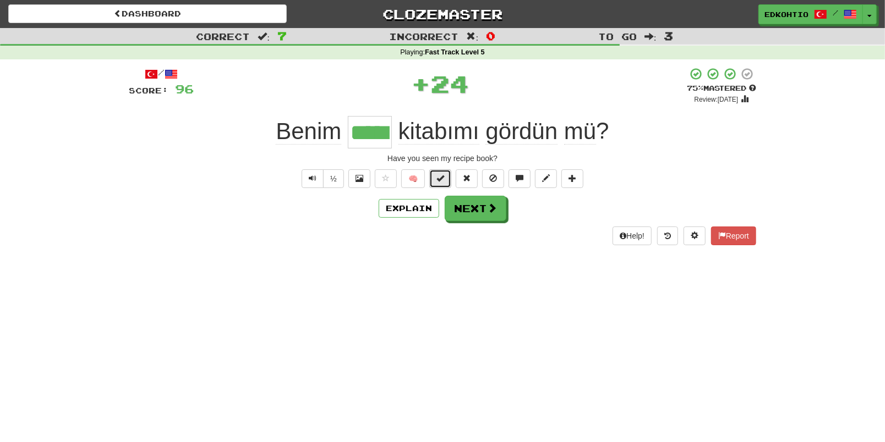
click at [443, 174] on span at bounding box center [440, 178] width 8 height 8
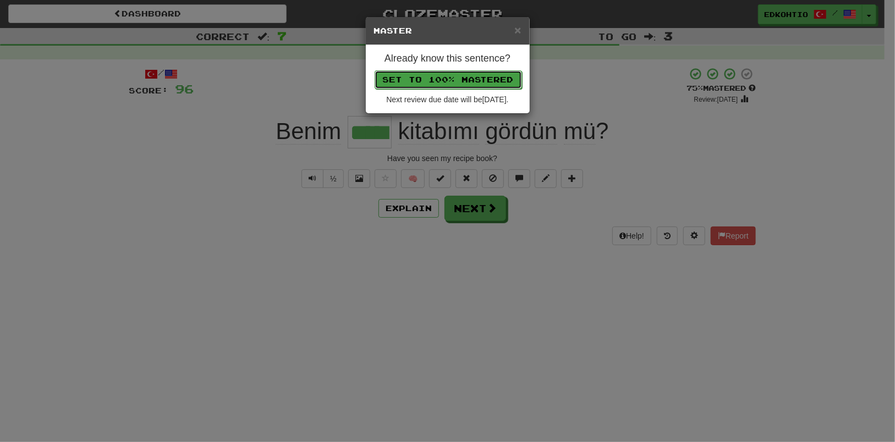
click at [495, 79] on button "Set to 100% Mastered" at bounding box center [448, 79] width 147 height 19
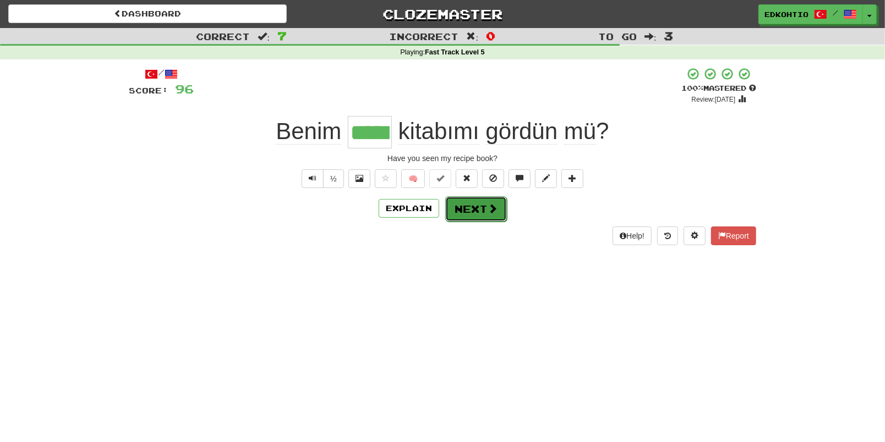
click at [484, 212] on button "Next" at bounding box center [476, 208] width 62 height 25
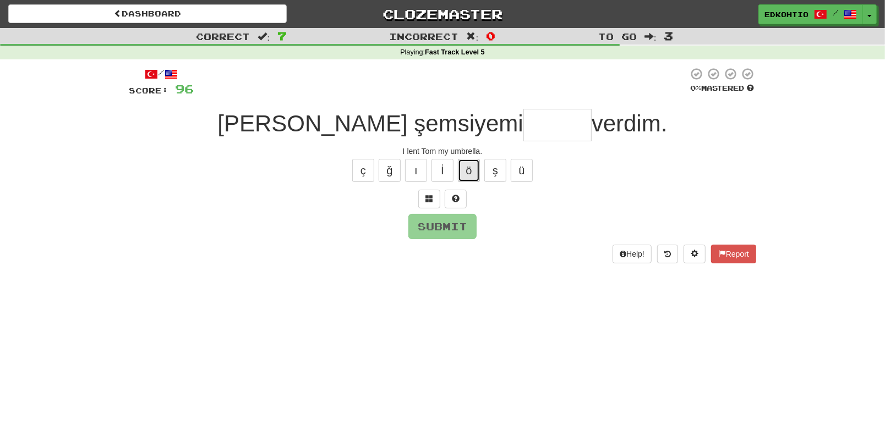
click at [475, 174] on button "ö" at bounding box center [469, 170] width 22 height 23
click at [519, 164] on button "ü" at bounding box center [522, 170] width 22 height 23
click at [366, 172] on button "ç" at bounding box center [363, 170] width 22 height 23
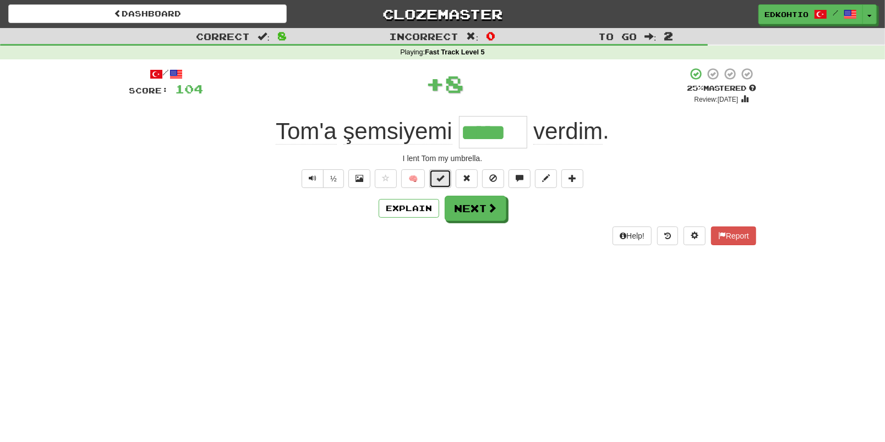
click at [441, 178] on span at bounding box center [440, 178] width 8 height 8
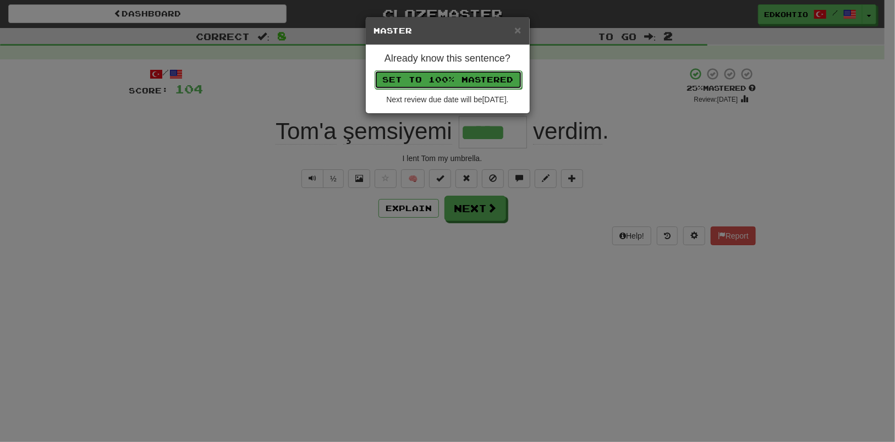
click at [462, 76] on button "Set to 100% Mastered" at bounding box center [448, 79] width 147 height 19
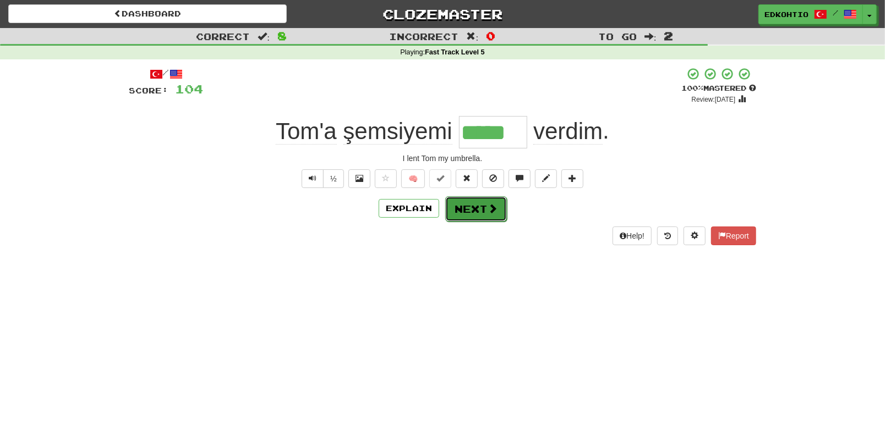
click at [468, 210] on button "Next" at bounding box center [476, 208] width 62 height 25
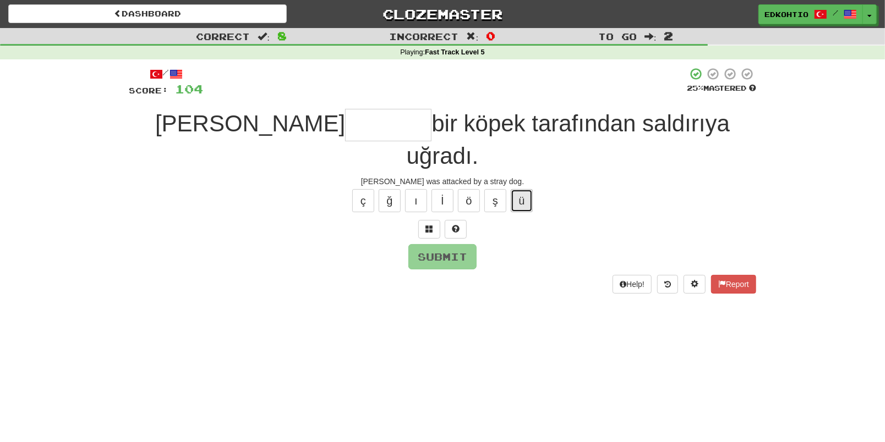
click at [521, 189] on button "ü" at bounding box center [522, 200] width 22 height 23
click at [497, 189] on button "ş" at bounding box center [495, 200] width 22 height 23
click at [466, 189] on button "ö" at bounding box center [469, 200] width 22 height 23
click at [445, 189] on button "İ" at bounding box center [442, 200] width 22 height 23
click at [410, 189] on button "ı" at bounding box center [416, 200] width 22 height 23
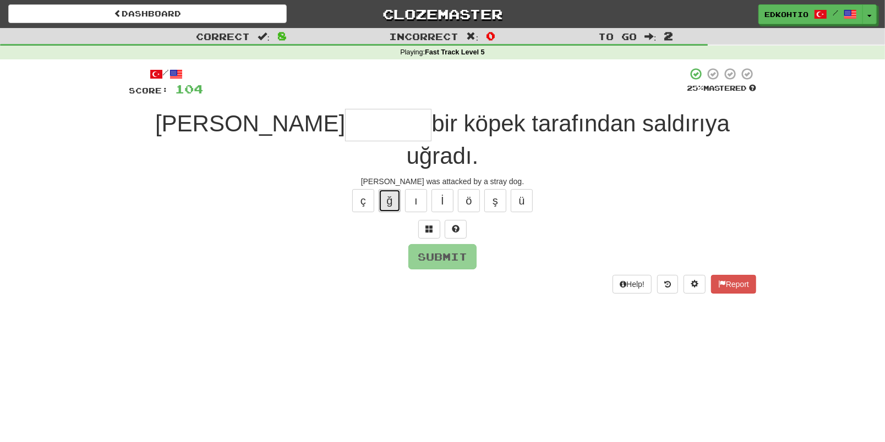
click at [387, 189] on button "ğ" at bounding box center [390, 200] width 22 height 23
click at [365, 189] on button "ç" at bounding box center [363, 200] width 22 height 23
click at [520, 189] on button "ü" at bounding box center [522, 200] width 22 height 23
click at [502, 189] on button "ş" at bounding box center [495, 200] width 22 height 23
click at [523, 189] on button "ü" at bounding box center [522, 200] width 22 height 23
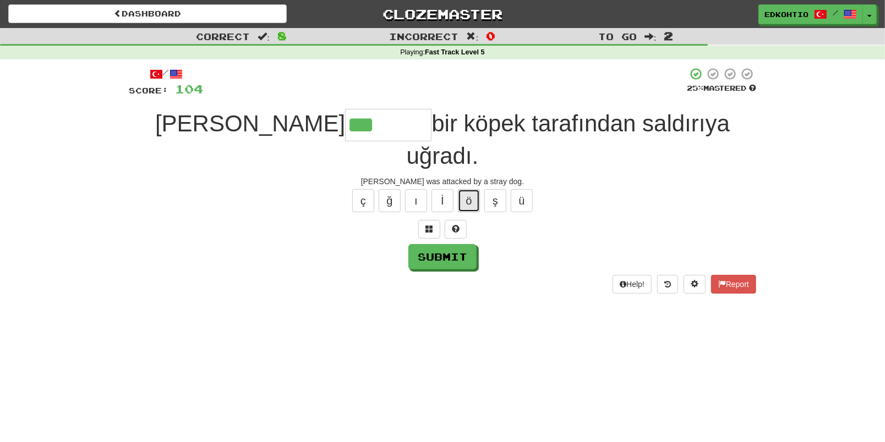
click at [473, 189] on button "ö" at bounding box center [469, 200] width 22 height 23
click at [494, 189] on button "ş" at bounding box center [495, 200] width 22 height 23
click at [421, 189] on button "ı" at bounding box center [416, 200] width 22 height 23
click at [490, 189] on button "ş" at bounding box center [495, 200] width 22 height 23
click at [460, 245] on button "Submit" at bounding box center [443, 257] width 68 height 25
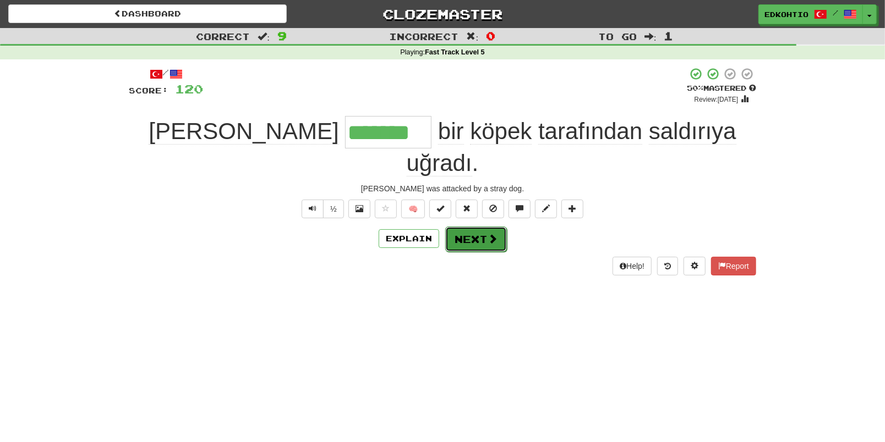
click at [475, 227] on button "Next" at bounding box center [476, 239] width 62 height 25
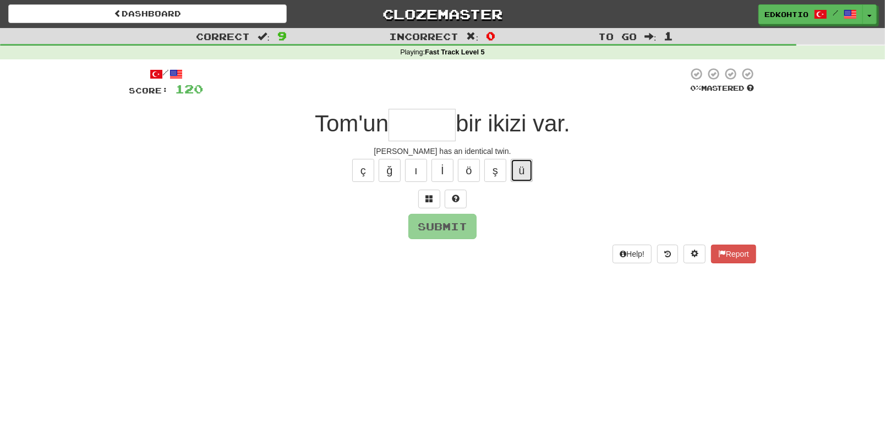
click at [528, 172] on button "ü" at bounding box center [522, 170] width 22 height 23
click at [494, 174] on button "ş" at bounding box center [495, 170] width 22 height 23
click at [468, 176] on button "ö" at bounding box center [469, 170] width 22 height 23
click at [468, 163] on button "ö" at bounding box center [469, 170] width 22 height 23
click at [524, 165] on button "ü" at bounding box center [522, 170] width 22 height 23
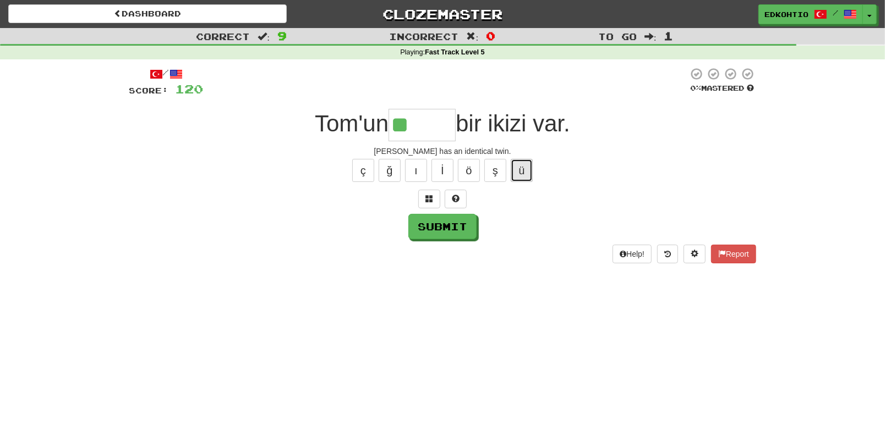
click at [523, 167] on button "ü" at bounding box center [522, 170] width 22 height 23
click at [497, 170] on button "ş" at bounding box center [495, 170] width 22 height 23
click at [468, 171] on button "ö" at bounding box center [469, 170] width 22 height 23
click at [426, 168] on button "ı" at bounding box center [416, 170] width 22 height 23
click at [383, 172] on button "ğ" at bounding box center [390, 170] width 22 height 23
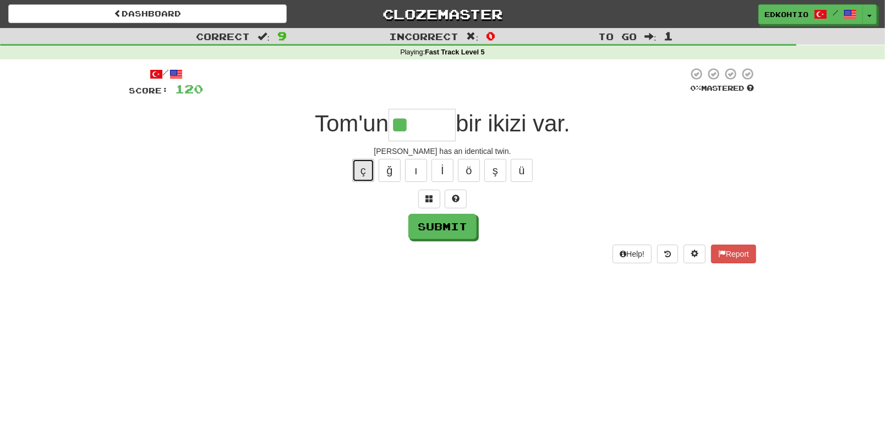
click at [363, 173] on button "ç" at bounding box center [363, 170] width 22 height 23
click at [492, 175] on button "ş" at bounding box center [495, 170] width 22 height 23
click at [454, 226] on button "Submit" at bounding box center [443, 227] width 68 height 25
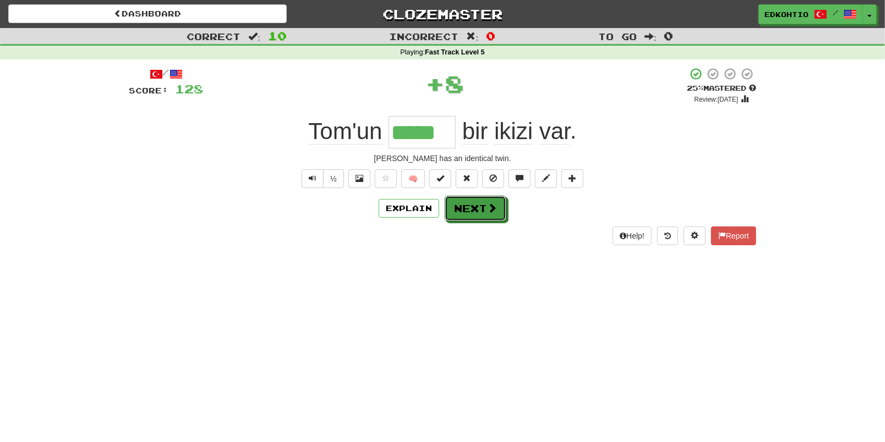
drag, startPoint x: 469, startPoint y: 213, endPoint x: 595, endPoint y: 199, distance: 126.8
click at [470, 215] on button "Next" at bounding box center [476, 208] width 62 height 25
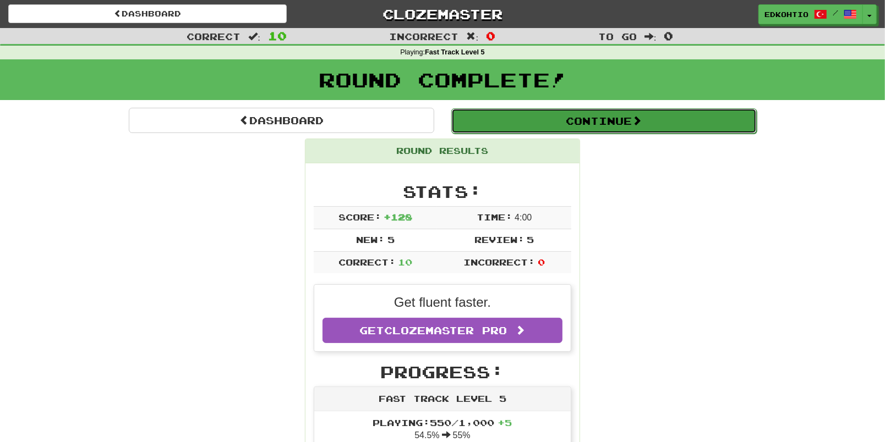
click at [683, 123] on button "Continue" at bounding box center [603, 120] width 305 height 25
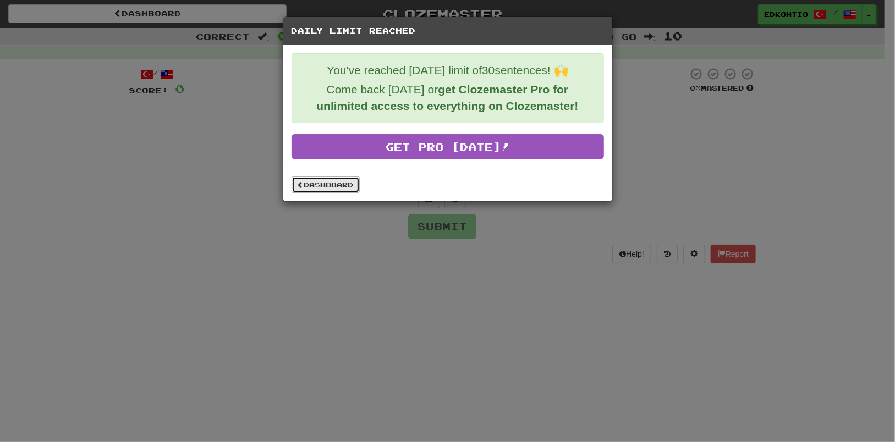
click at [329, 186] on link "Dashboard" at bounding box center [326, 185] width 68 height 17
